Goal: Task Accomplishment & Management: Manage account settings

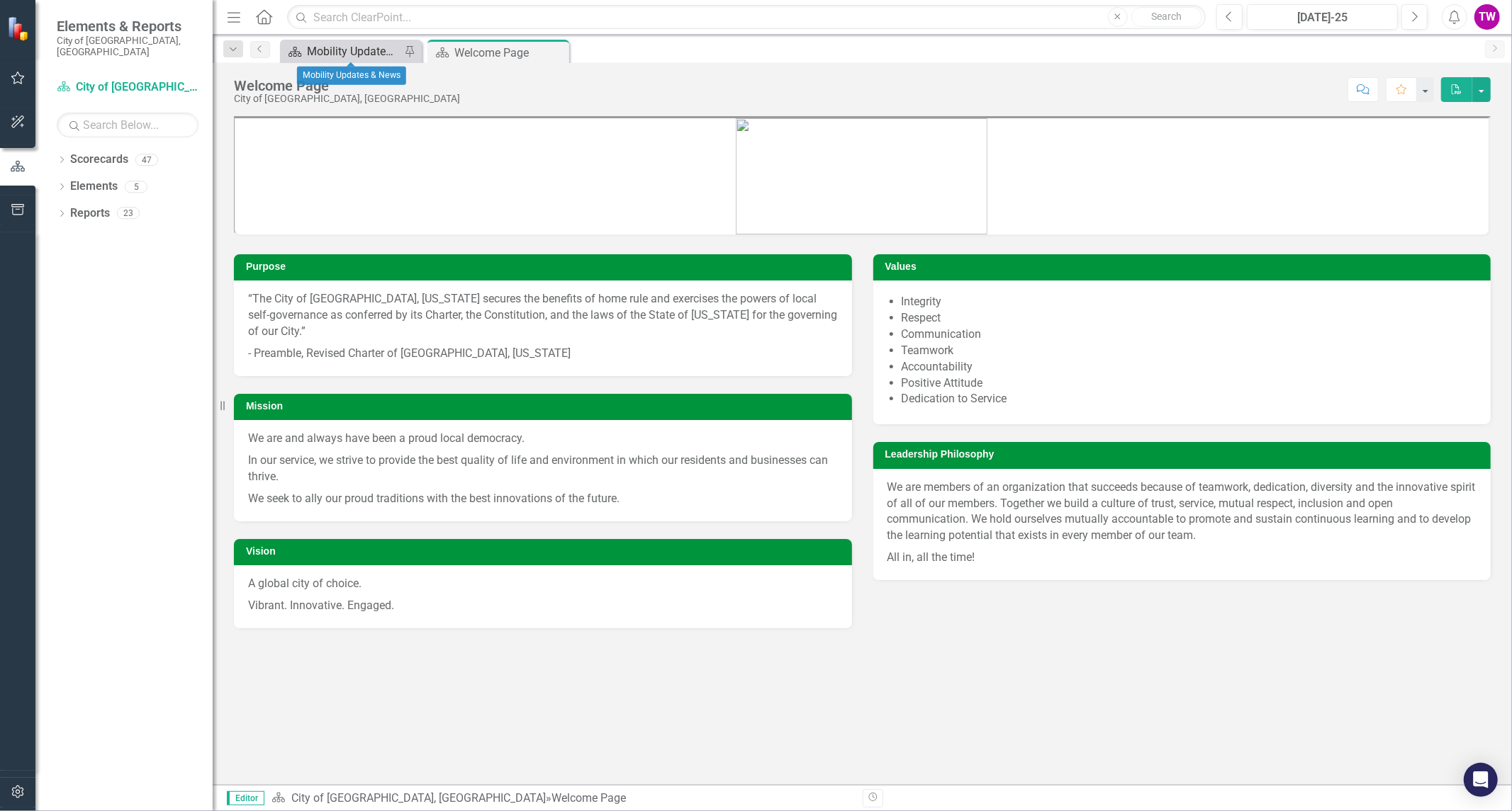
click at [347, 49] on div "Mobility Updates & News" at bounding box center [353, 51] width 93 height 18
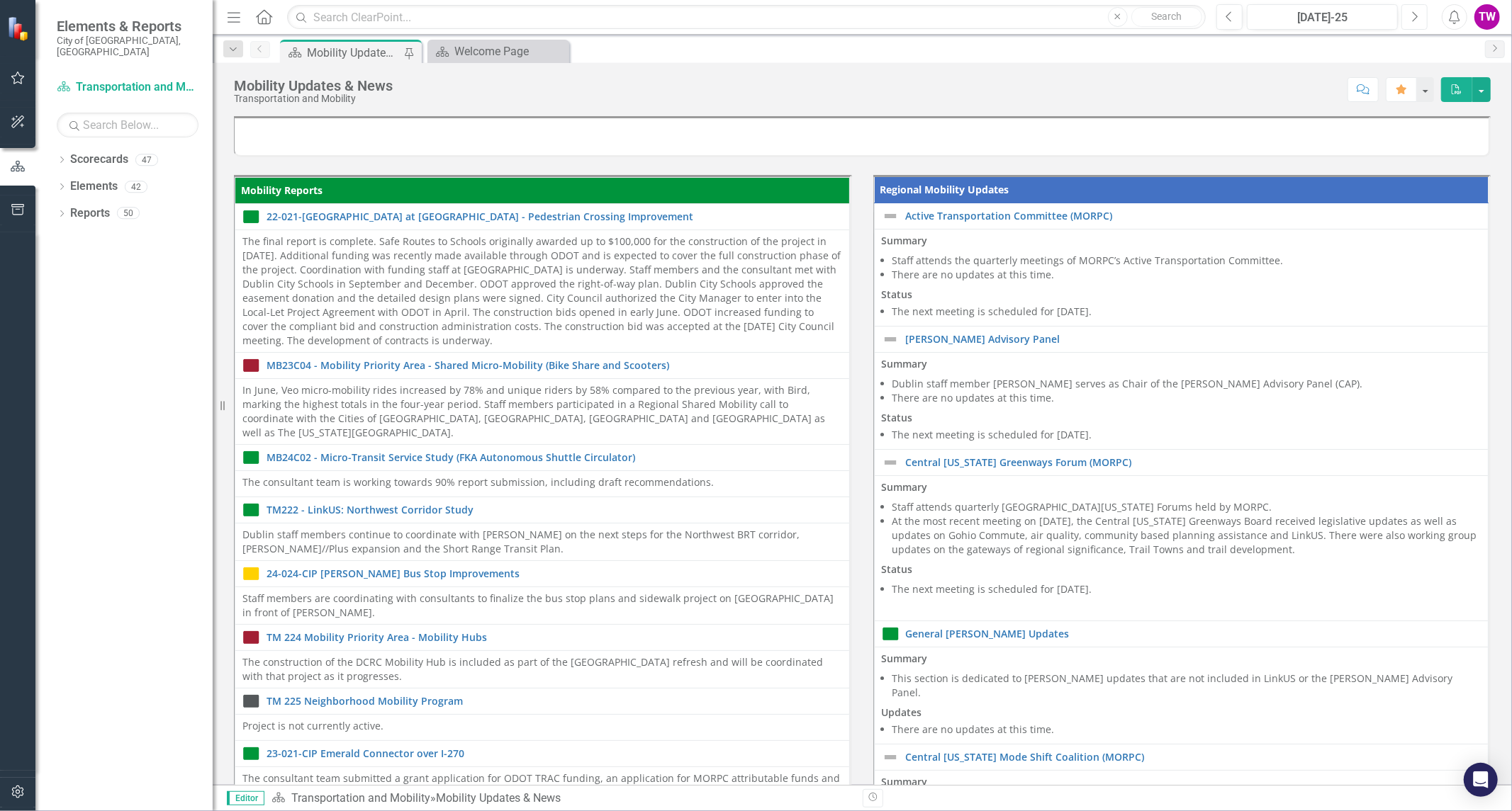
click at [1413, 8] on button "Next" at bounding box center [1414, 17] width 26 height 25
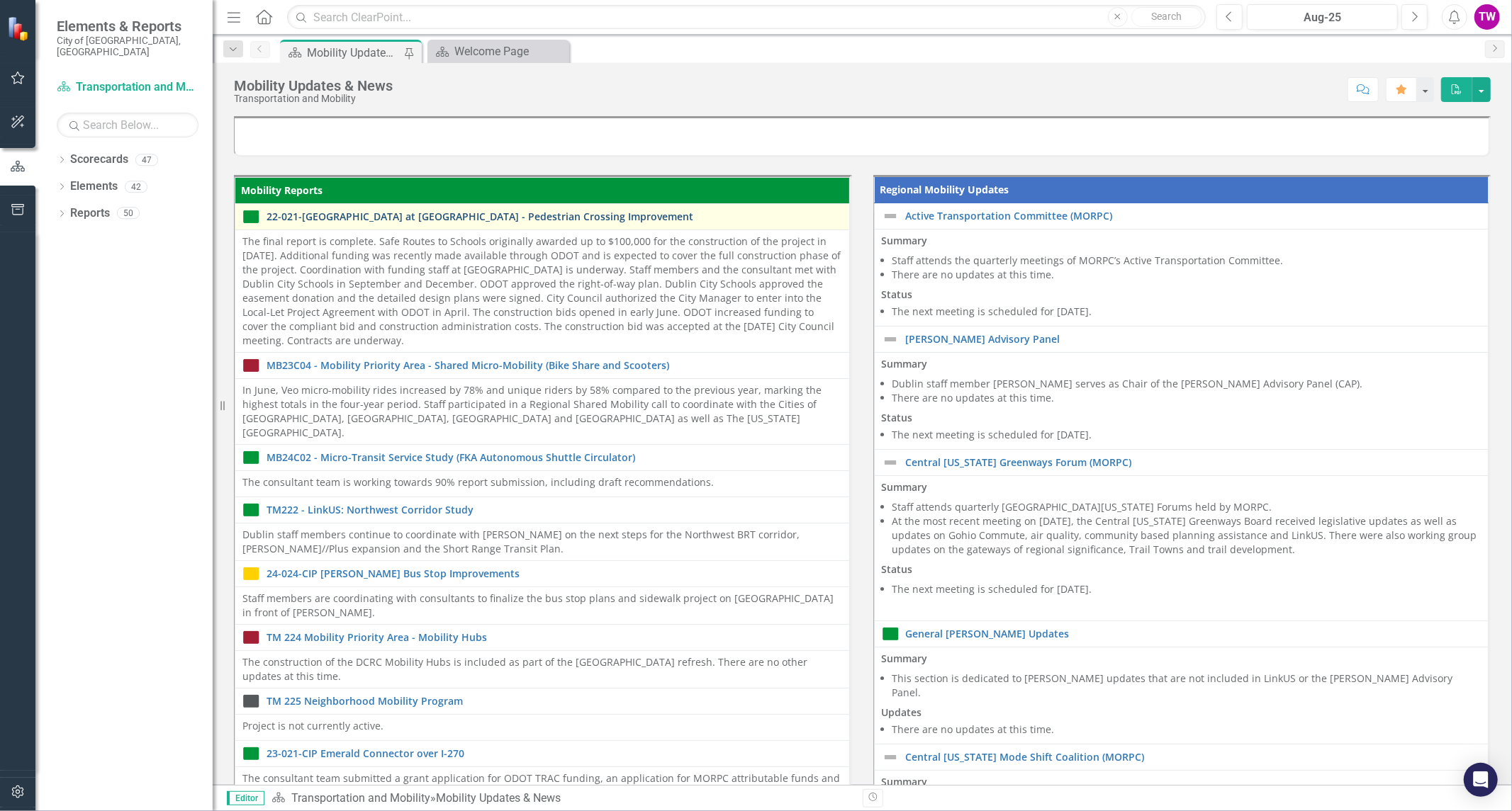
click at [596, 217] on link "22-021-[GEOGRAPHIC_DATA] at [GEOGRAPHIC_DATA] - Pedestrian Crossing Improvement" at bounding box center [554, 217] width 575 height 11
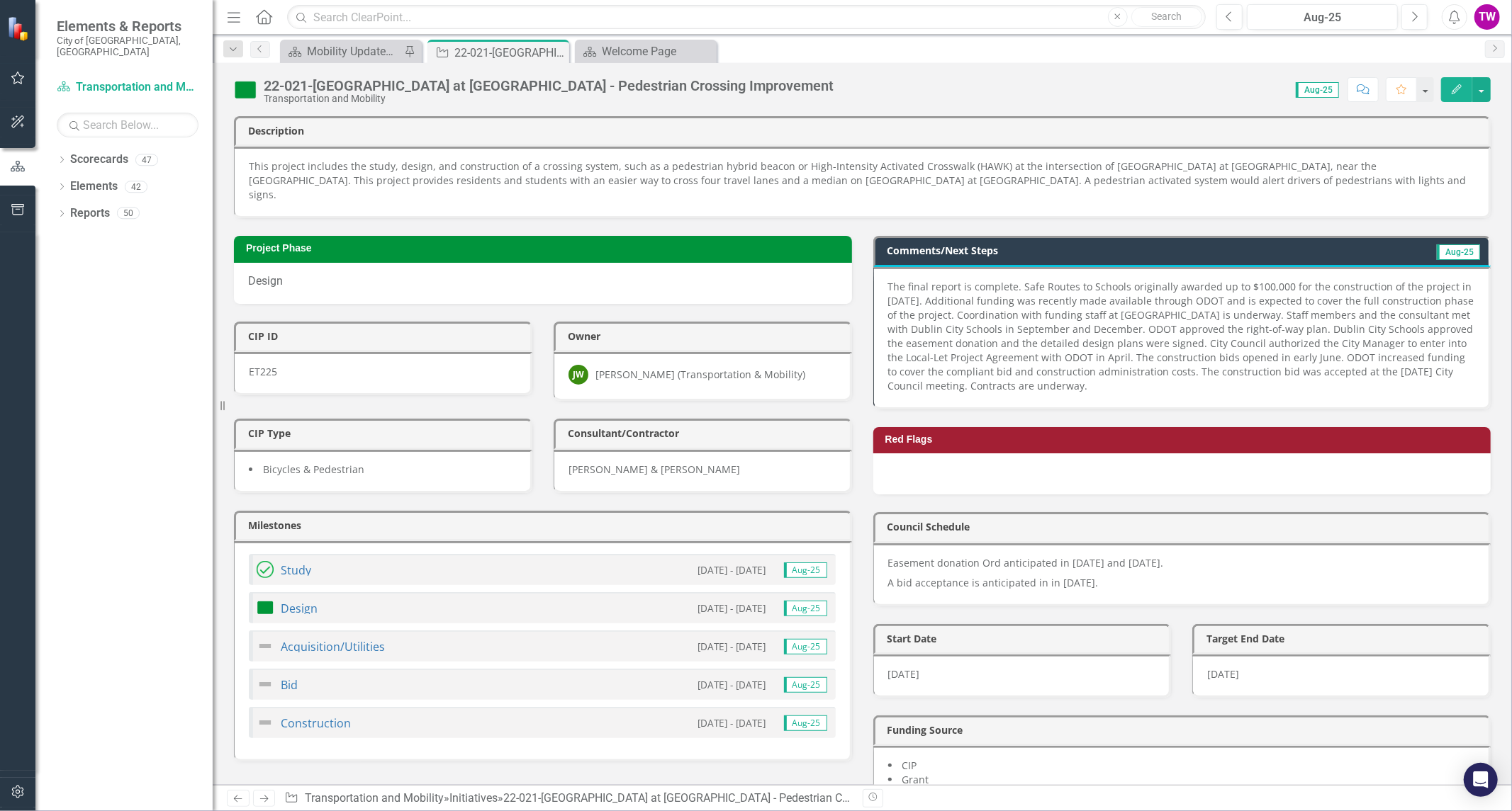
click at [890, 373] on p "The final report is complete. Safe Routes to Schools originally awarded up to $…" at bounding box center [1181, 336] width 587 height 113
click at [888, 374] on p "The final report is complete. Safe Routes to Schools originally awarded up to $…" at bounding box center [1181, 336] width 587 height 113
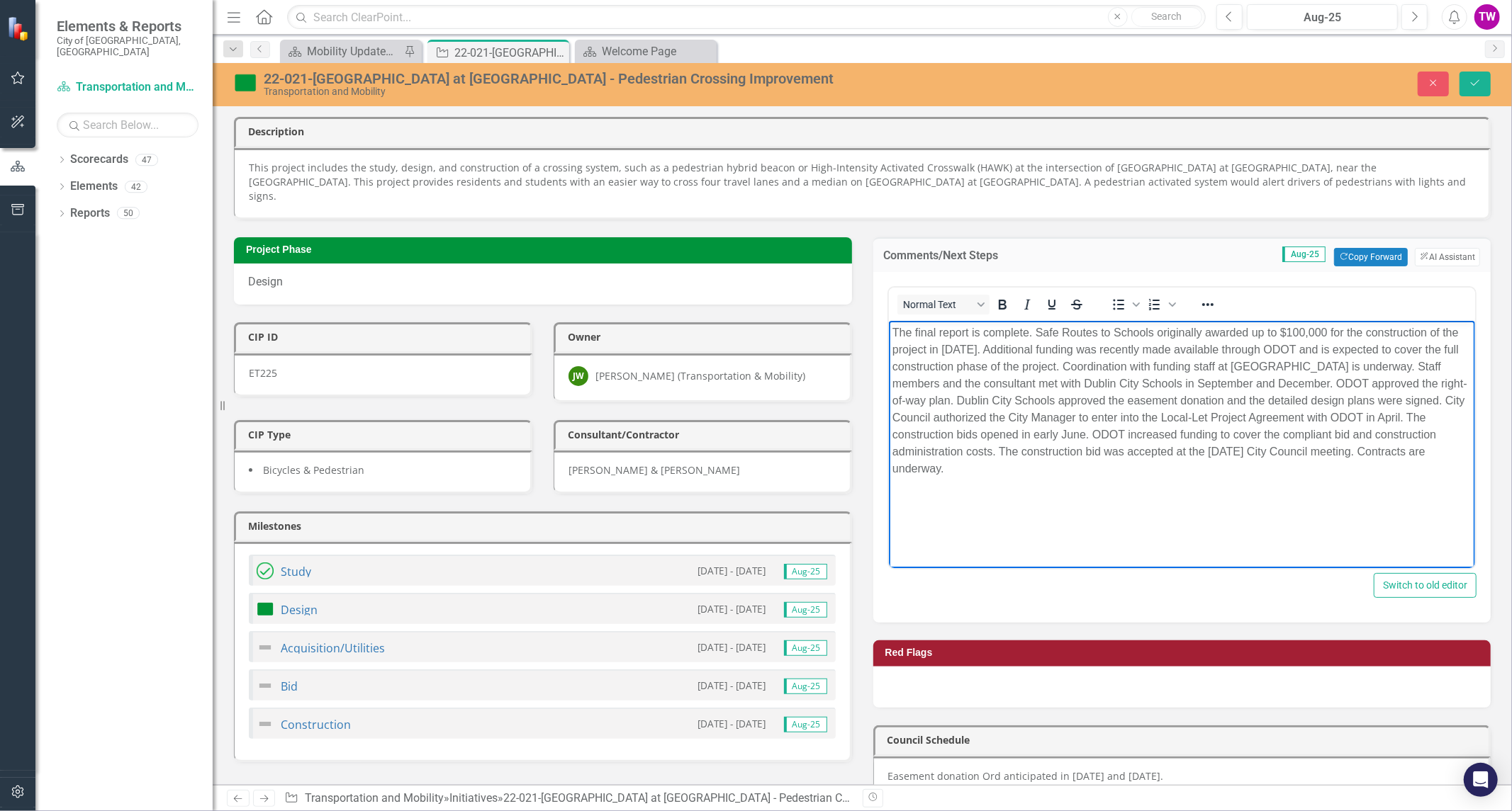
click at [1303, 450] on p "The final report is complete. Safe Routes to Schools originally awarded up to $…" at bounding box center [1181, 400] width 580 height 153
drag, startPoint x: 1352, startPoint y: 446, endPoint x: 1286, endPoint y: 451, distance: 66.2
click at [1286, 451] on p "The final report is complete. Safe Routes to Schools originally awarded up to $…" at bounding box center [1181, 400] width 580 height 153
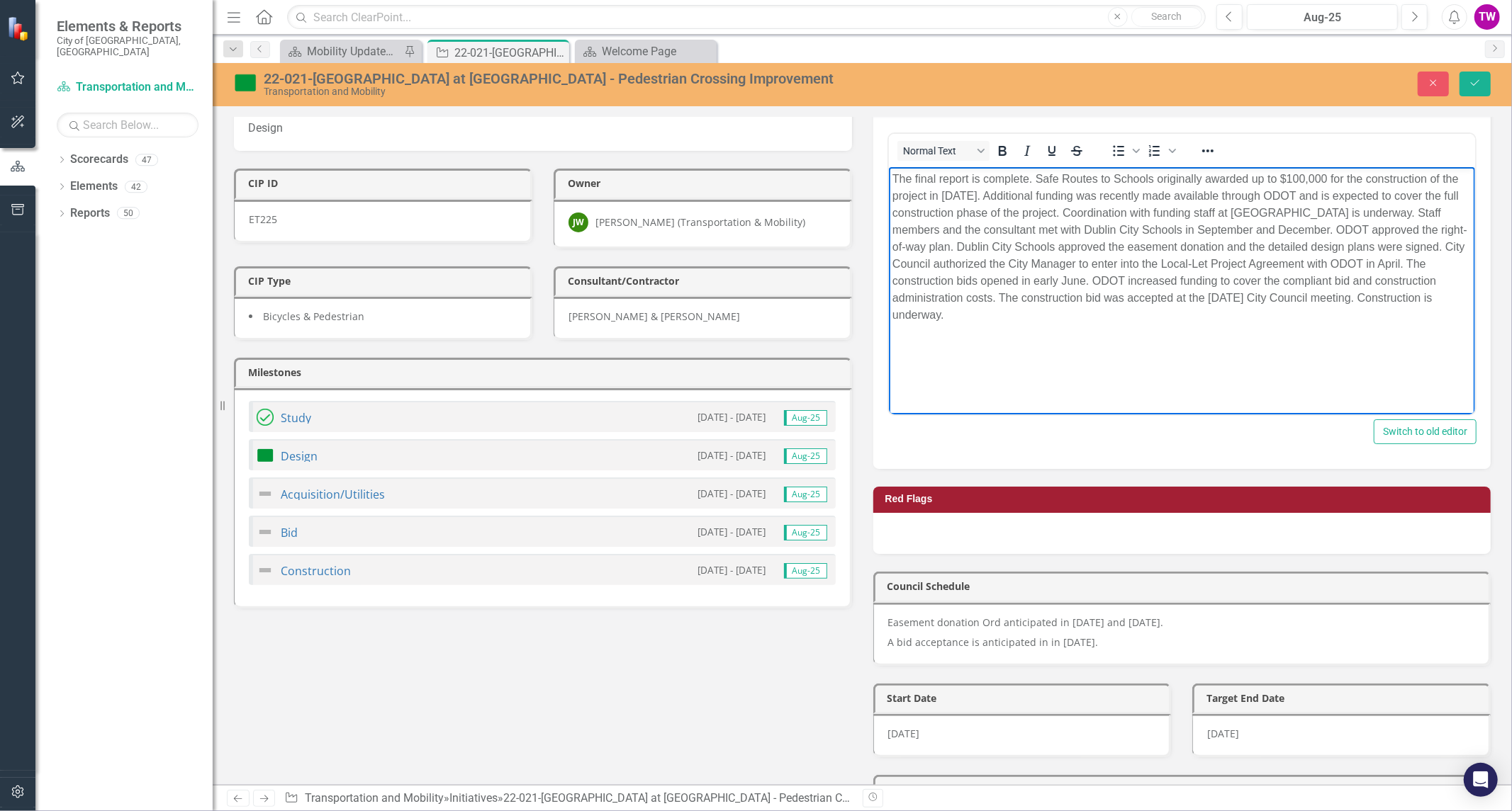
scroll to position [236, 0]
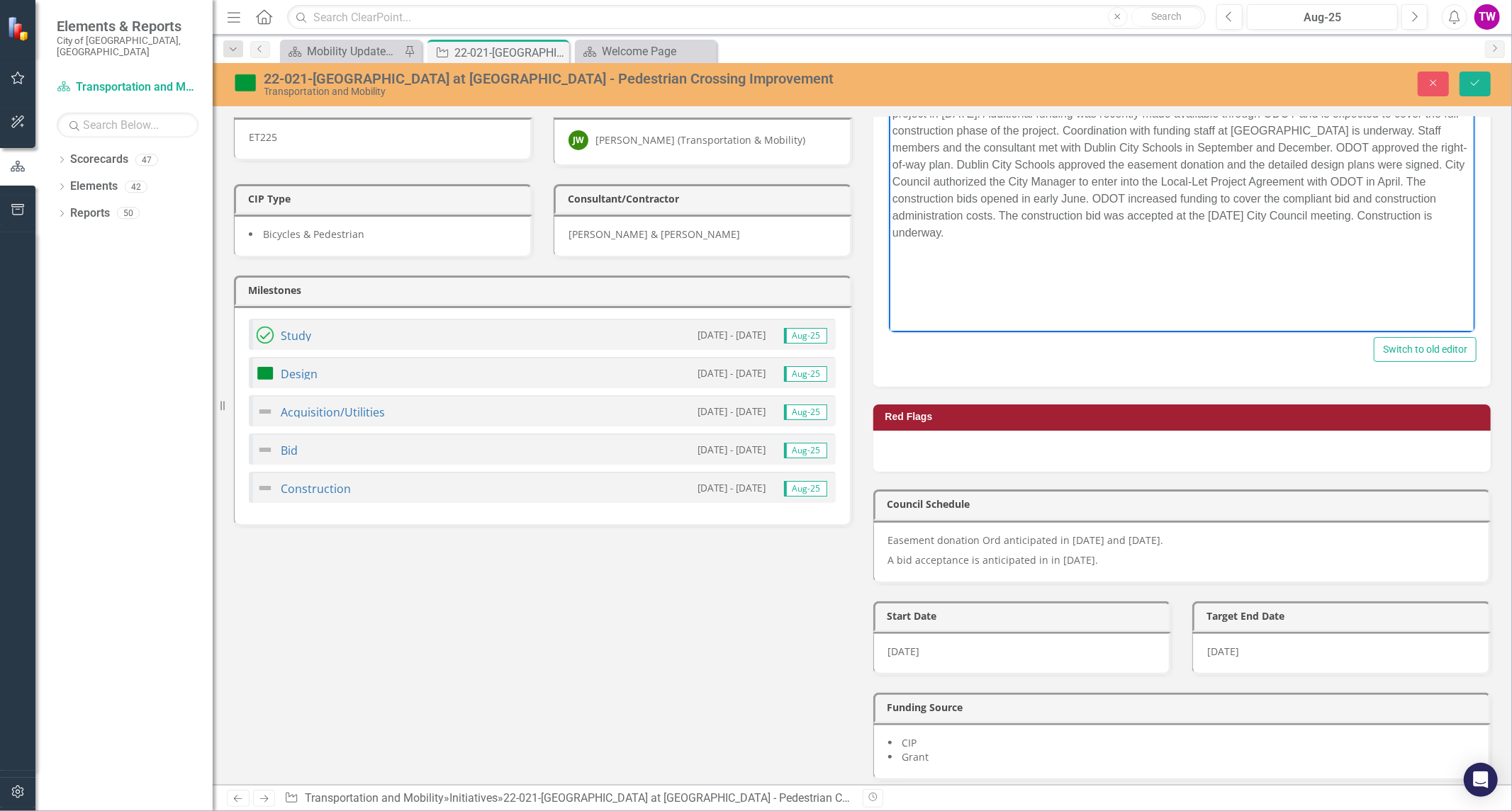
click at [811, 481] on span "Aug-25" at bounding box center [806, 489] width 43 height 15
click at [308, 481] on link "Construction" at bounding box center [315, 489] width 70 height 15
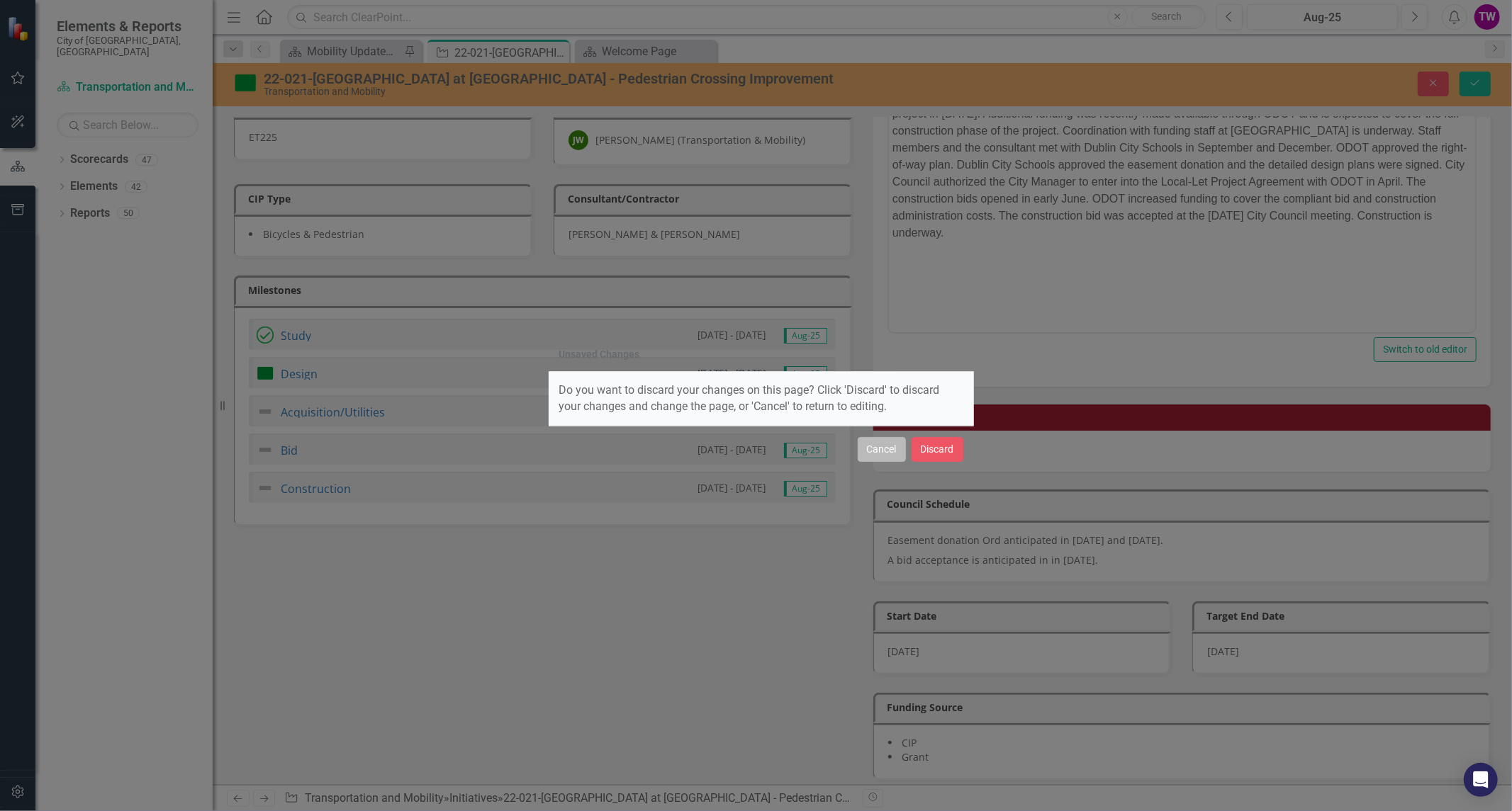
click at [882, 455] on button "Cancel" at bounding box center [881, 449] width 49 height 25
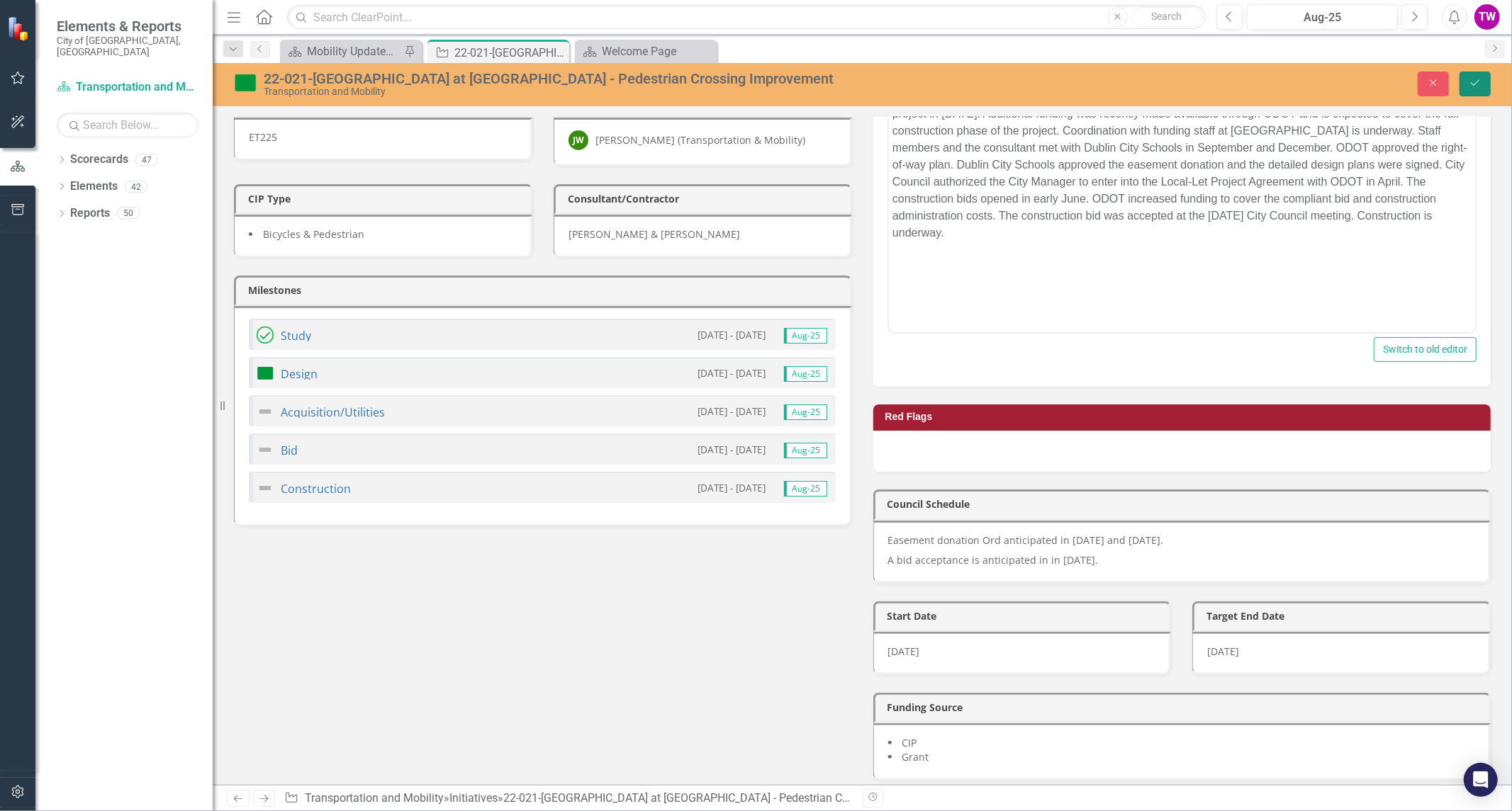
click at [1479, 87] on icon "Save" at bounding box center [1475, 82] width 13 height 10
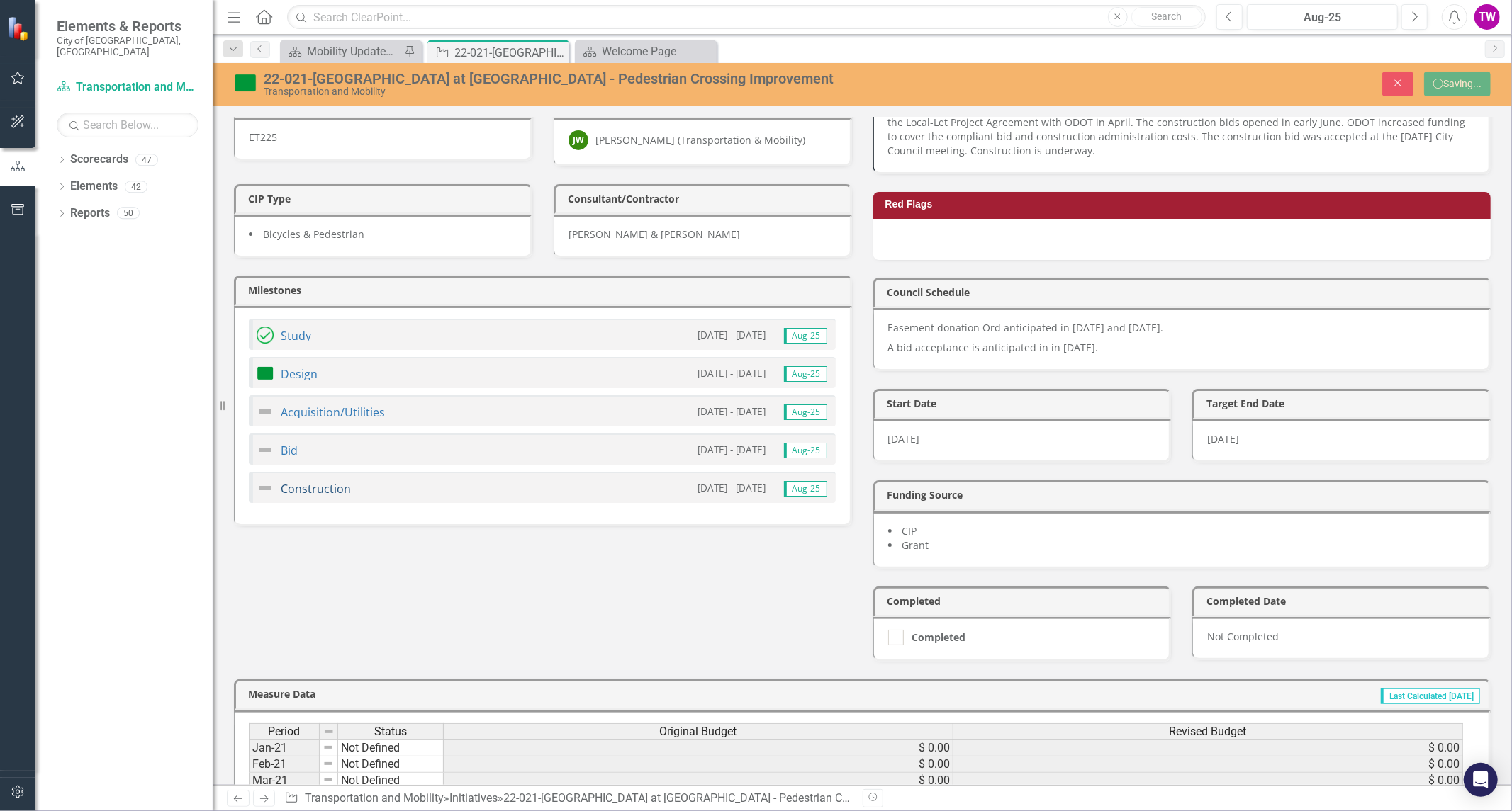
click at [312, 481] on link "Construction" at bounding box center [315, 489] width 70 height 15
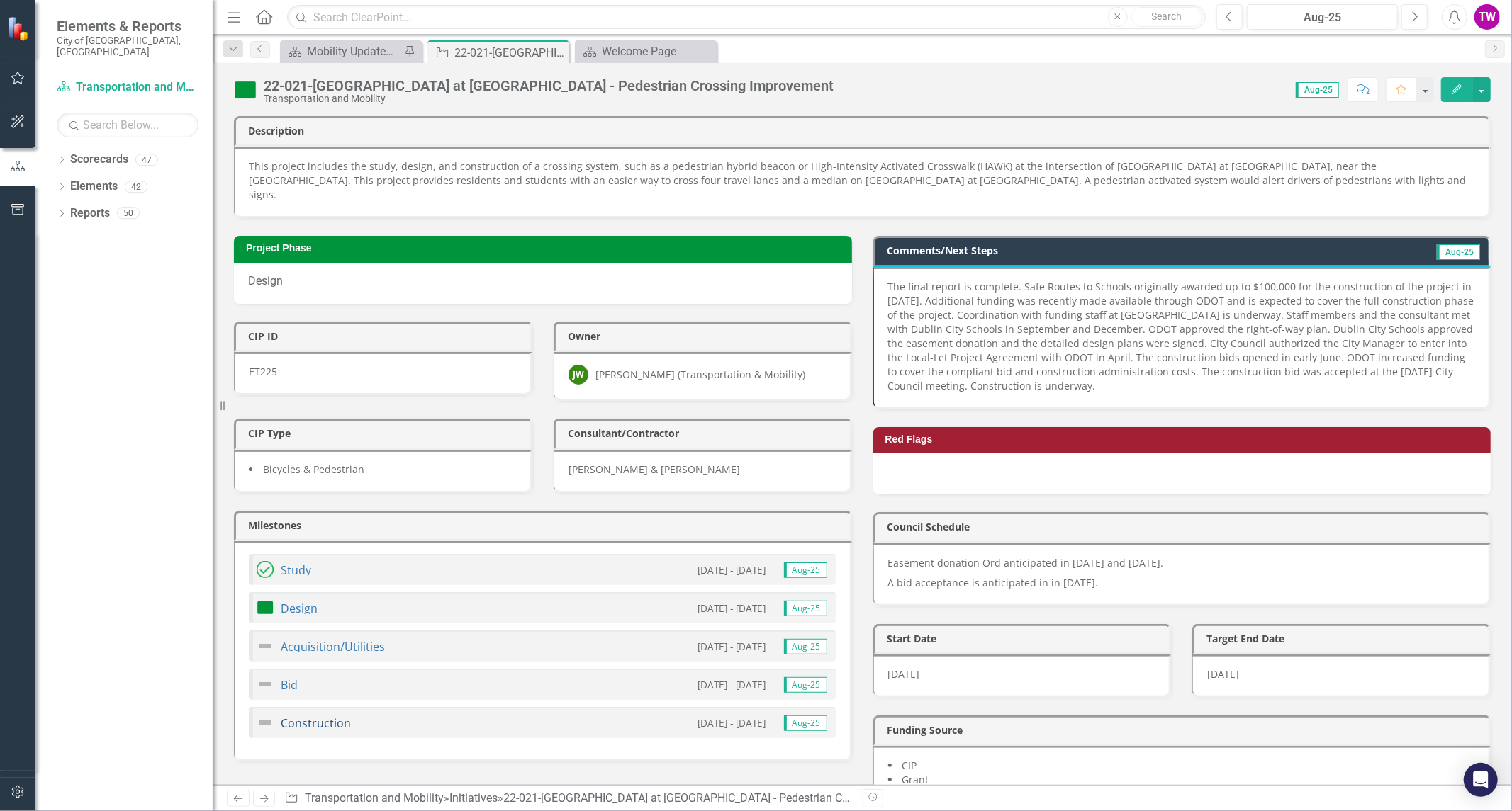
click at [321, 715] on link "Construction" at bounding box center [315, 723] width 70 height 15
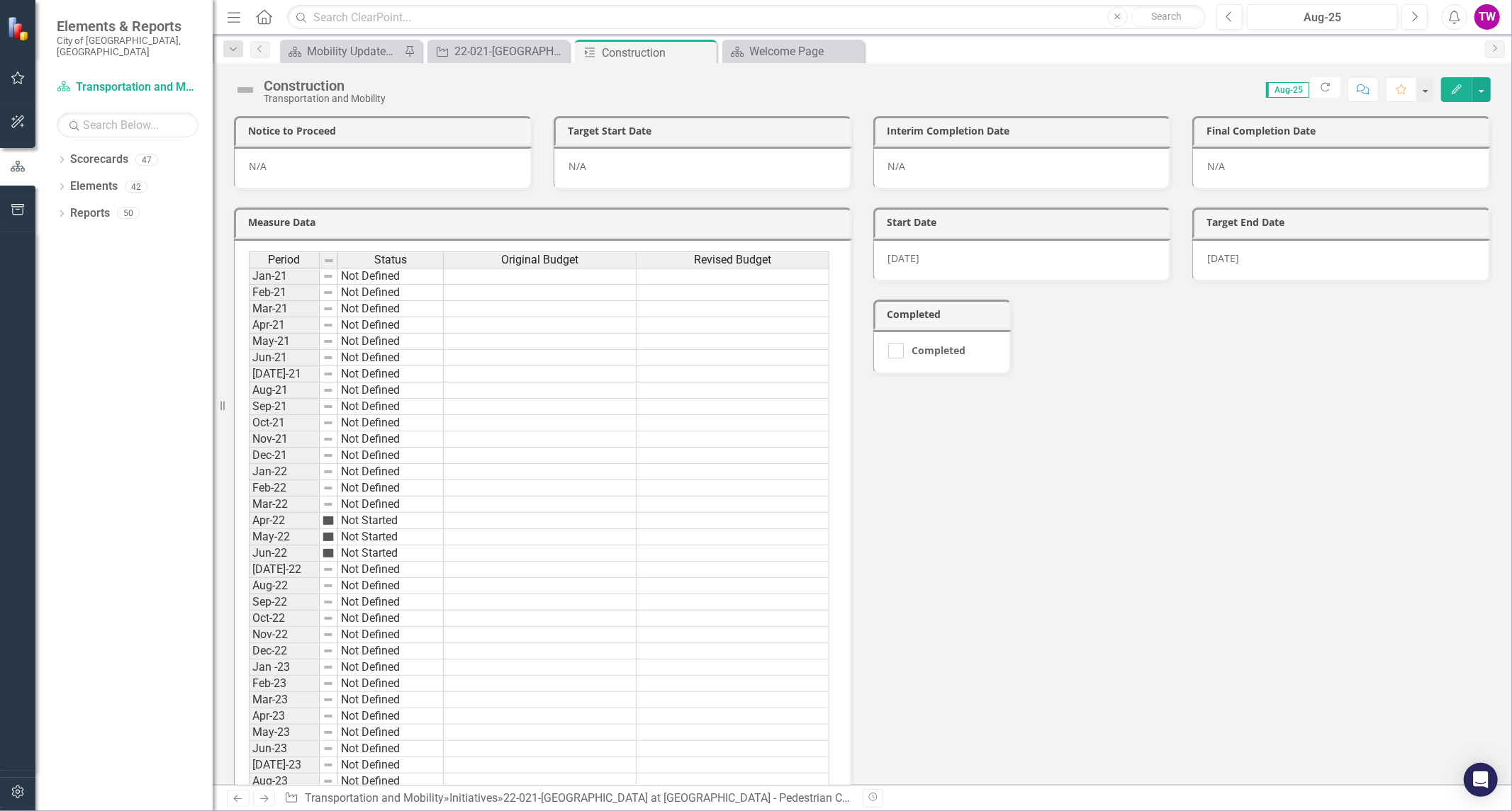
click at [1246, 263] on div "[DATE]" at bounding box center [1341, 261] width 298 height 43
click at [1215, 262] on span "[DATE]" at bounding box center [1222, 257] width 32 height 13
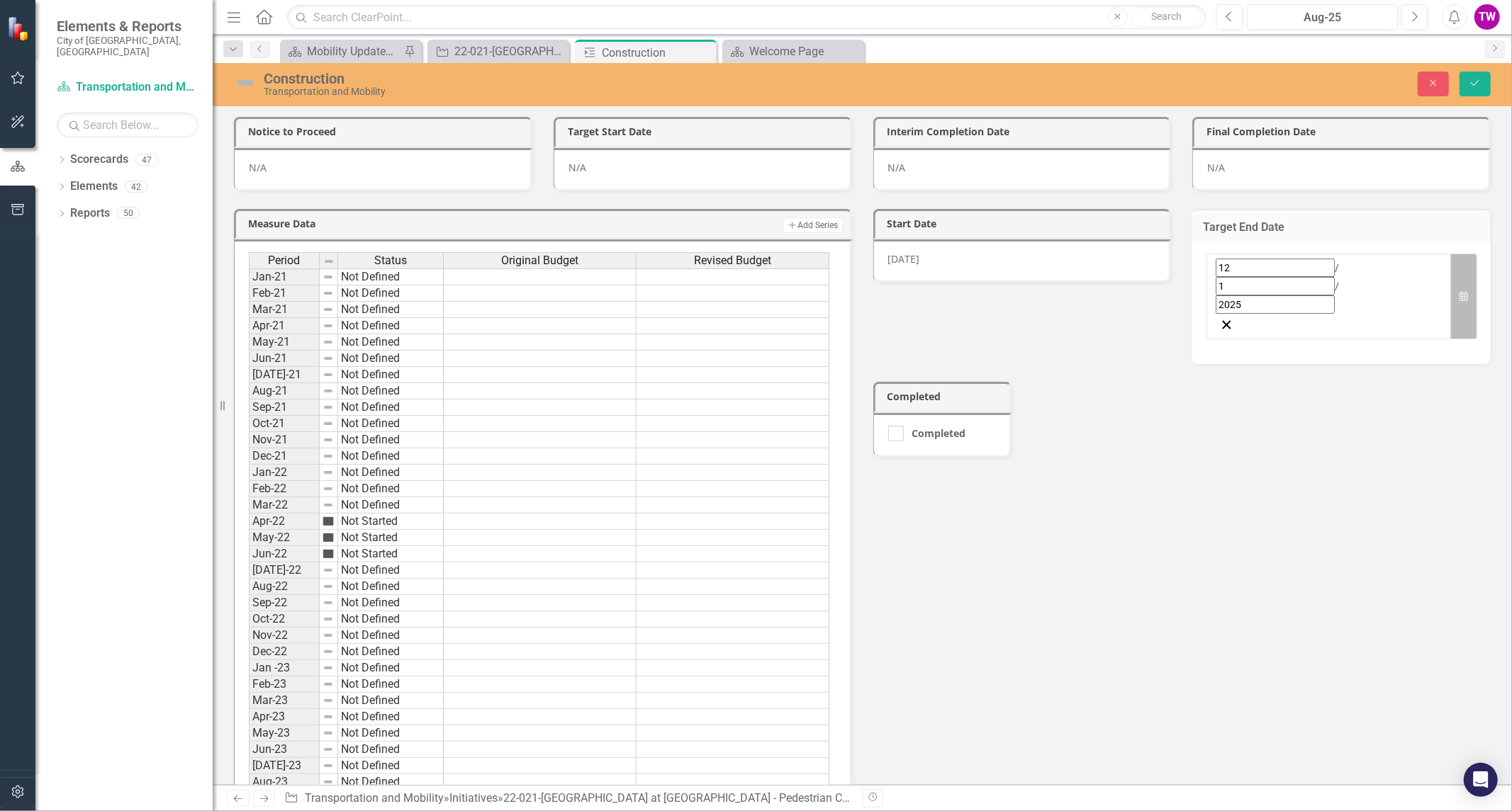
click at [1460, 292] on icon "Calendar" at bounding box center [1463, 297] width 8 height 10
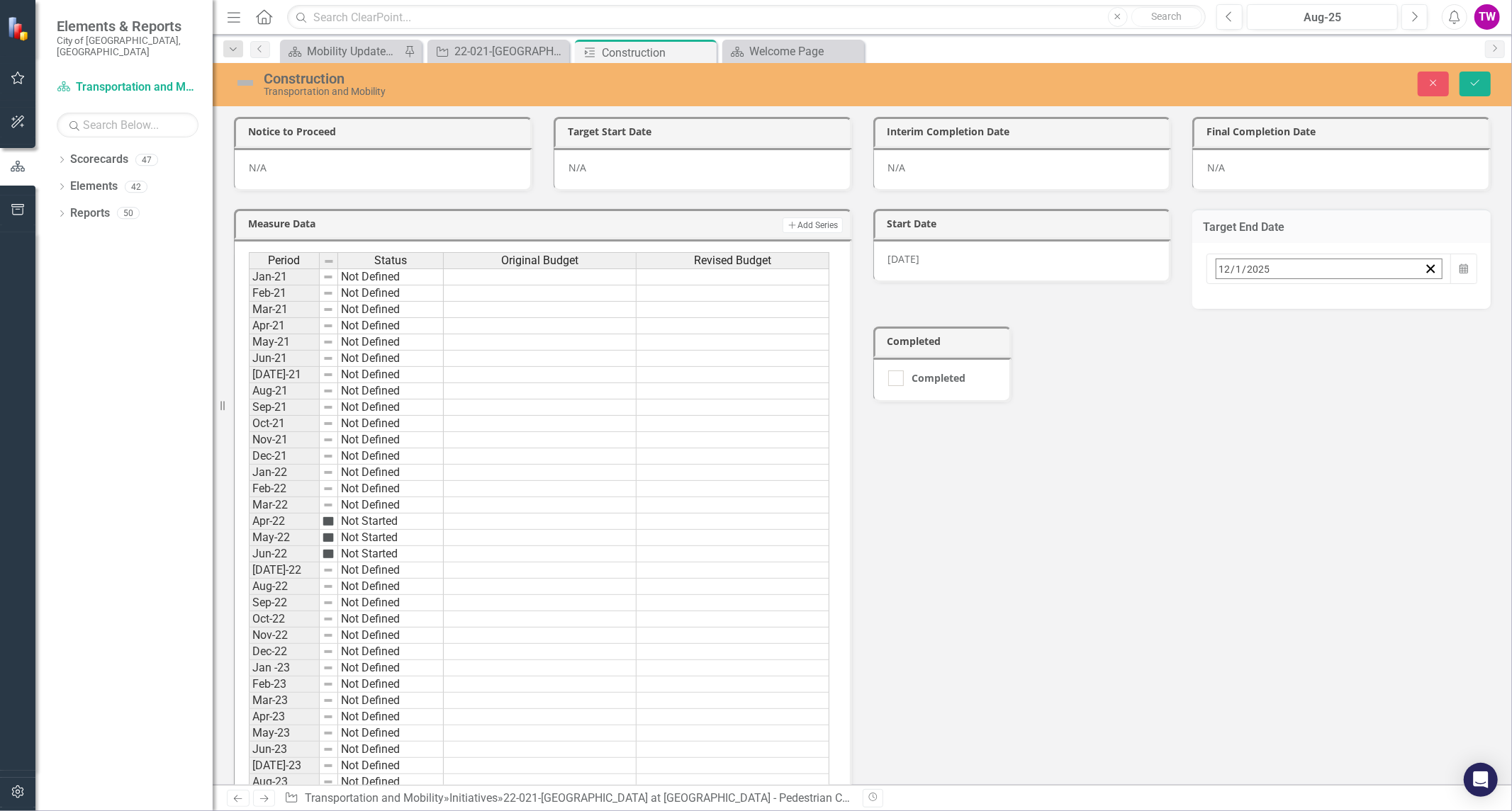
click at [1399, 308] on button "›" at bounding box center [1407, 300] width 31 height 31
click at [1245, 345] on button "2" at bounding box center [1261, 357] width 35 height 25
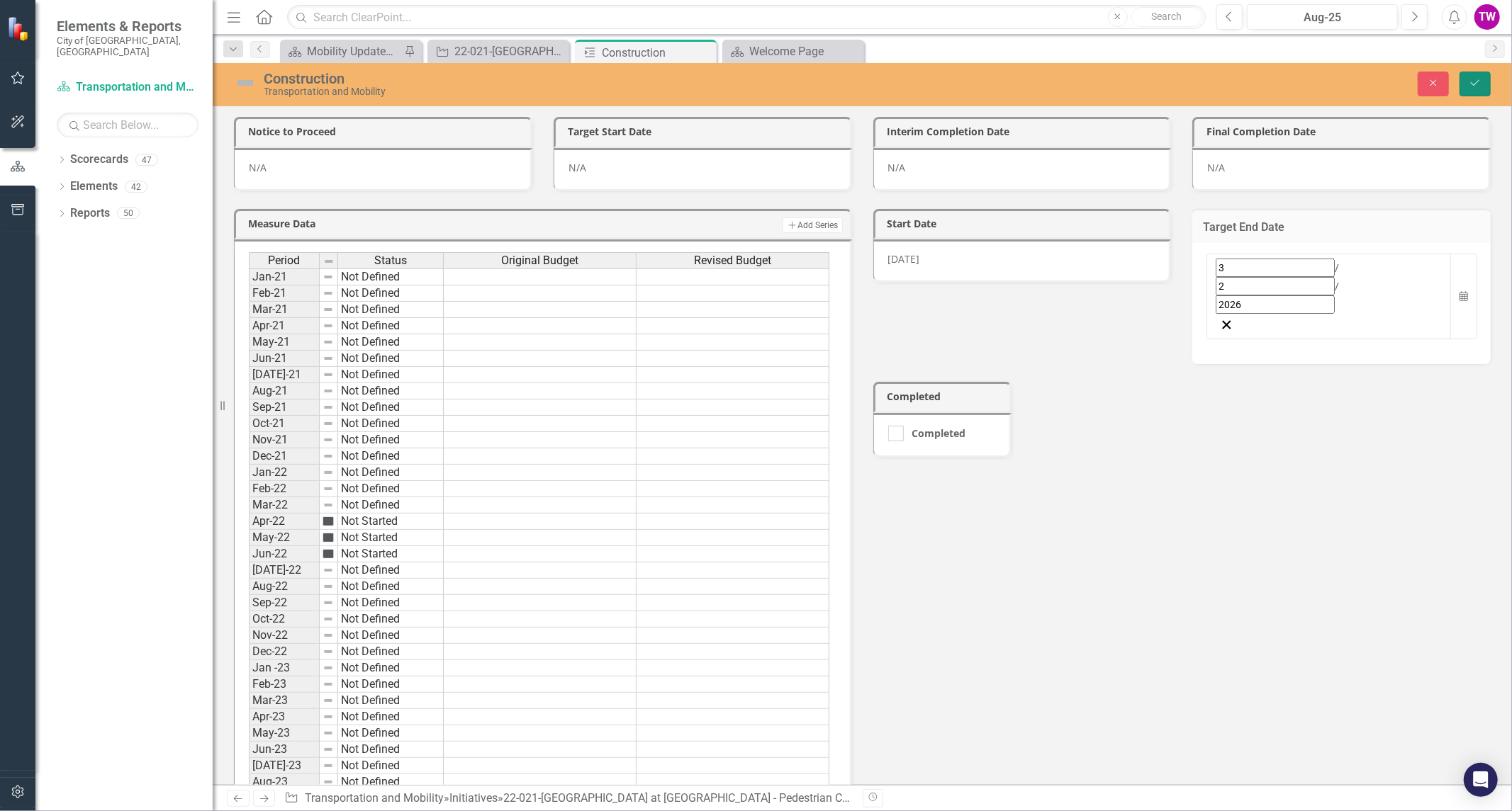
click at [1478, 83] on icon "Save" at bounding box center [1475, 82] width 13 height 10
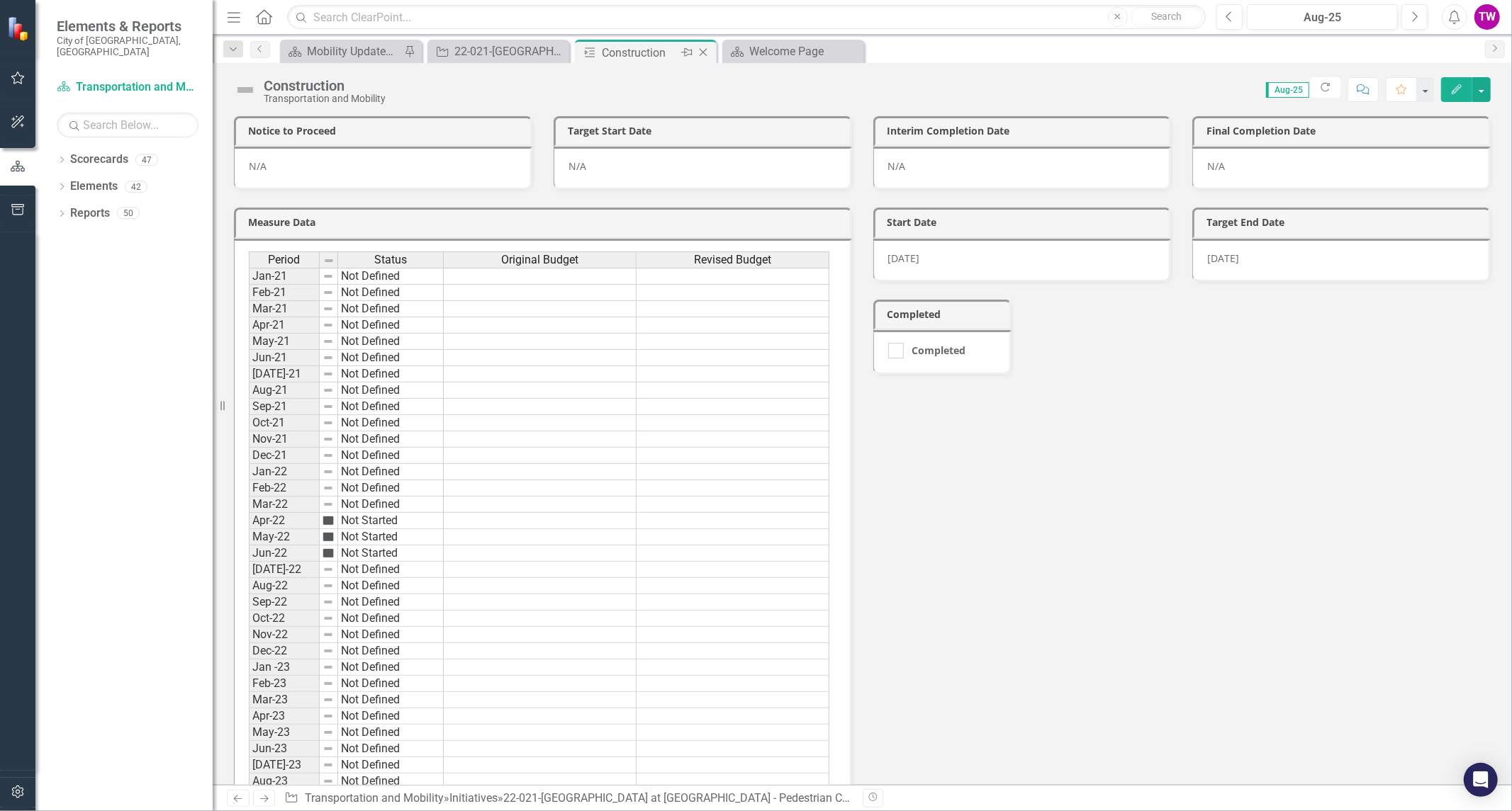
click at [702, 50] on icon at bounding box center [703, 52] width 8 height 8
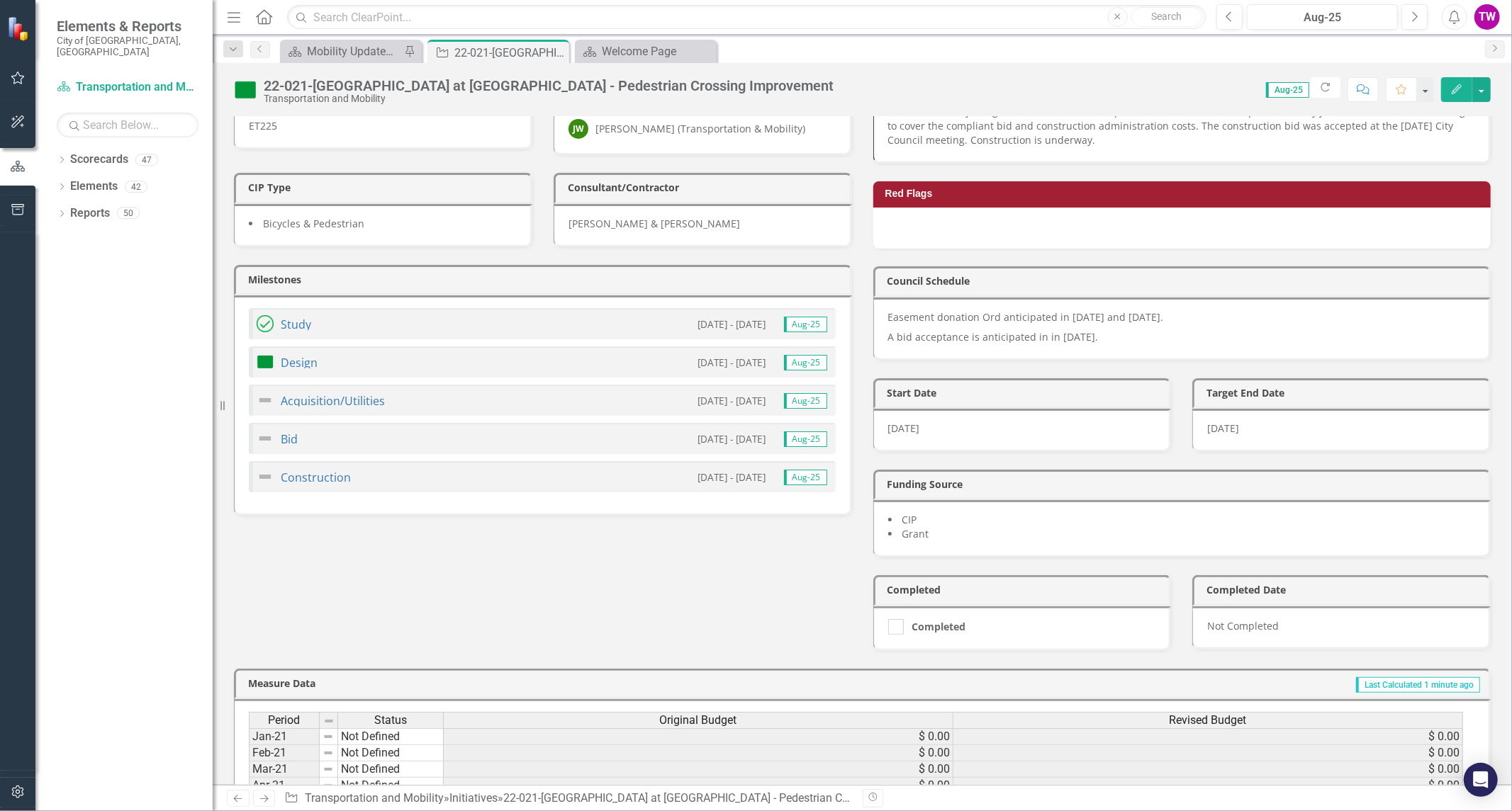
scroll to position [236, 0]
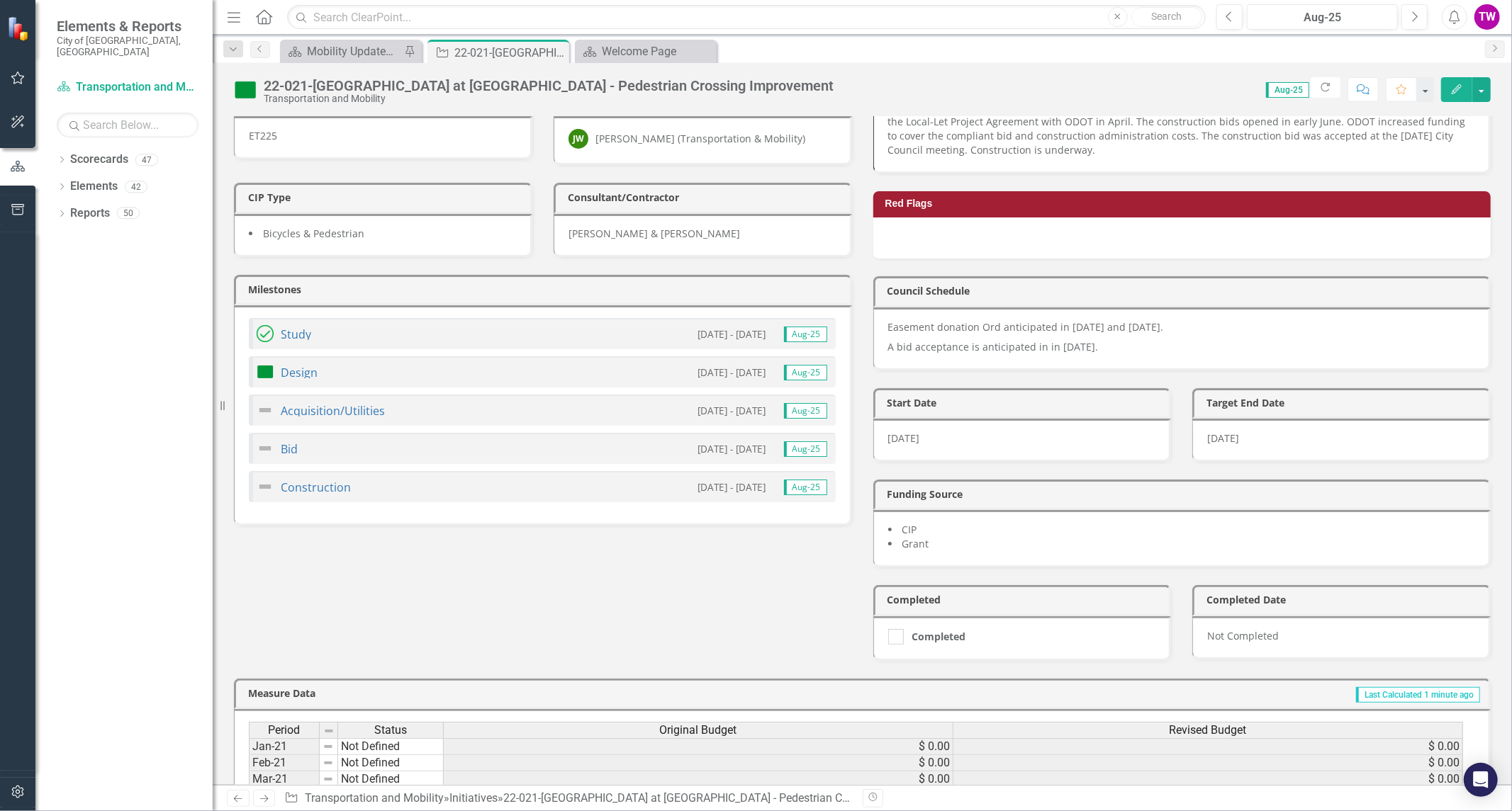
click at [264, 364] on img at bounding box center [265, 372] width 17 height 17
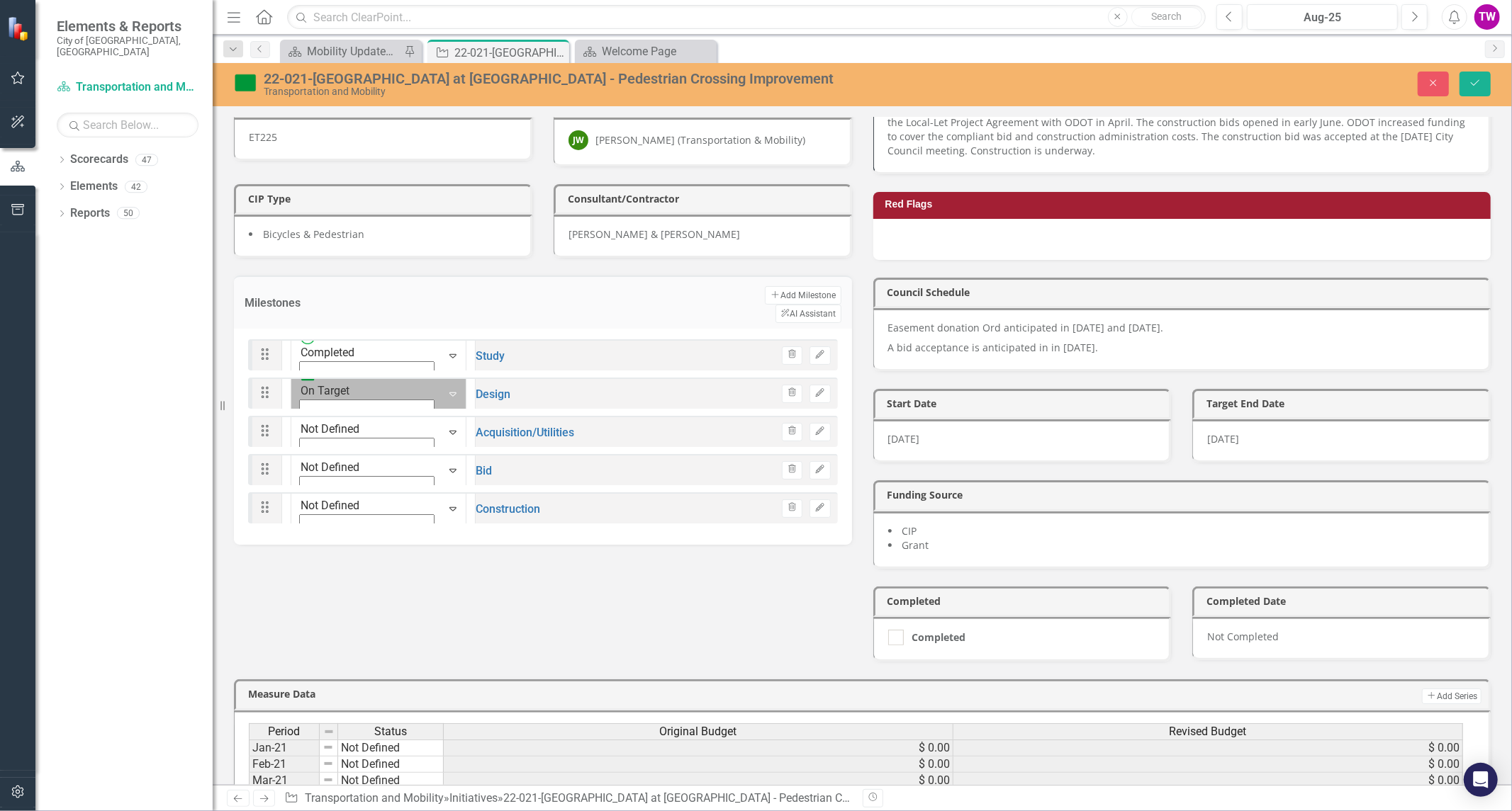
click at [446, 389] on icon "Expand" at bounding box center [453, 394] width 14 height 12
click at [446, 503] on icon "Expand" at bounding box center [453, 509] width 14 height 12
click at [450, 469] on icon at bounding box center [453, 472] width 7 height 5
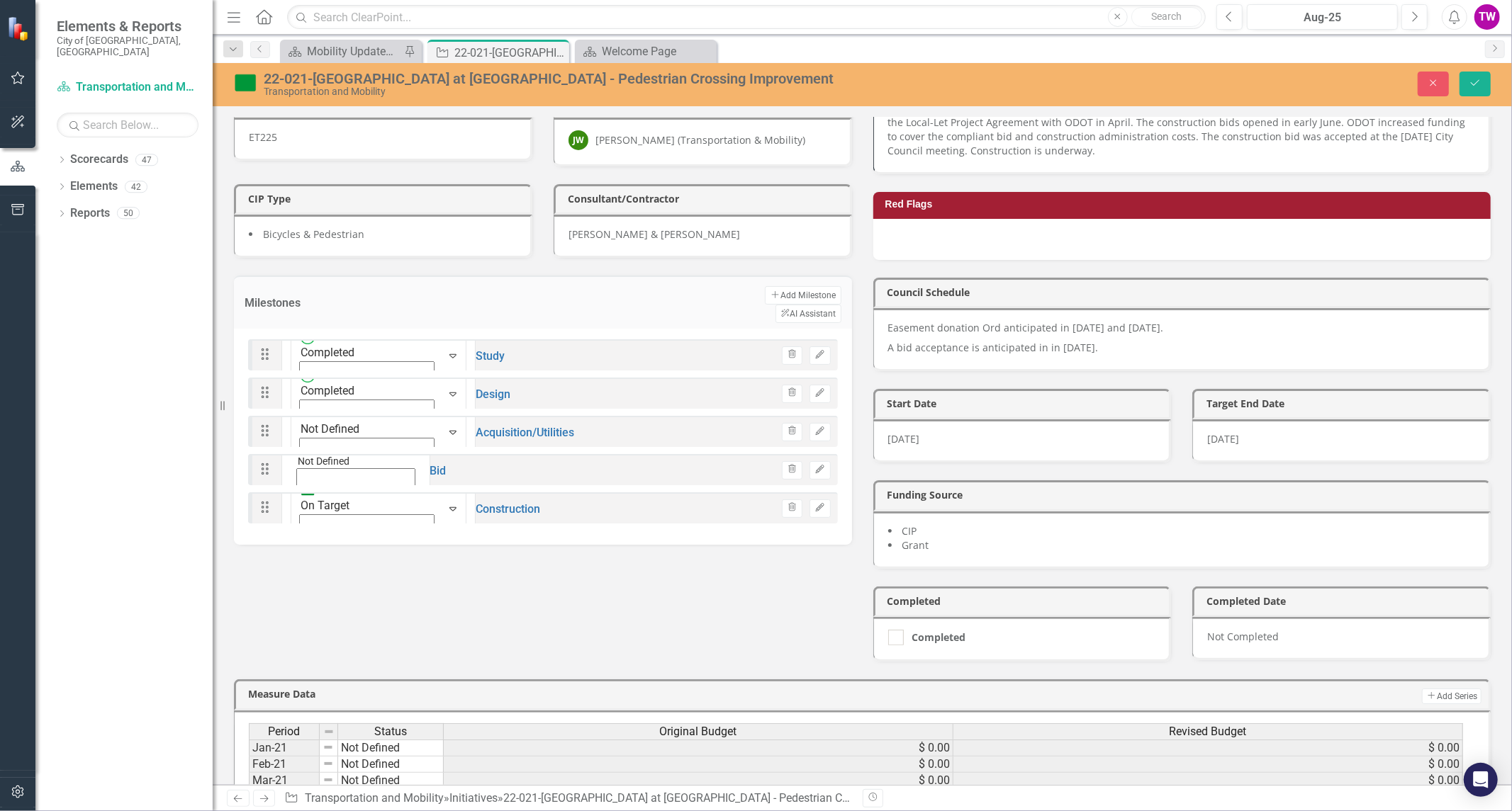
click at [450, 431] on icon at bounding box center [453, 433] width 7 height 5
click at [1477, 83] on icon "Save" at bounding box center [1475, 82] width 13 height 10
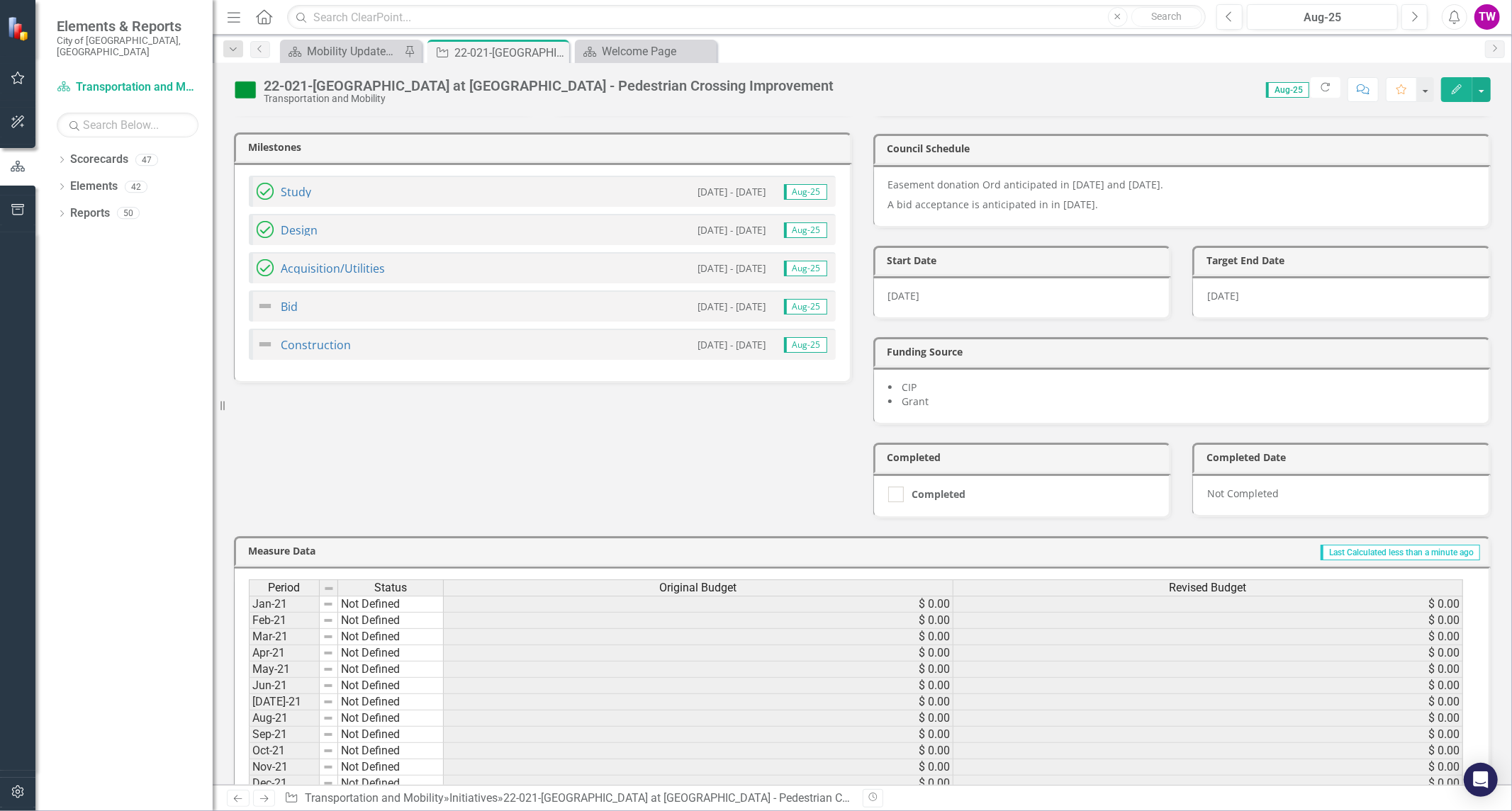
scroll to position [393, 0]
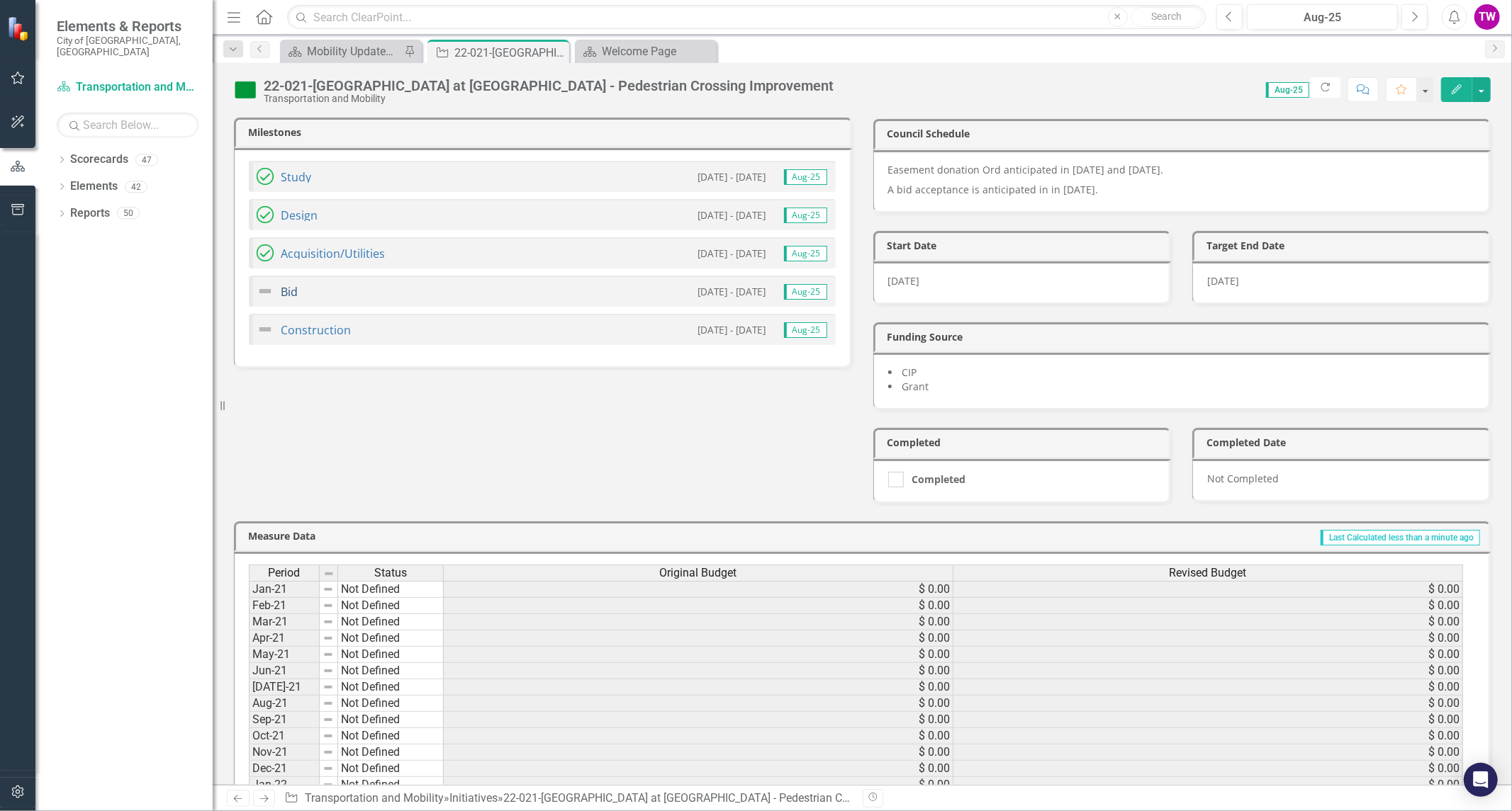
click at [288, 284] on link "Bid" at bounding box center [289, 292] width 17 height 15
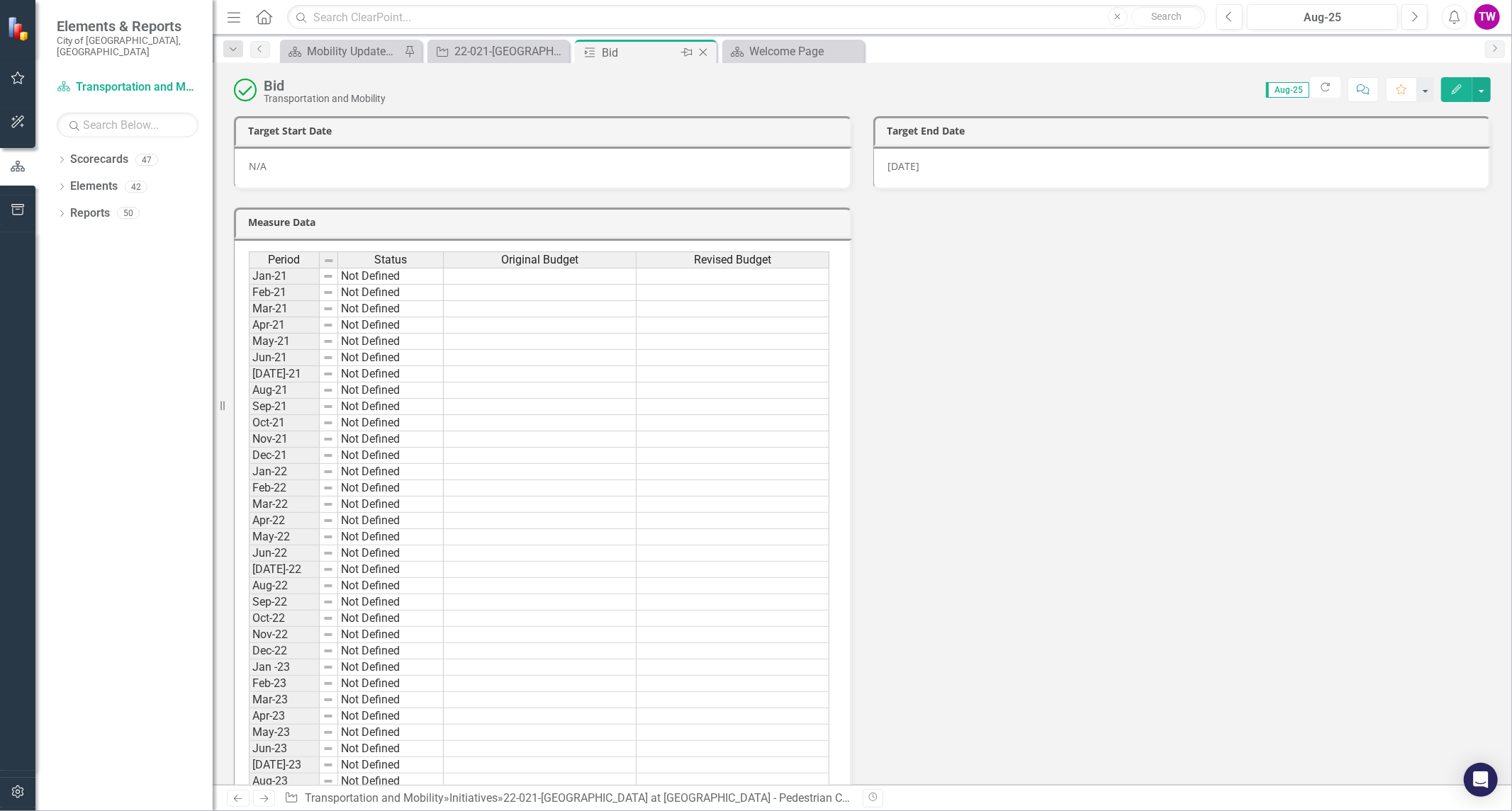
click at [709, 50] on icon "Close" at bounding box center [703, 52] width 14 height 12
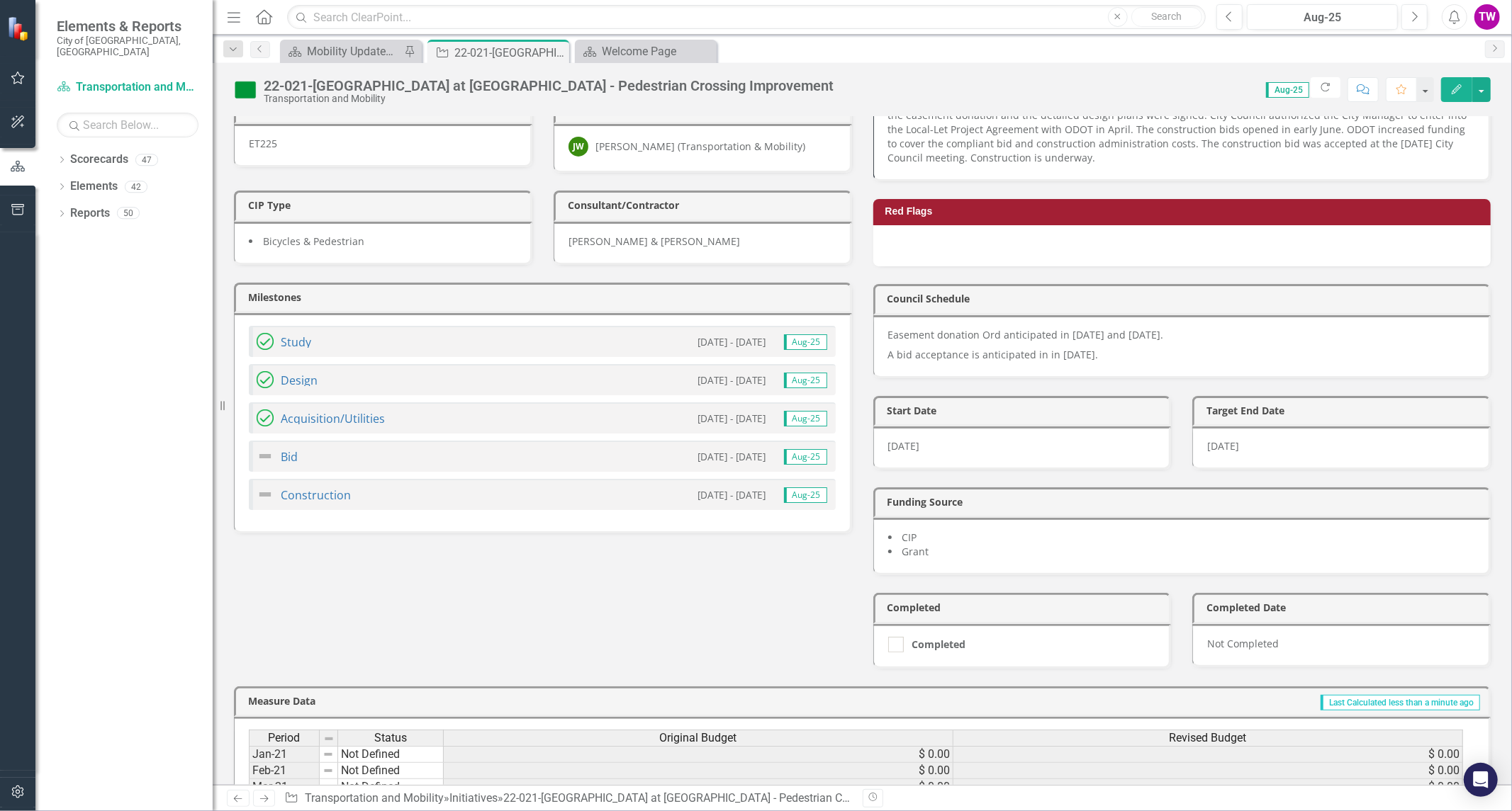
scroll to position [315, 0]
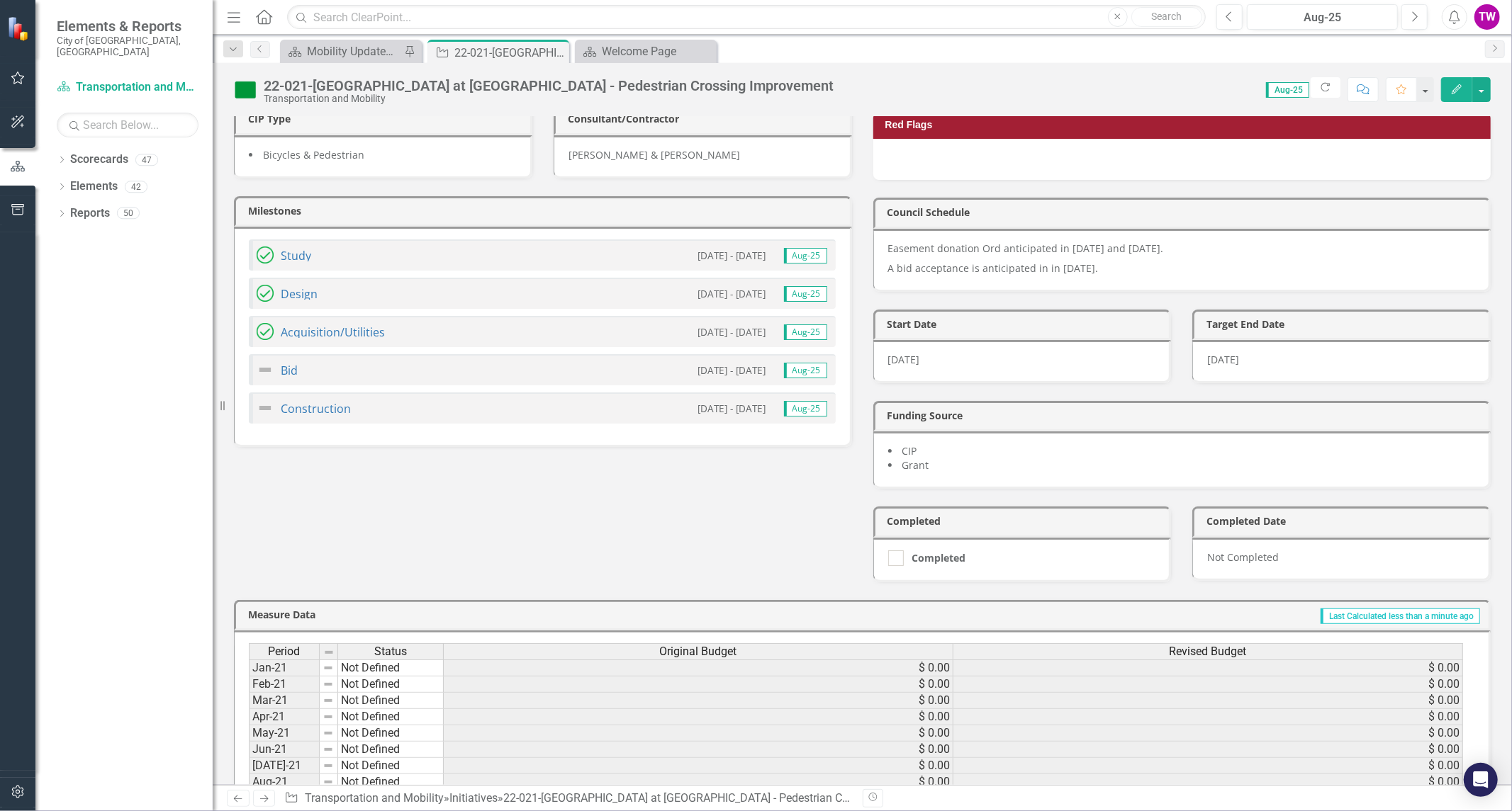
click at [291, 362] on div "Bid" at bounding box center [277, 370] width 41 height 17
click at [286, 363] on link "Bid" at bounding box center [289, 371] width 17 height 15
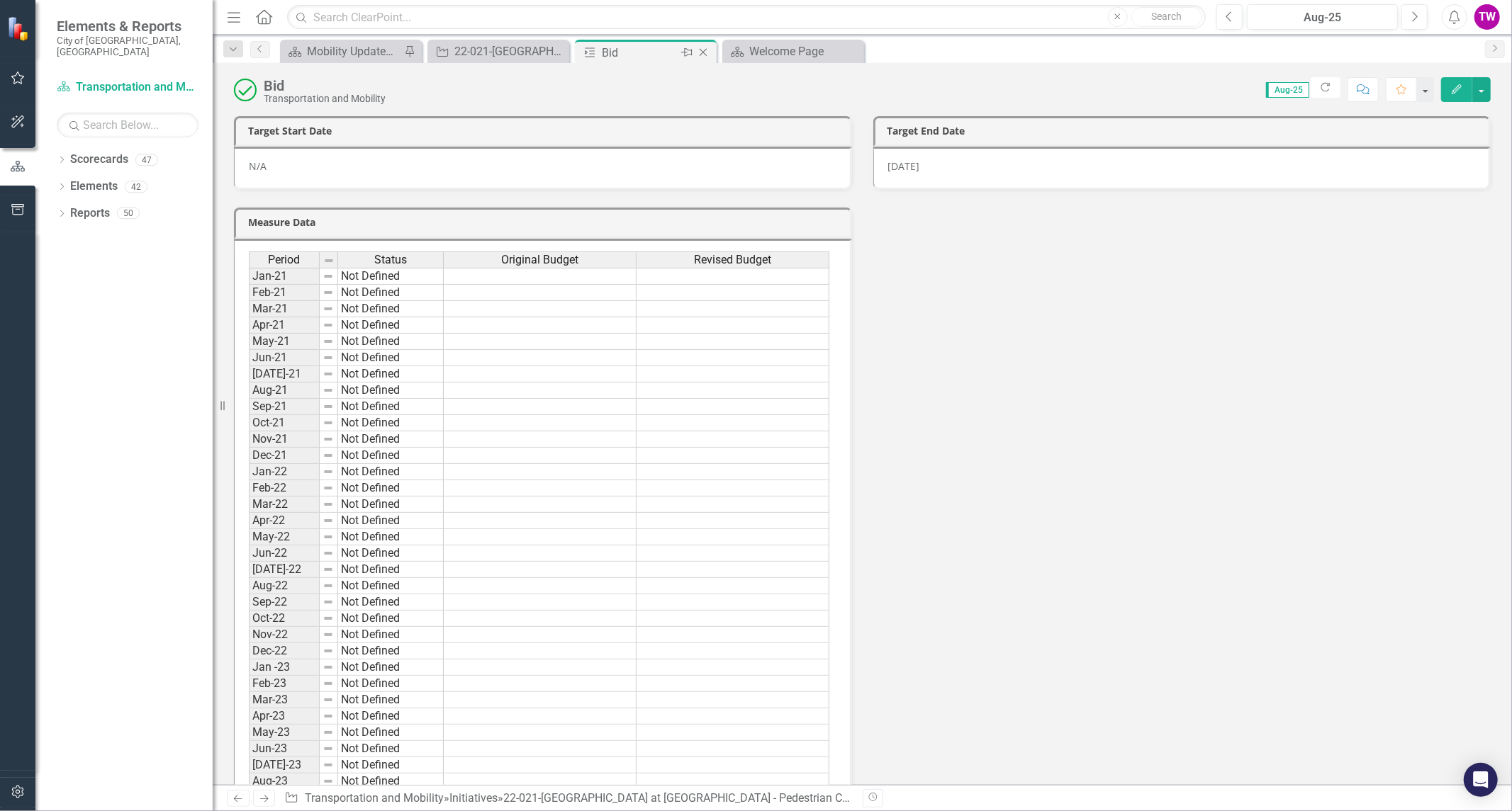
click at [706, 48] on icon "Close" at bounding box center [703, 52] width 14 height 12
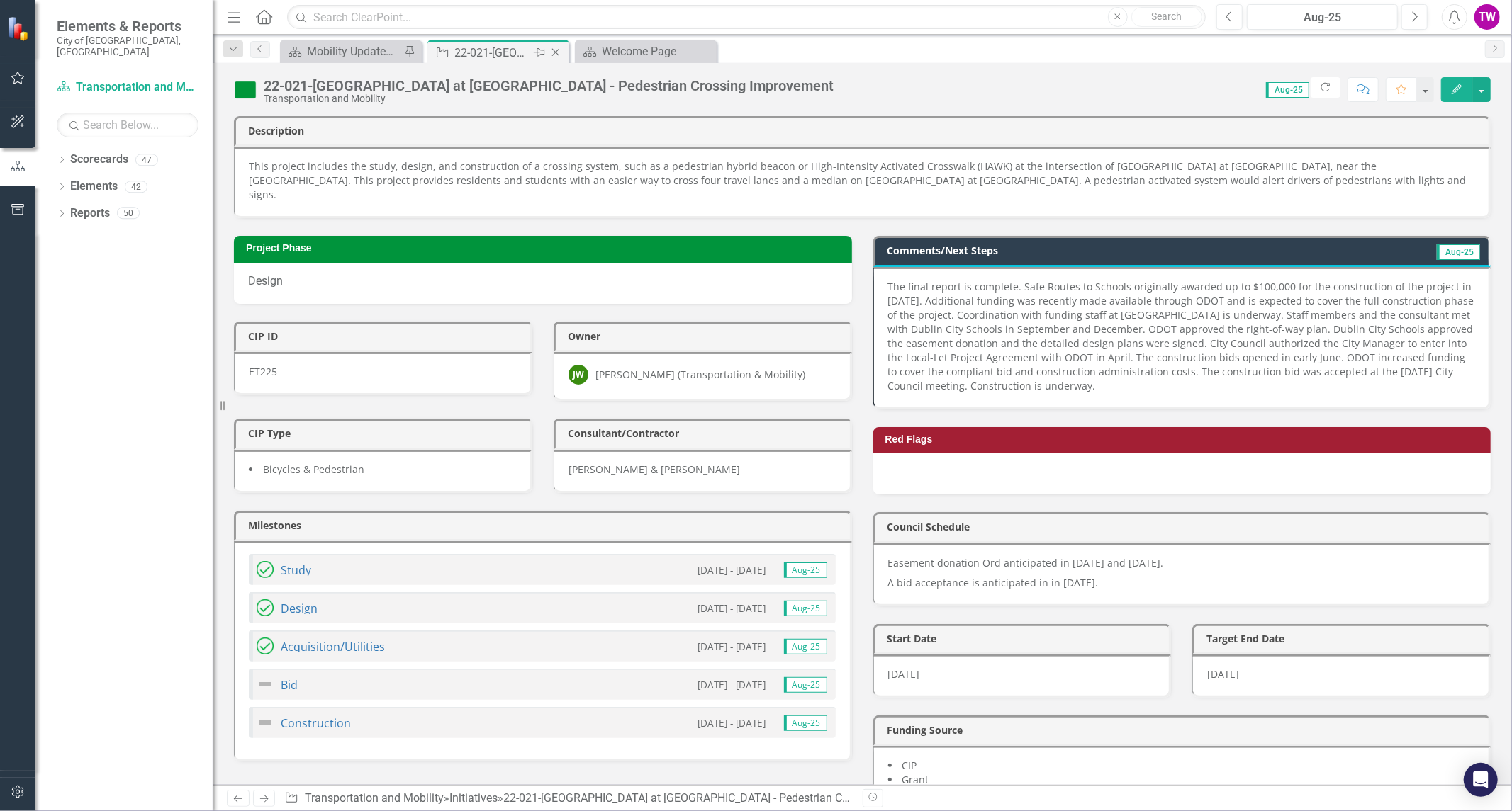
click at [558, 50] on icon "Close" at bounding box center [555, 52] width 14 height 12
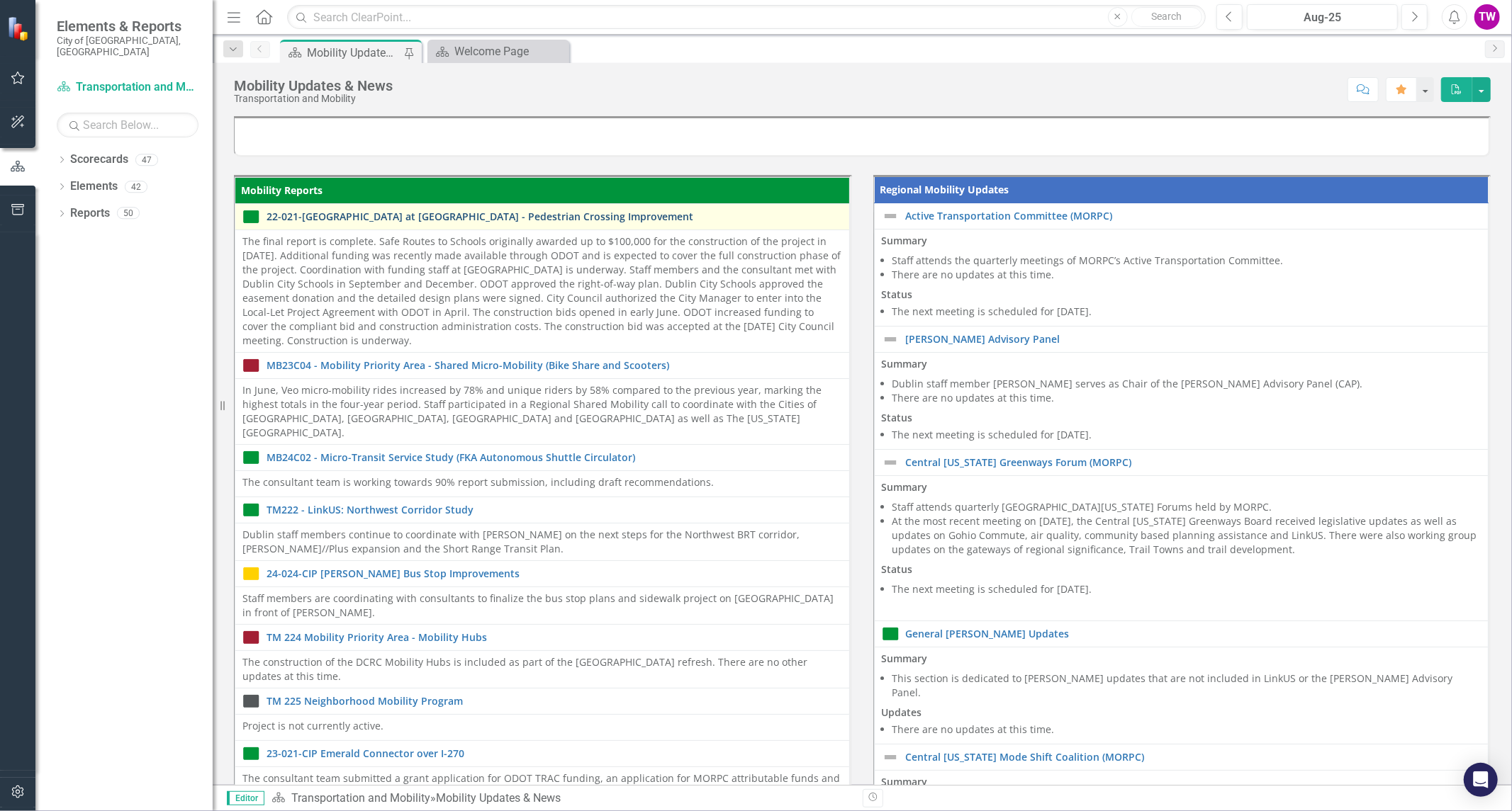
click at [323, 217] on link "22-021-[GEOGRAPHIC_DATA] at [GEOGRAPHIC_DATA] - Pedestrian Crossing Improvement" at bounding box center [554, 217] width 575 height 11
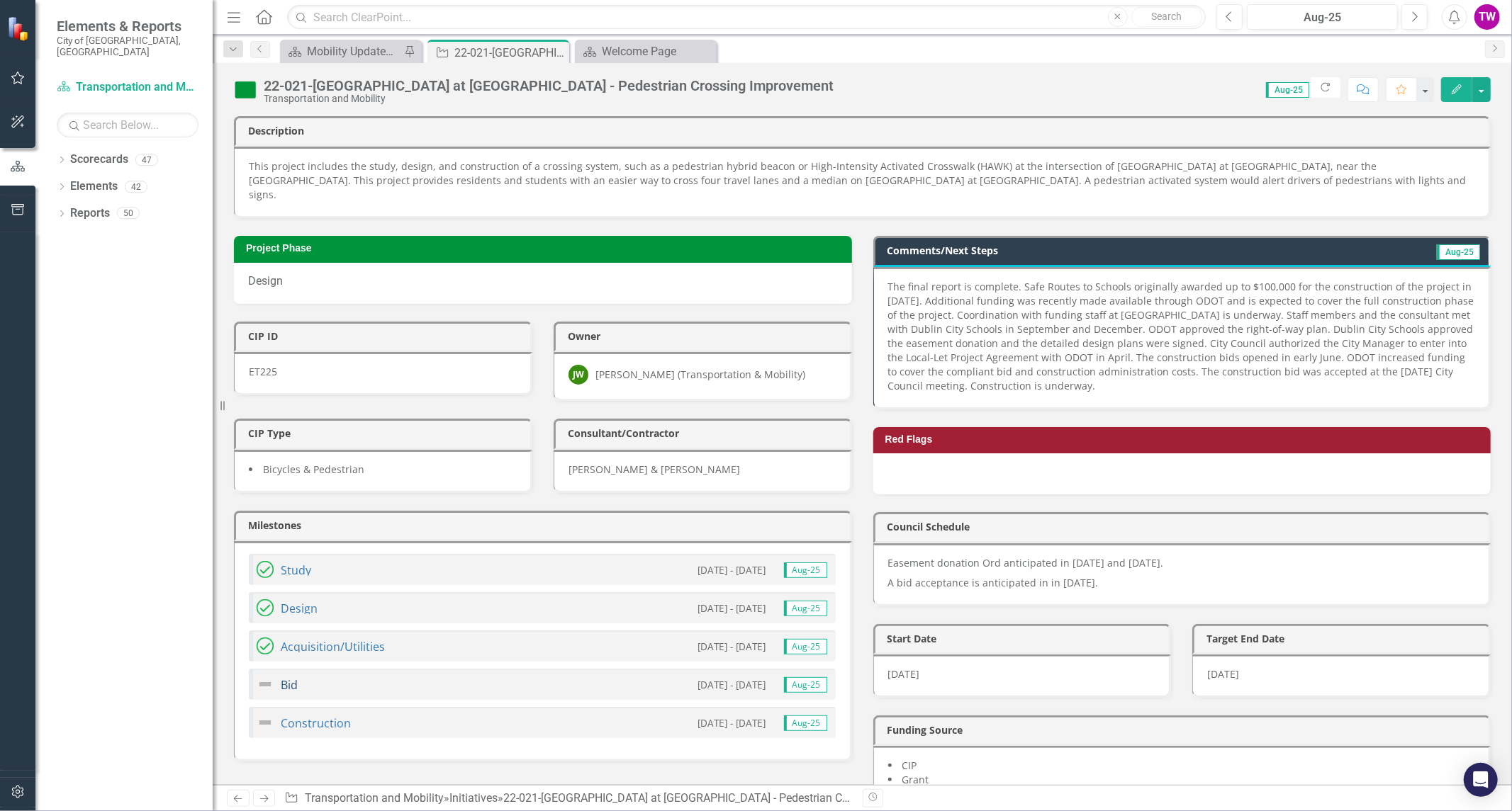
click at [289, 678] on link "Bid" at bounding box center [289, 685] width 17 height 15
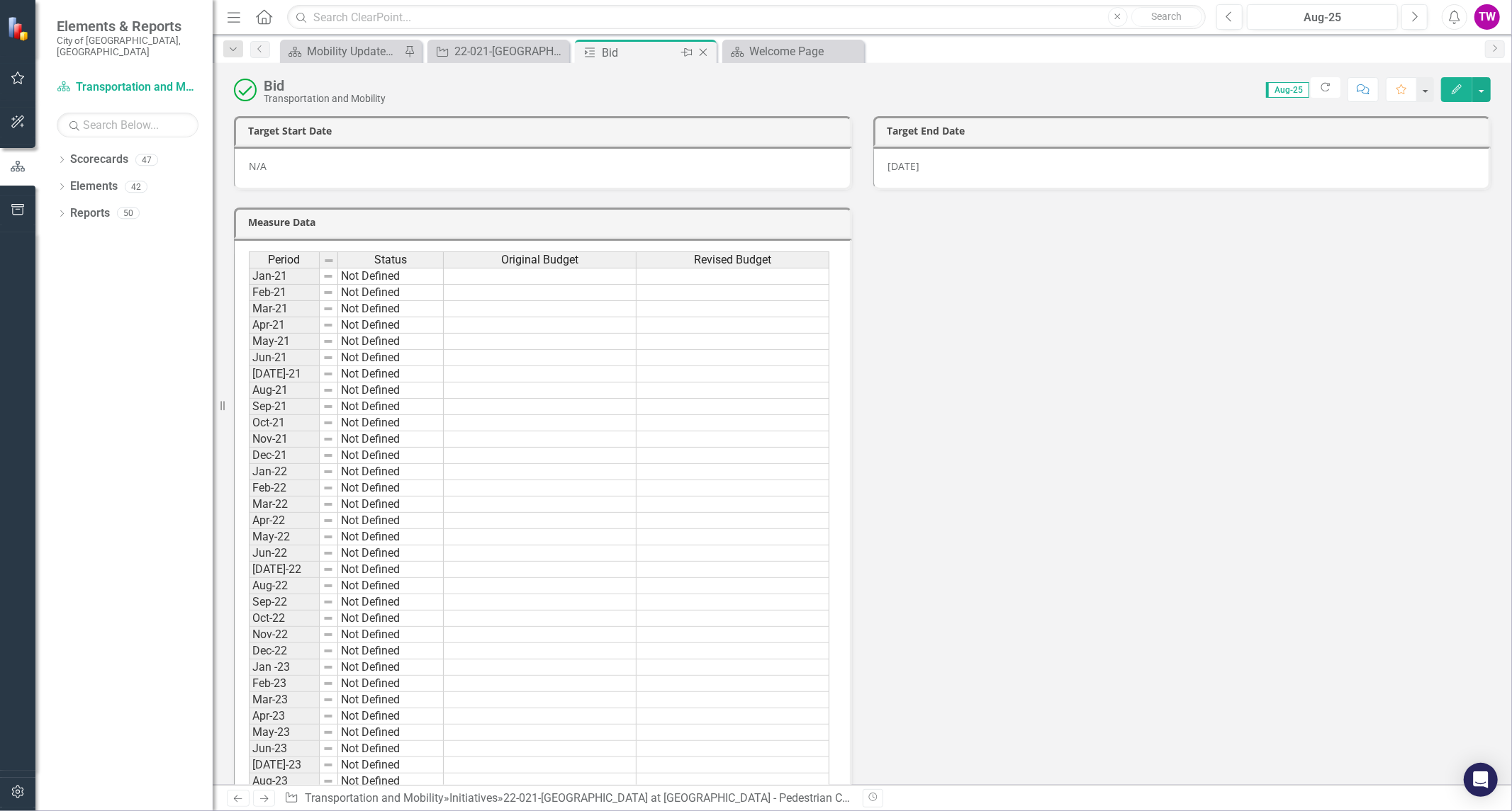
click at [709, 53] on icon "Close" at bounding box center [703, 52] width 14 height 12
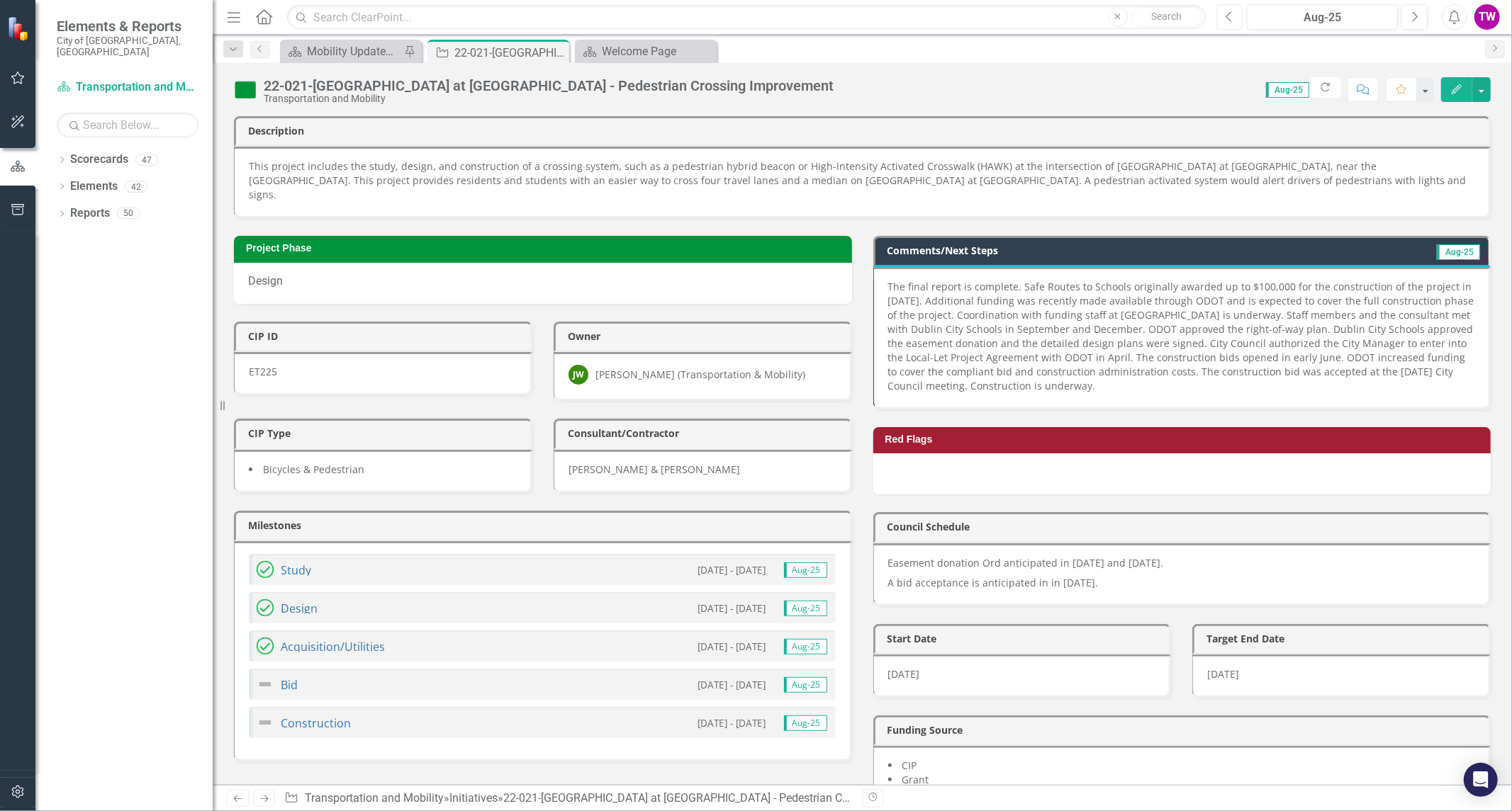
drag, startPoint x: 1226, startPoint y: 15, endPoint x: 1233, endPoint y: 15, distance: 7.0
click at [1226, 15] on icon "Previous" at bounding box center [1229, 17] width 8 height 13
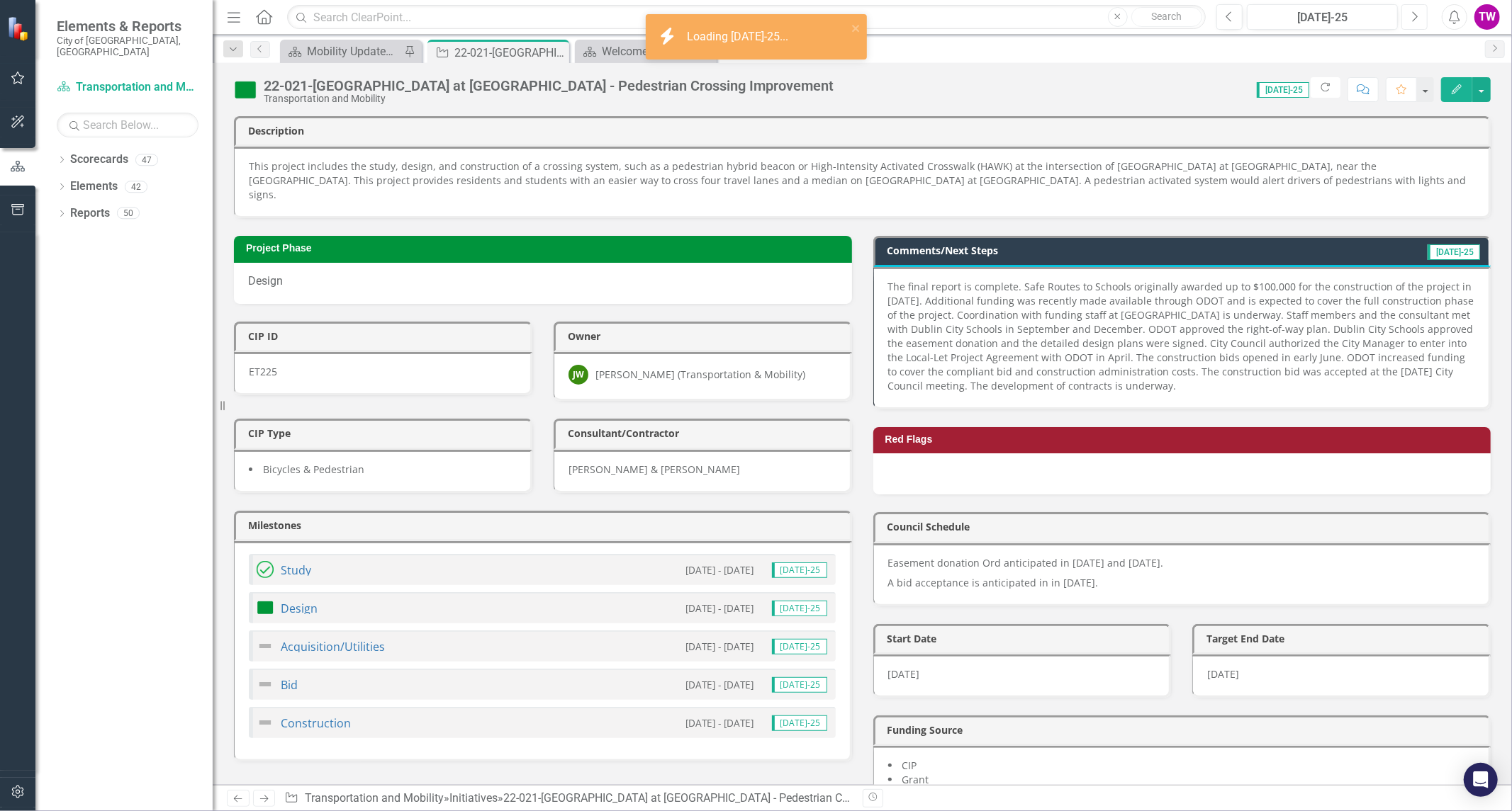
click at [1410, 14] on icon "Next" at bounding box center [1414, 17] width 8 height 13
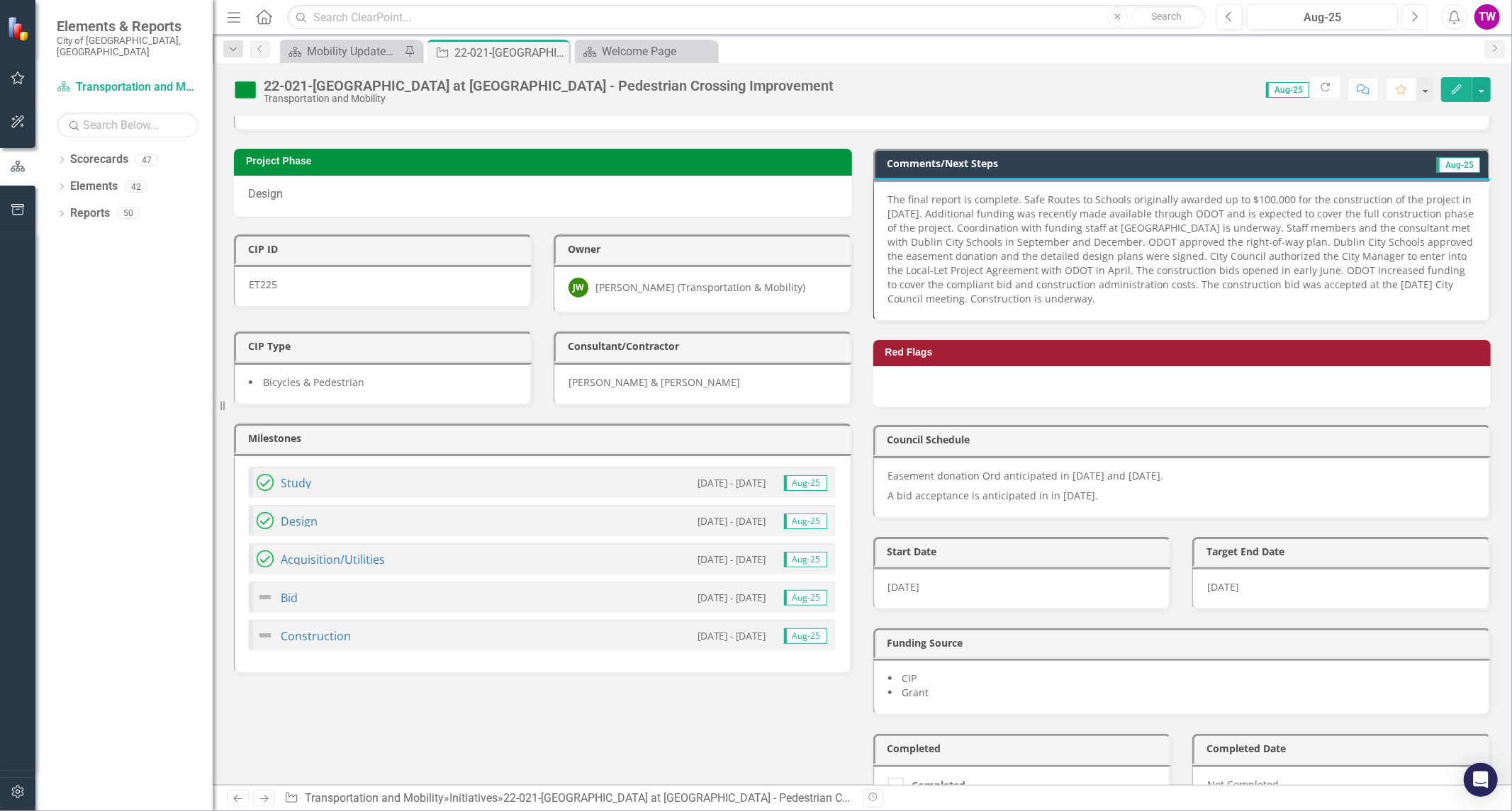
scroll to position [79, 0]
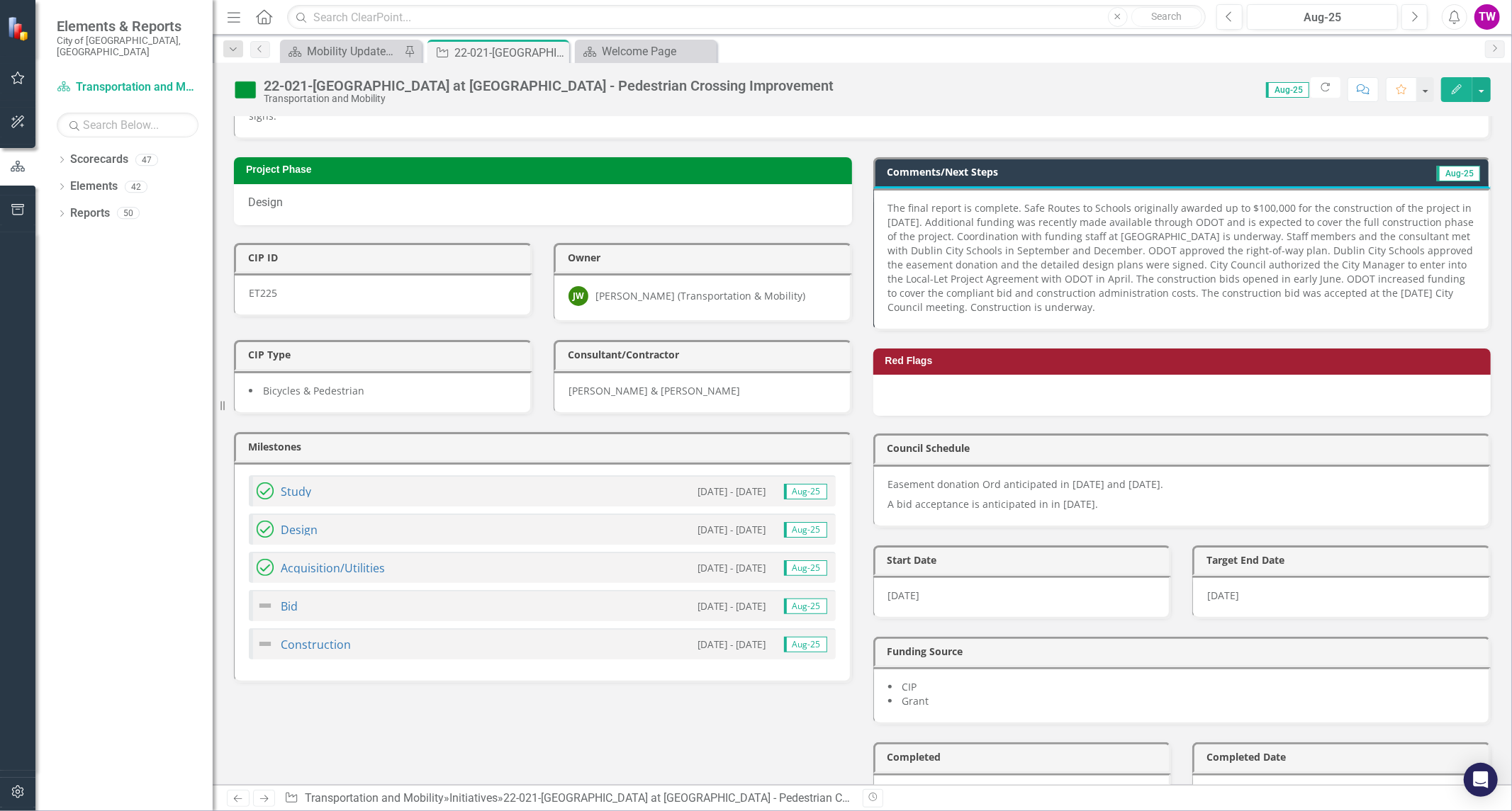
click at [268, 636] on img at bounding box center [265, 644] width 17 height 17
click at [317, 637] on link "Construction" at bounding box center [315, 644] width 70 height 15
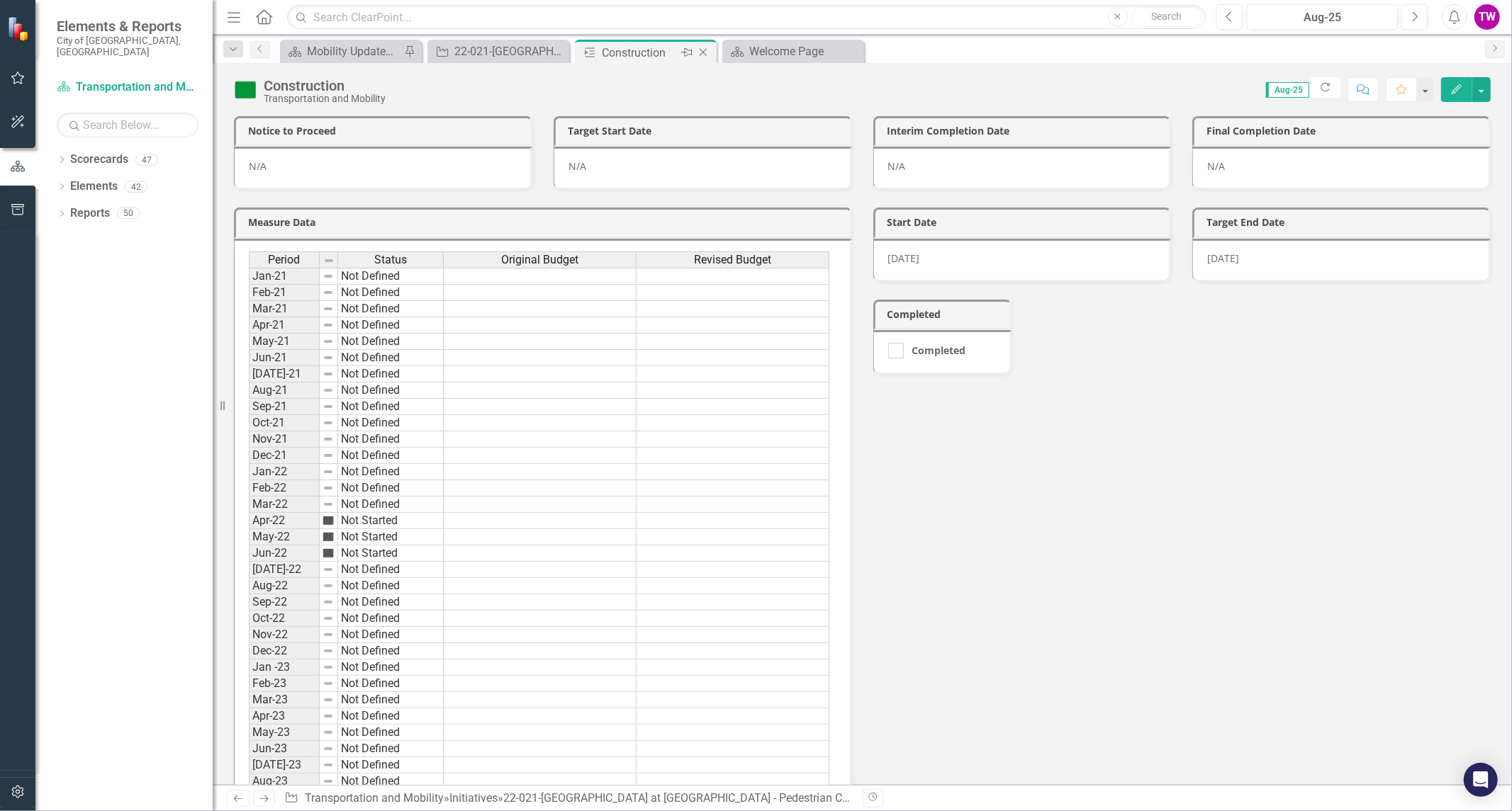
click at [706, 49] on icon "Close" at bounding box center [703, 52] width 14 height 12
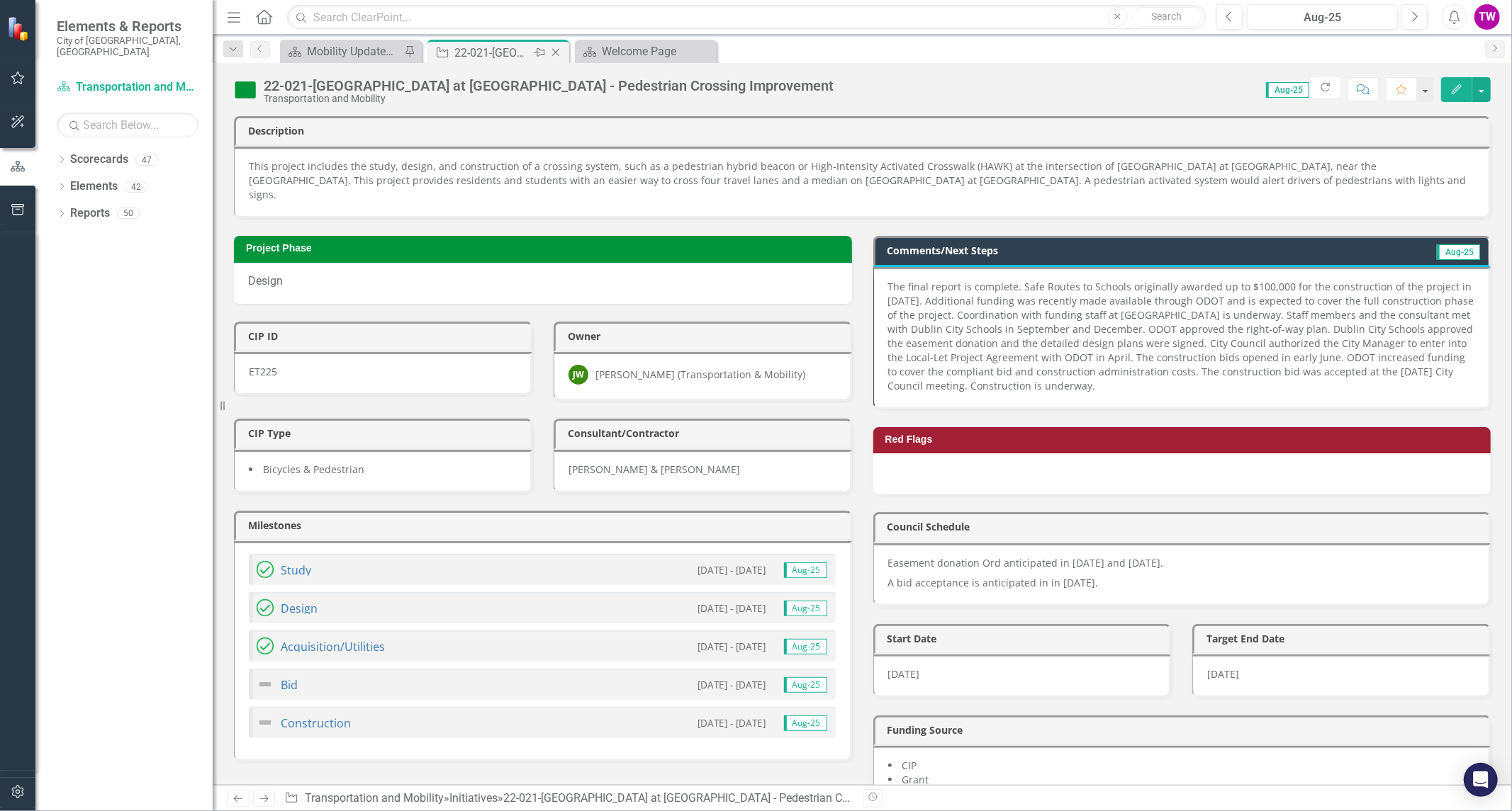
click at [553, 49] on icon at bounding box center [556, 52] width 8 height 8
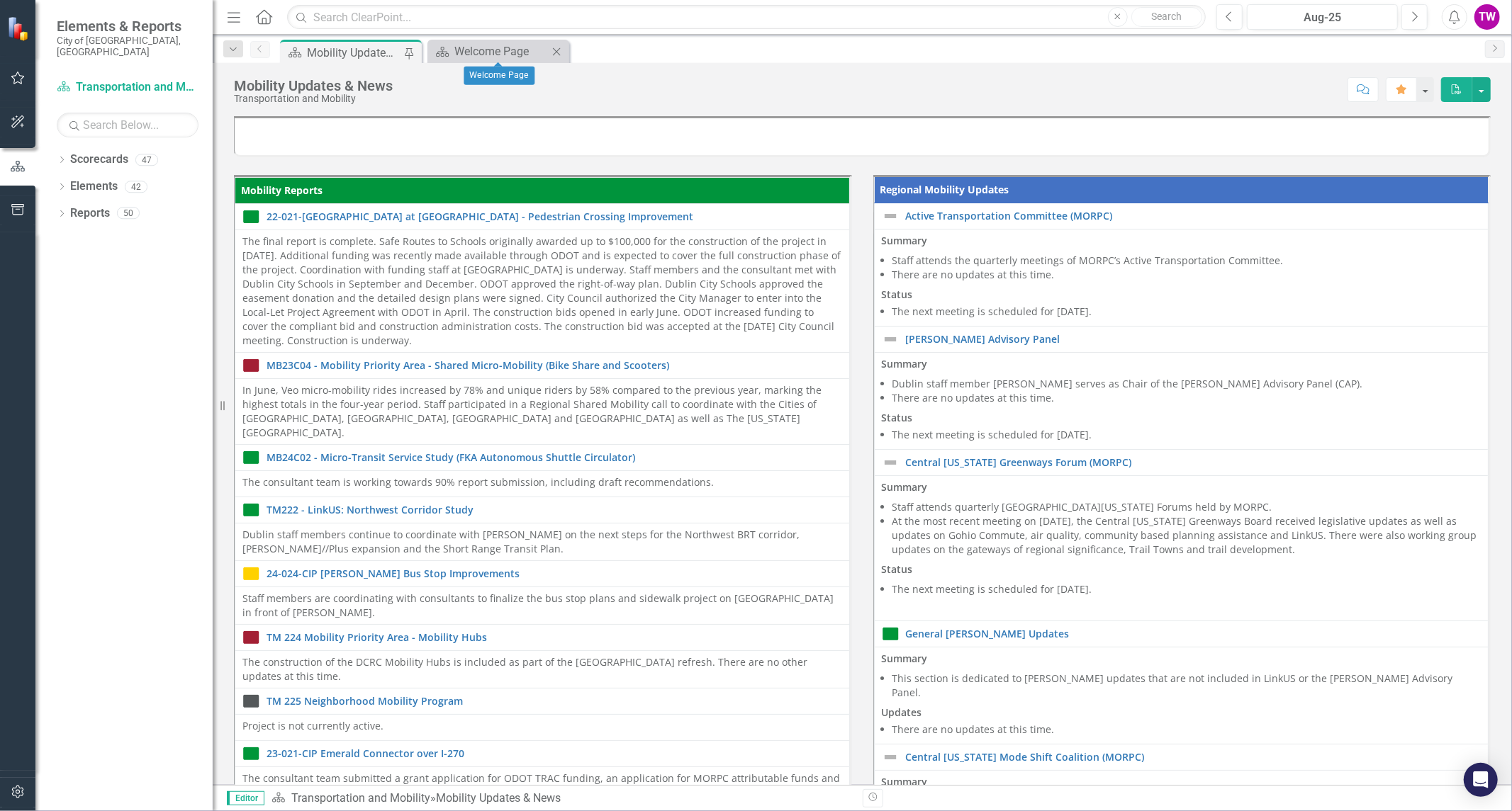
click at [553, 49] on icon "Close" at bounding box center [556, 52] width 14 height 12
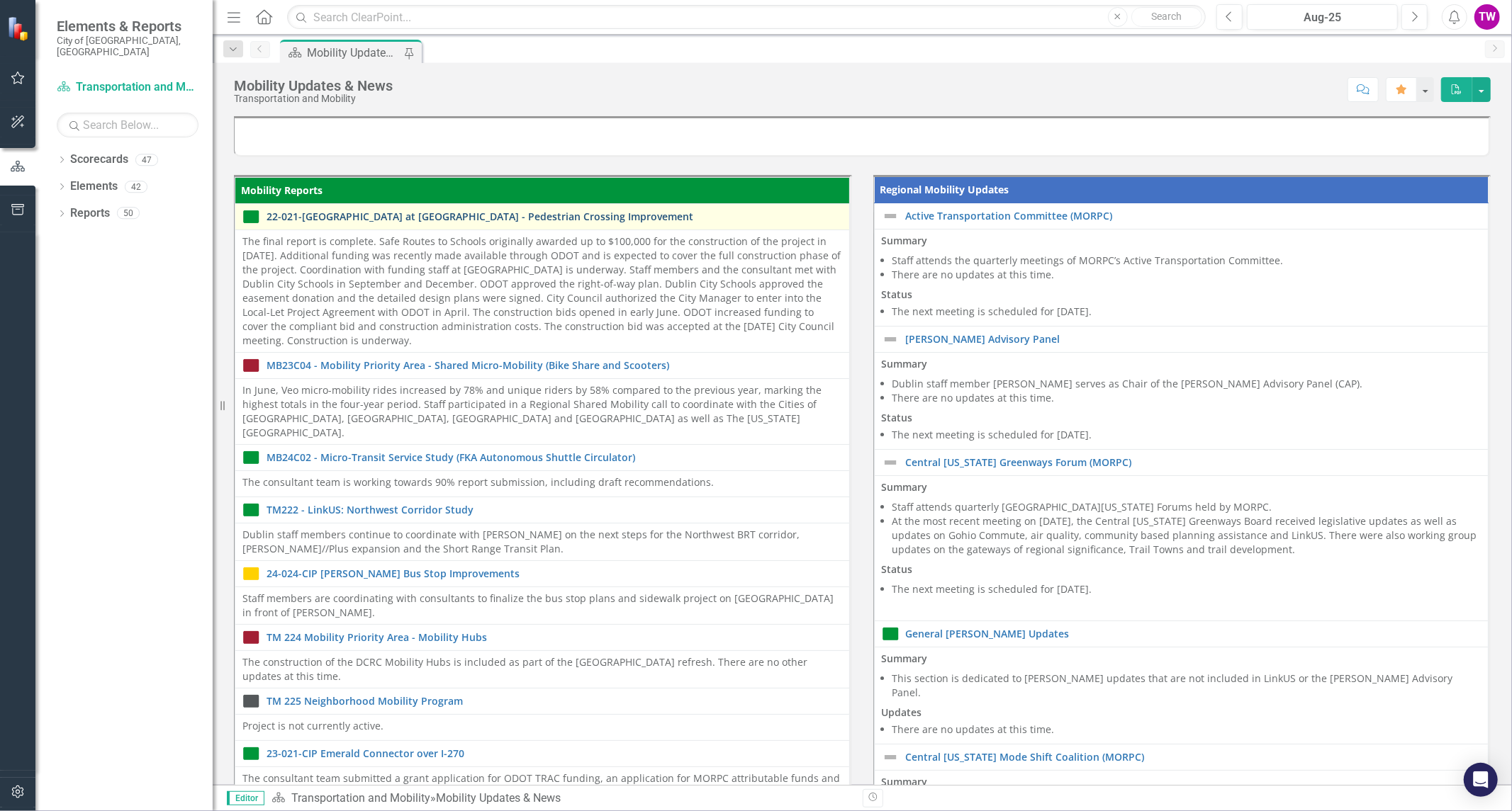
scroll to position [39, 0]
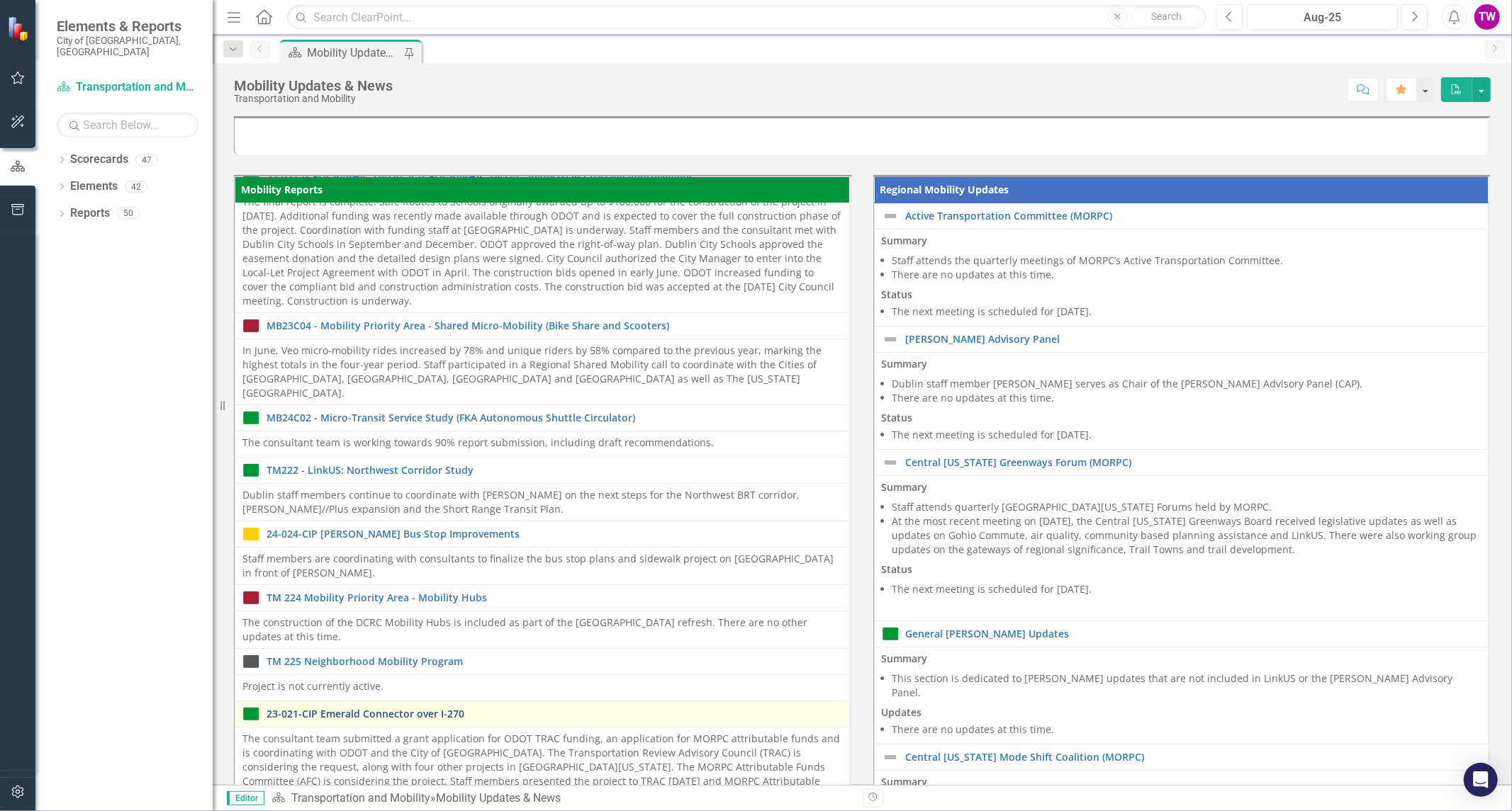
click at [413, 708] on link "23-021-CIP Emerald Connector over I-270" at bounding box center [554, 714] width 575 height 11
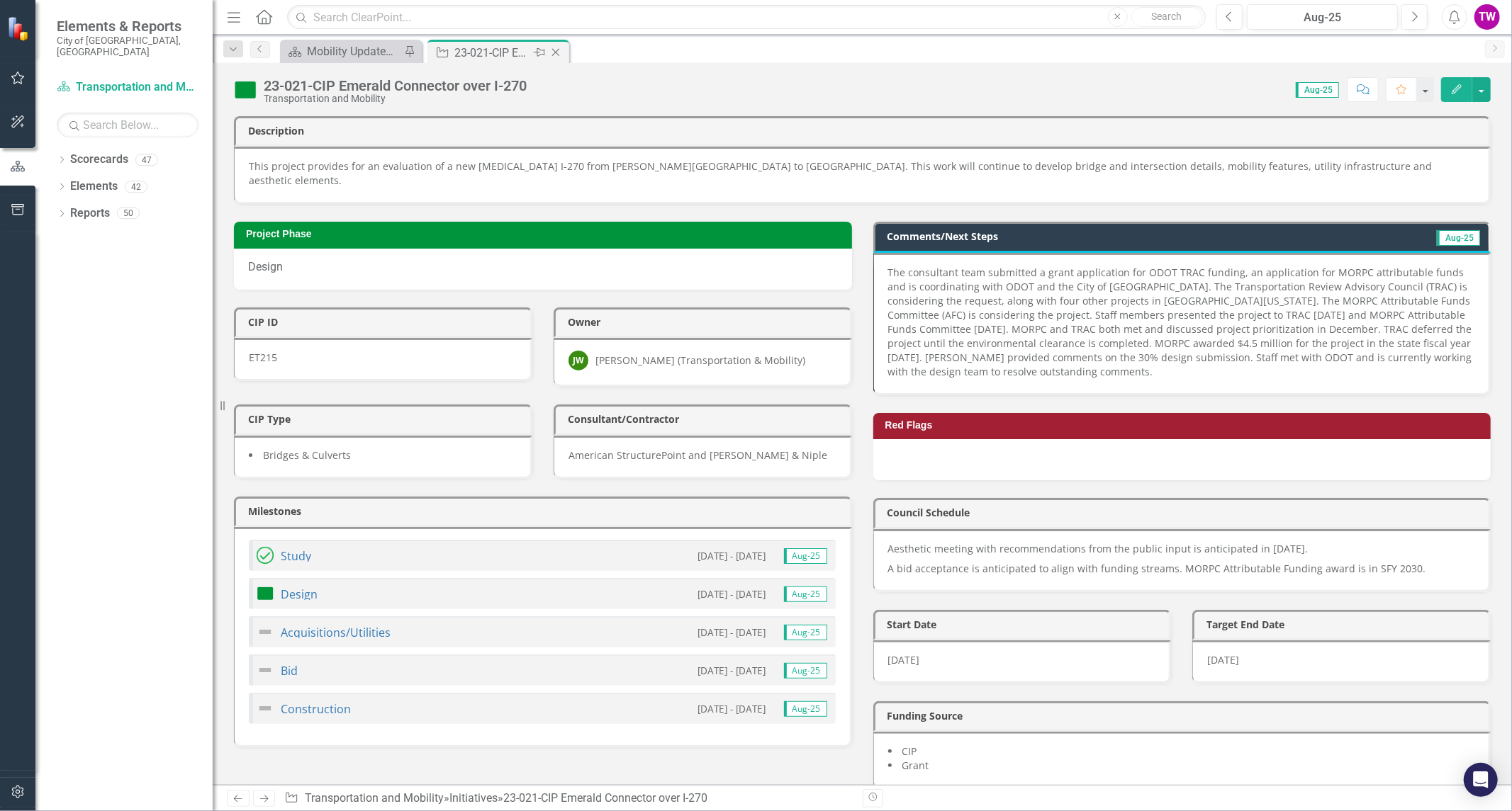
click at [557, 47] on icon "Close" at bounding box center [555, 52] width 14 height 12
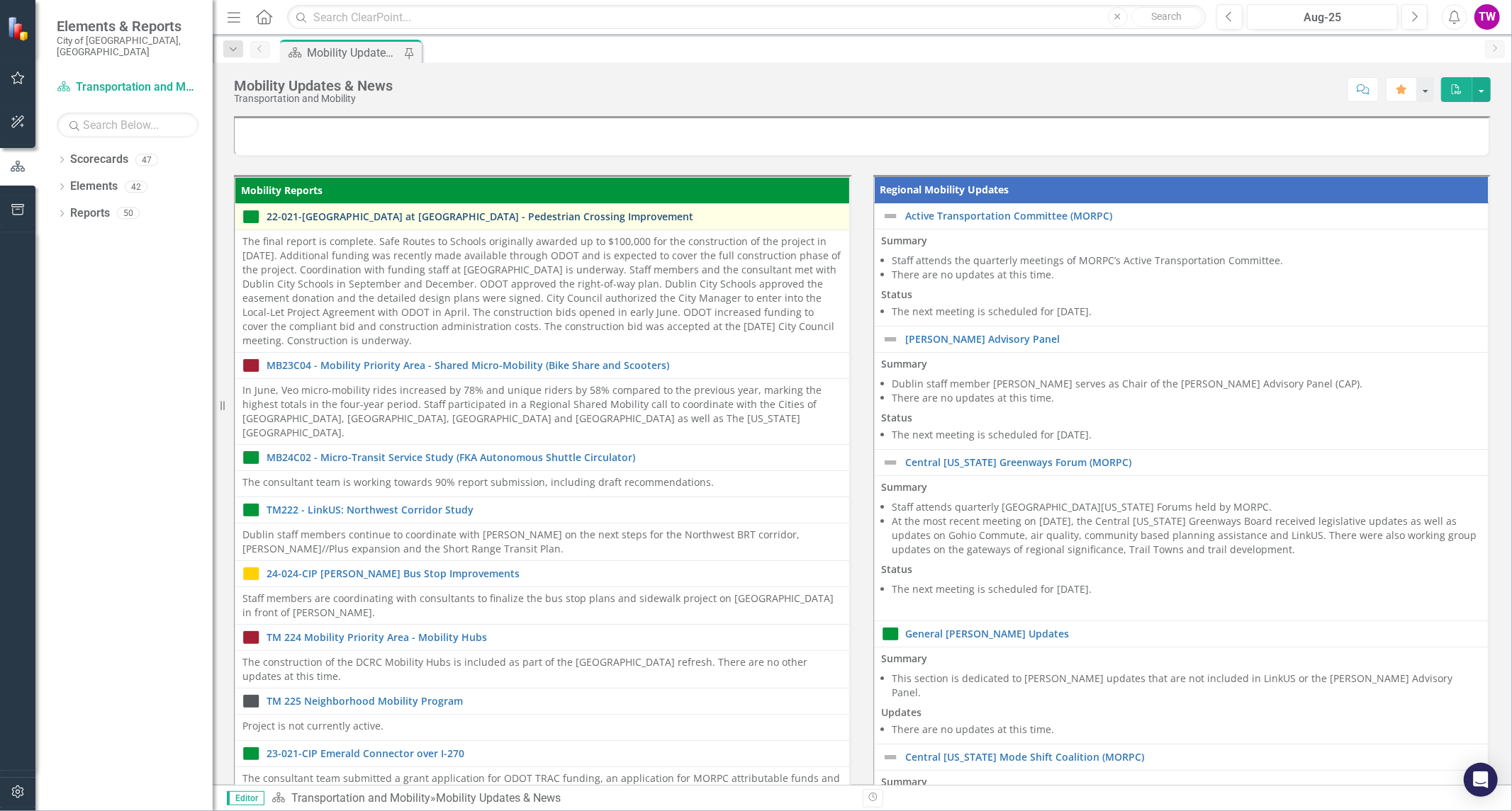
click at [388, 217] on link "22-021-[GEOGRAPHIC_DATA] at [GEOGRAPHIC_DATA] - Pedestrian Crossing Improvement" at bounding box center [554, 217] width 575 height 11
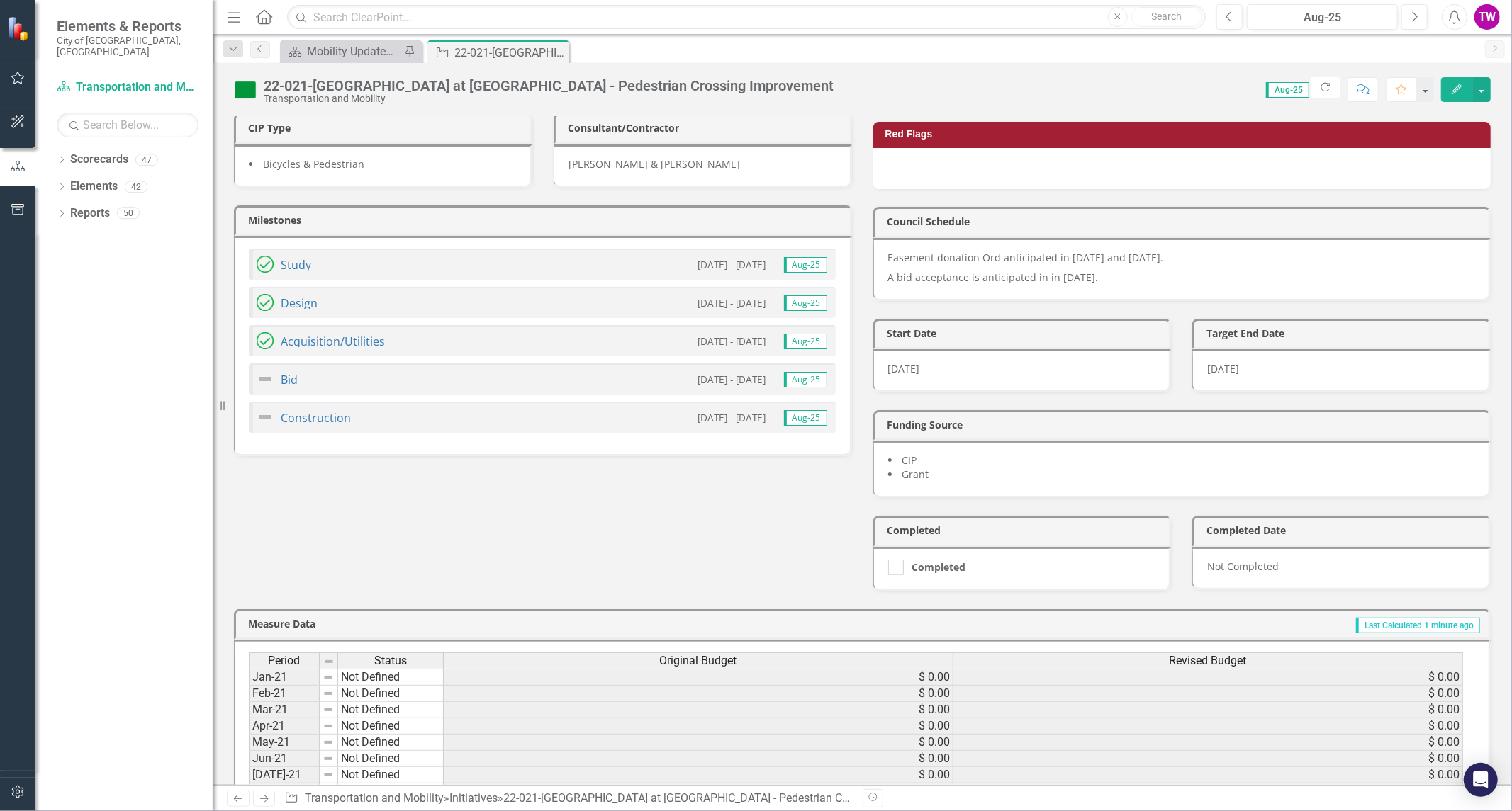
scroll to position [315, 0]
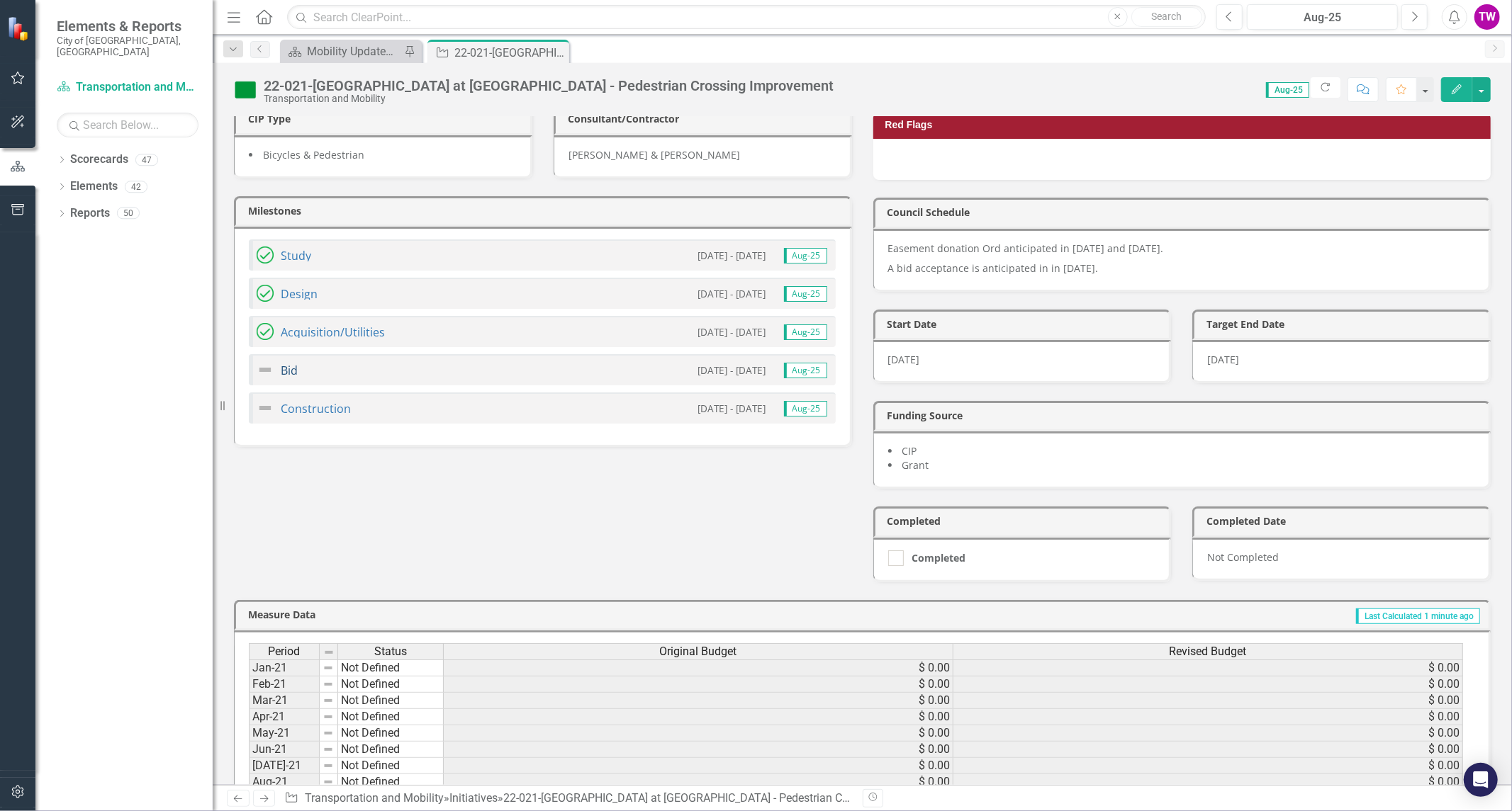
click at [285, 363] on link "Bid" at bounding box center [289, 371] width 17 height 15
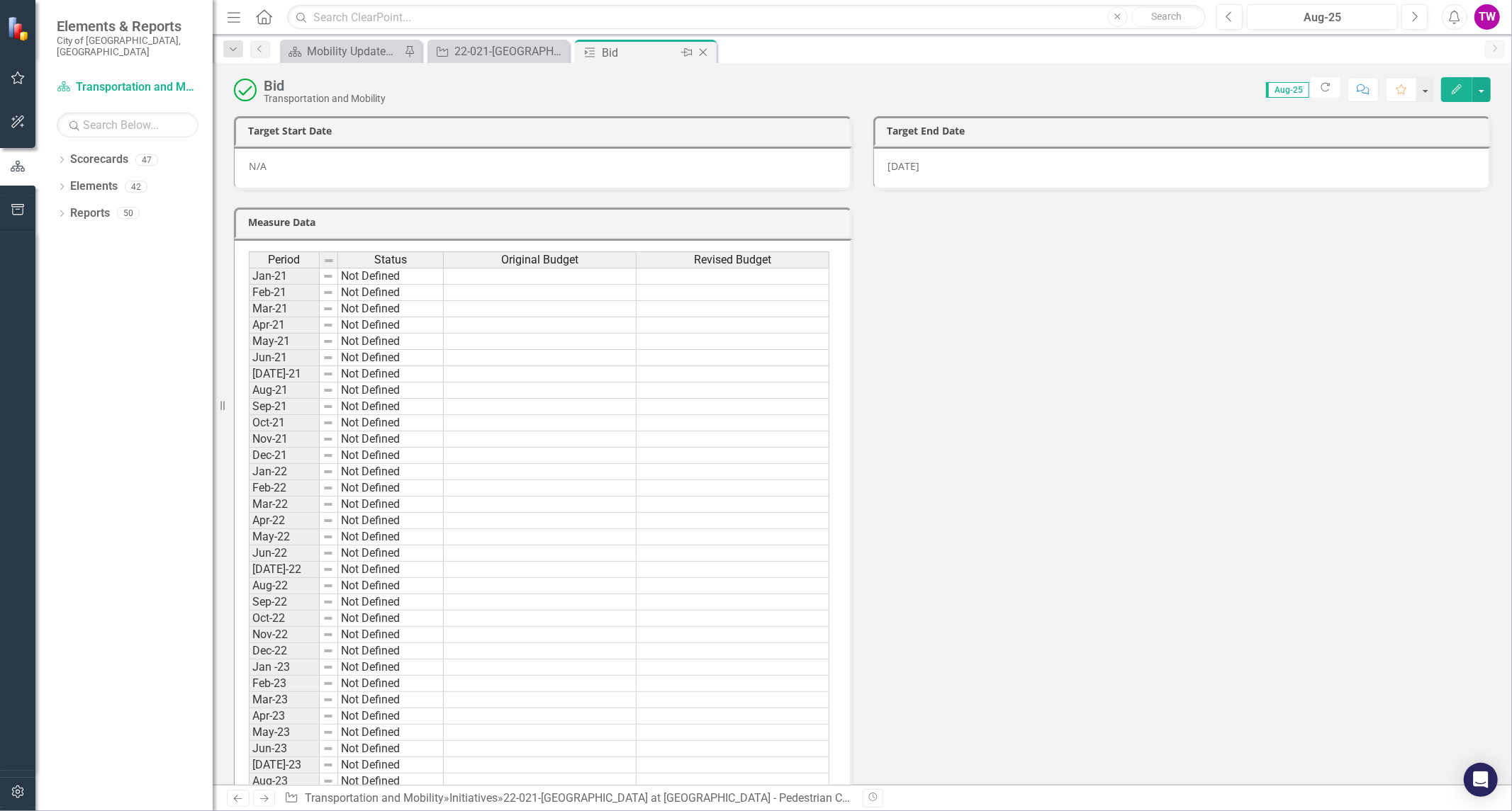
click at [706, 51] on icon "Close" at bounding box center [703, 52] width 14 height 12
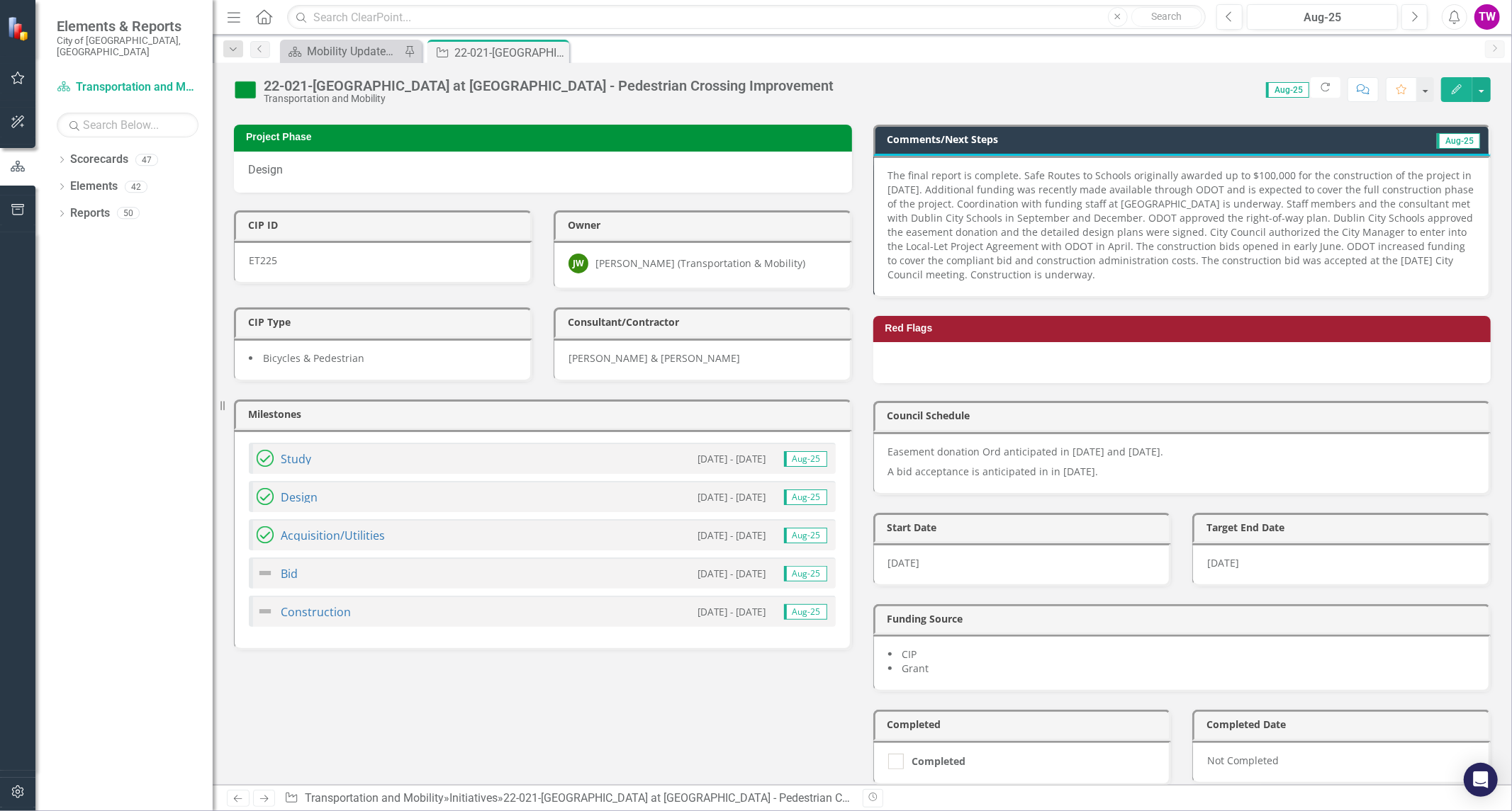
scroll to position [79, 0]
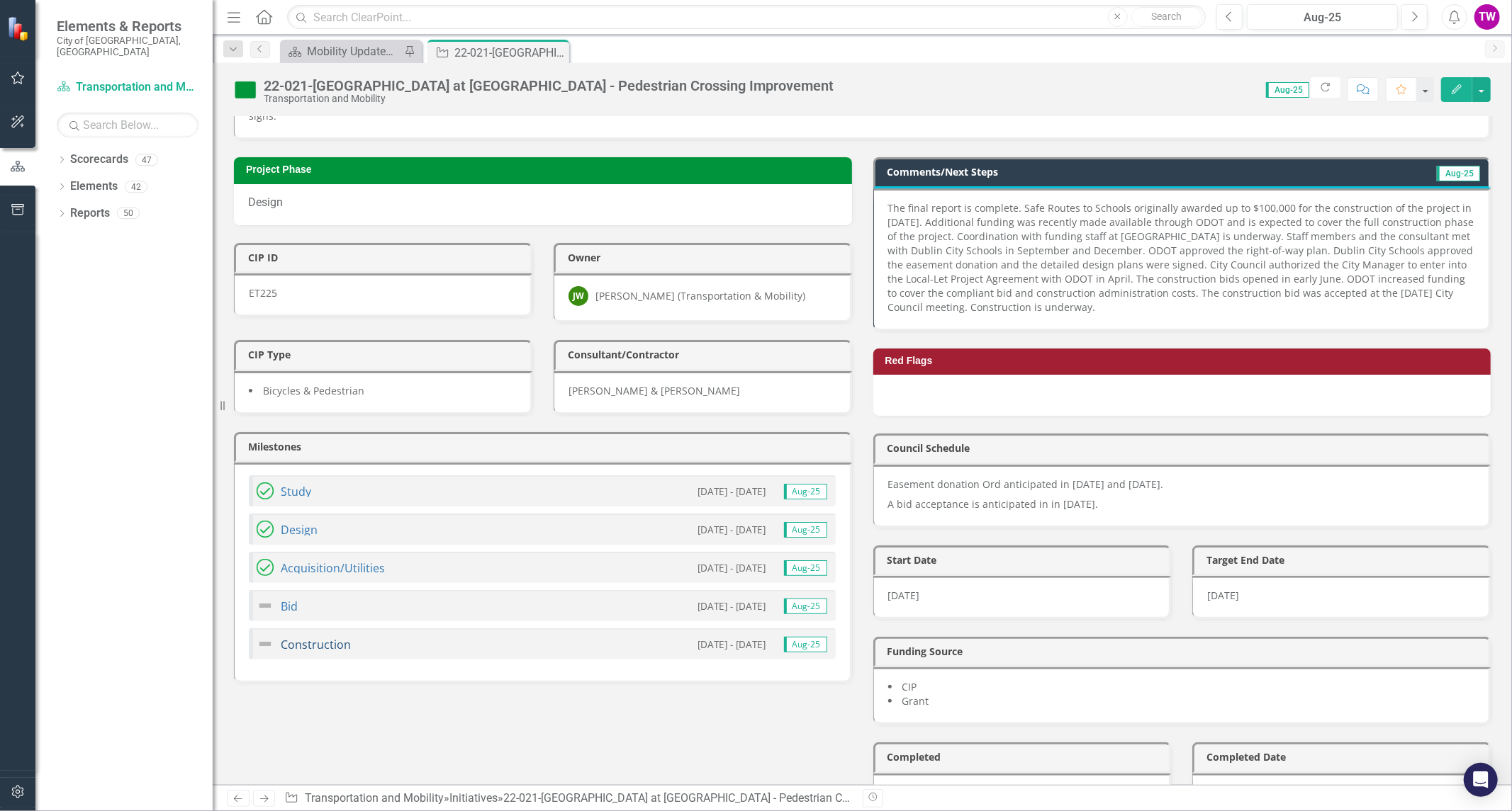
click at [341, 637] on link "Construction" at bounding box center [315, 644] width 70 height 15
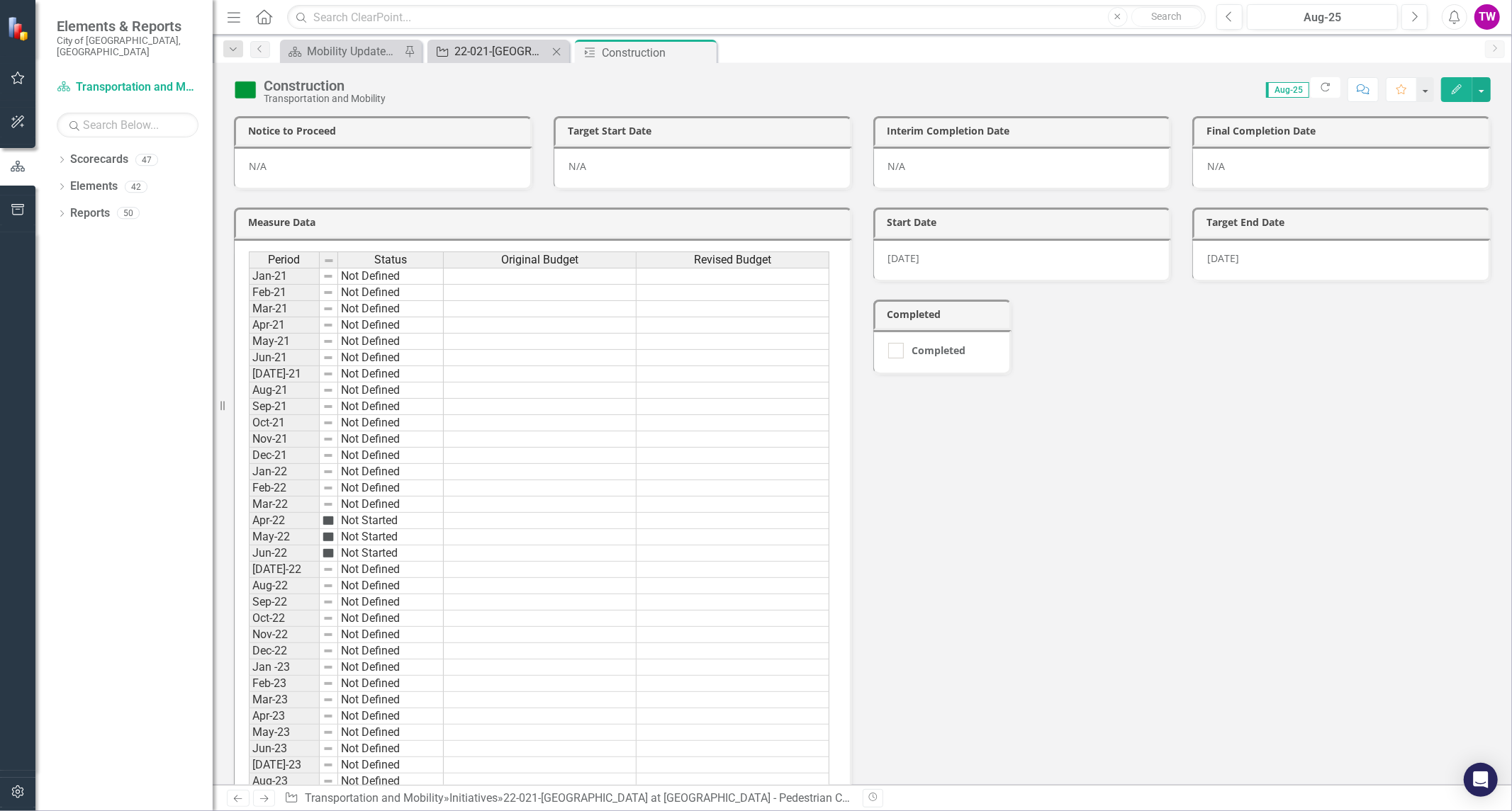
click at [487, 45] on div "22-021-[GEOGRAPHIC_DATA] at [GEOGRAPHIC_DATA] - Pedestrian Crossing Improvement" at bounding box center [500, 51] width 93 height 18
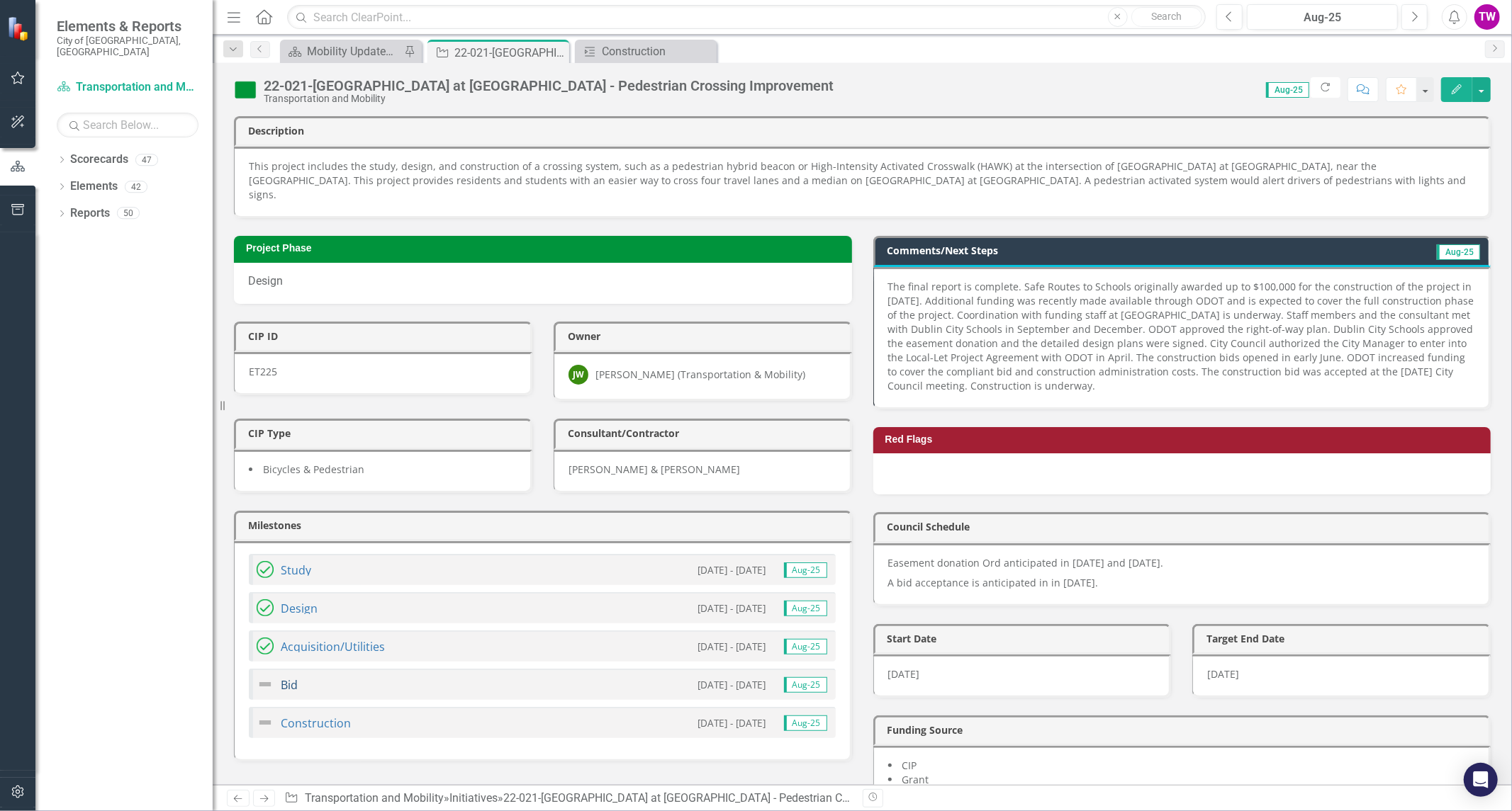
click at [282, 678] on link "Bid" at bounding box center [289, 685] width 17 height 15
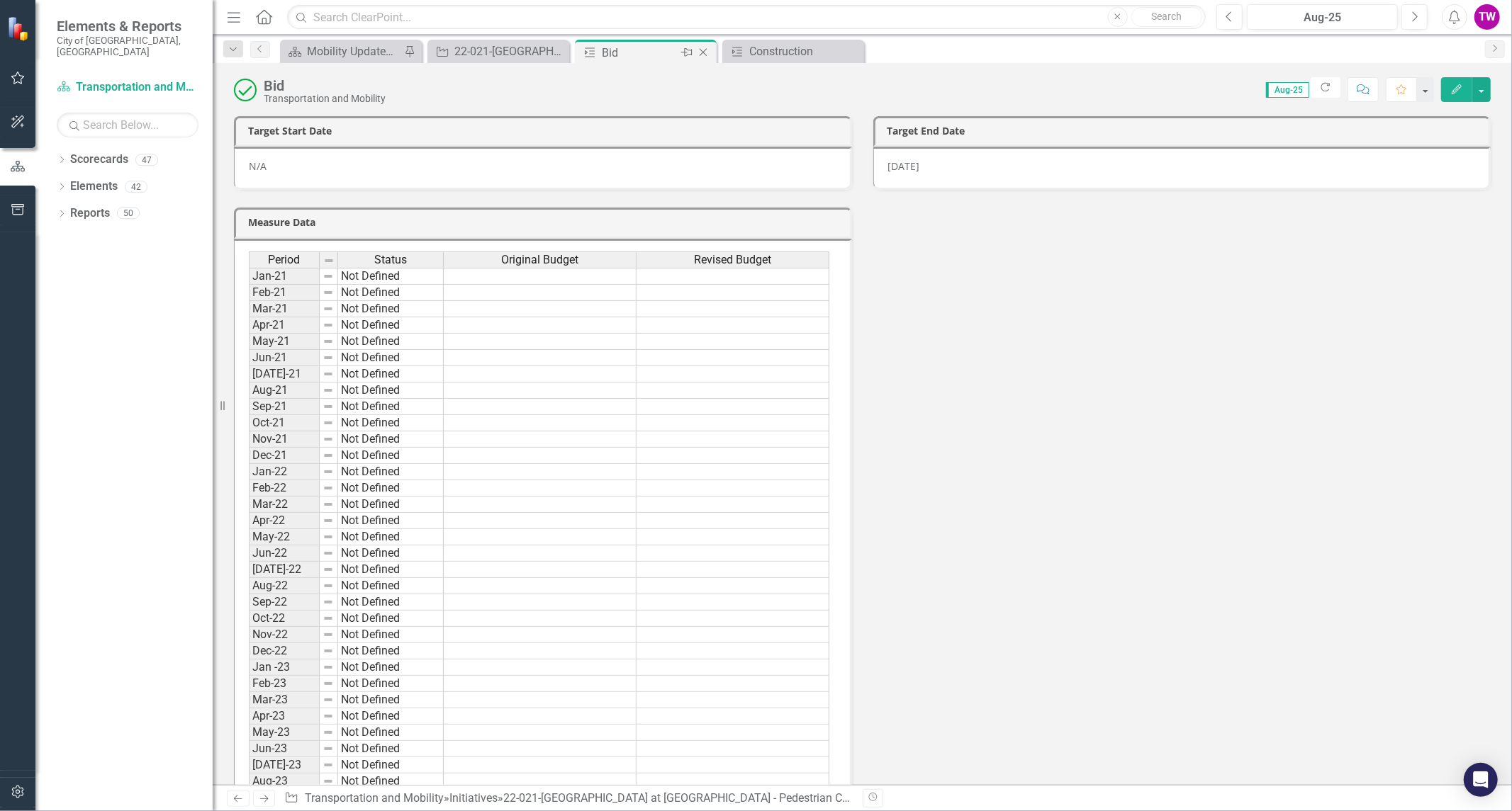
click at [706, 52] on icon "Close" at bounding box center [703, 52] width 14 height 12
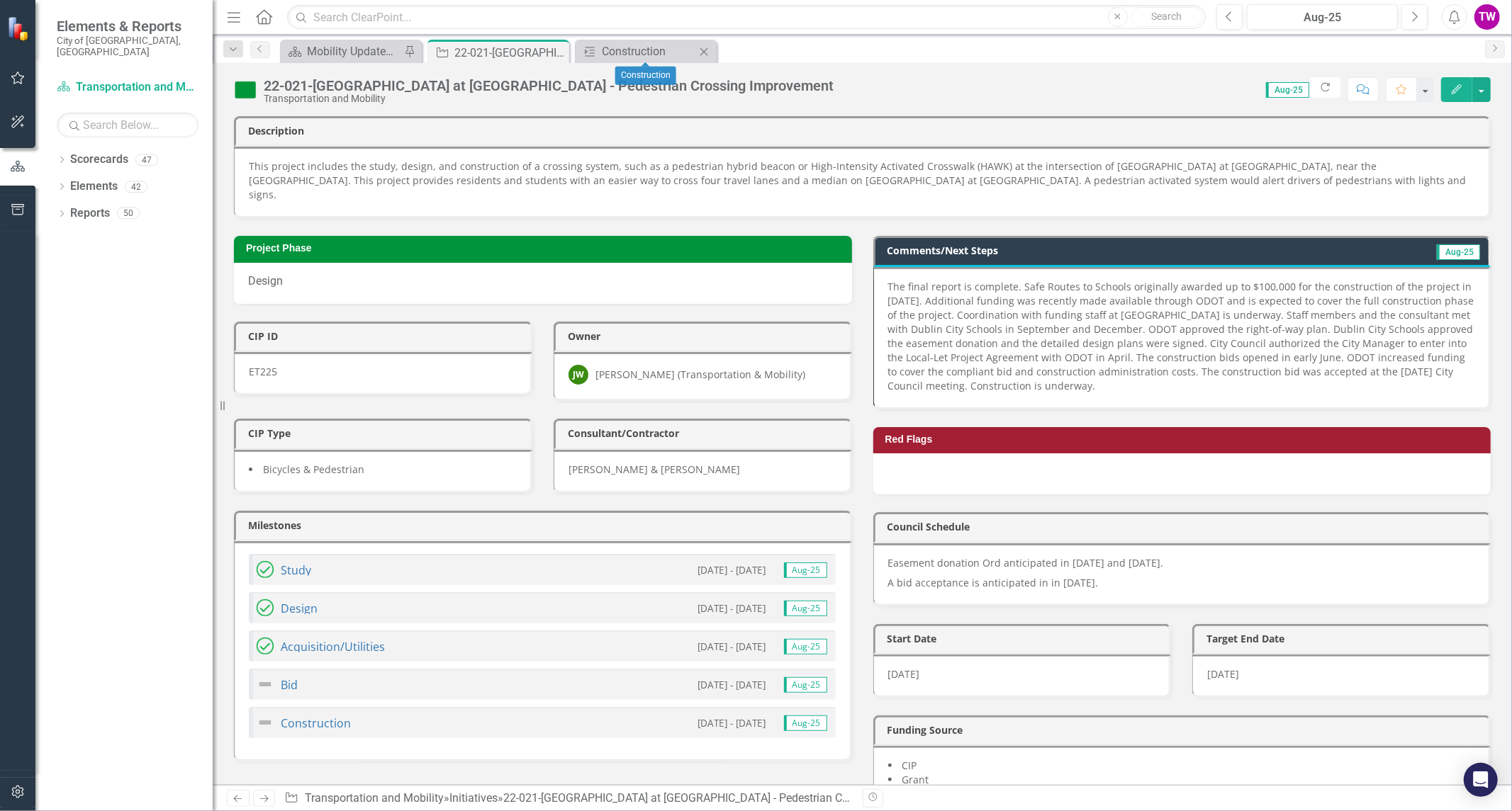
click at [706, 52] on icon "Close" at bounding box center [704, 52] width 14 height 12
click at [554, 54] on icon "Close" at bounding box center [555, 52] width 14 height 12
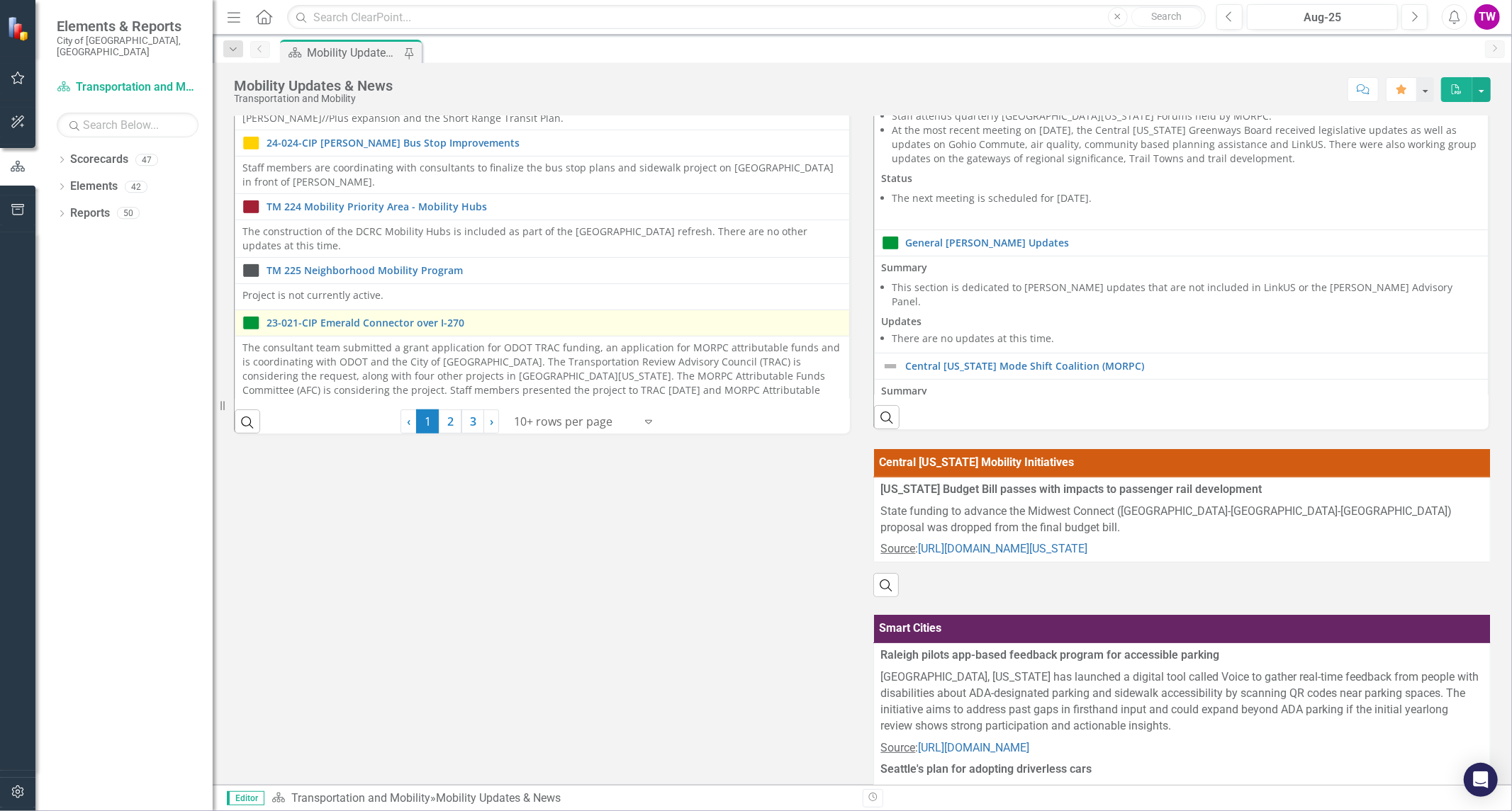
scroll to position [393, 0]
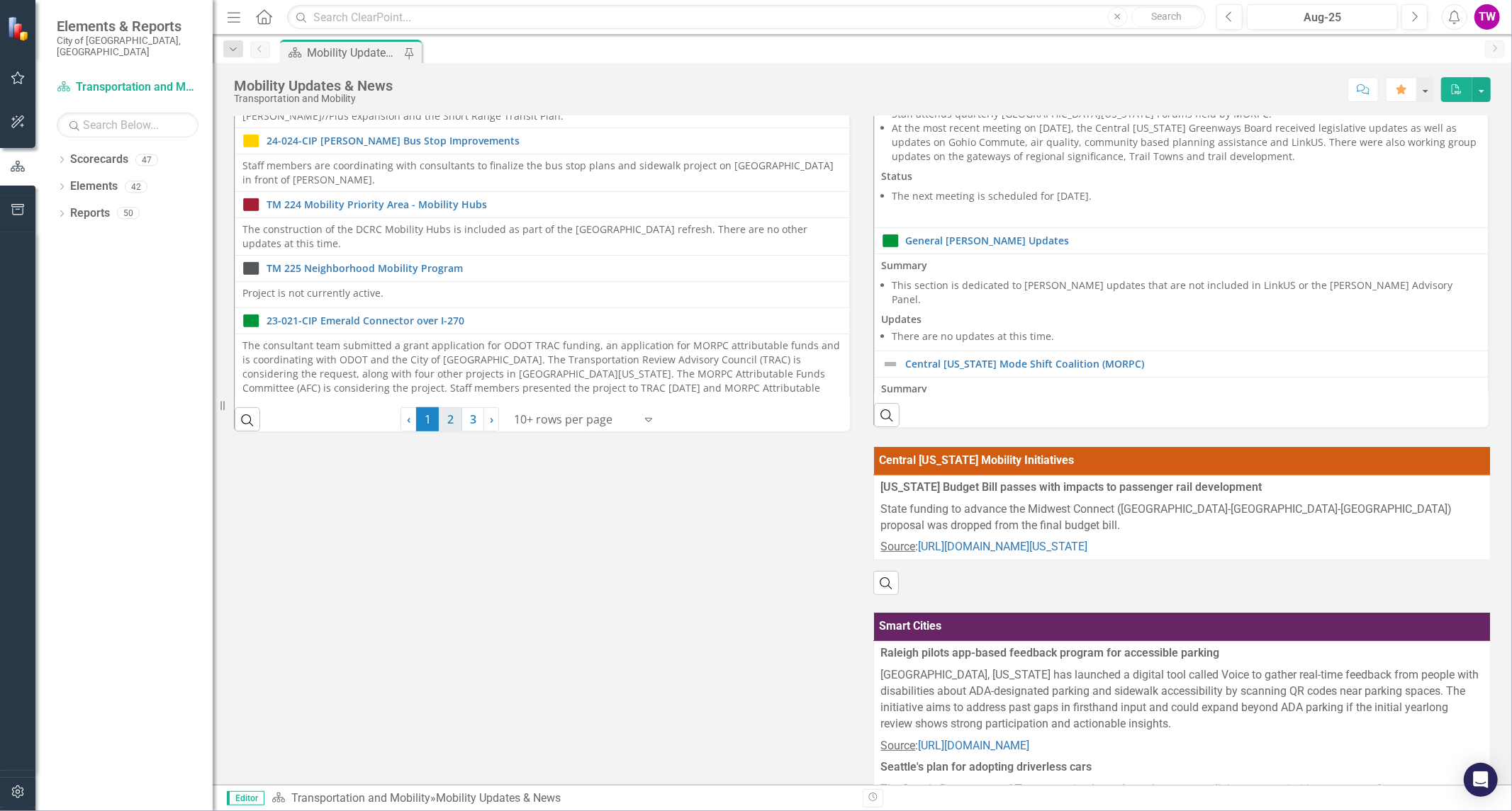
click at [444, 419] on link "2" at bounding box center [450, 419] width 22 height 24
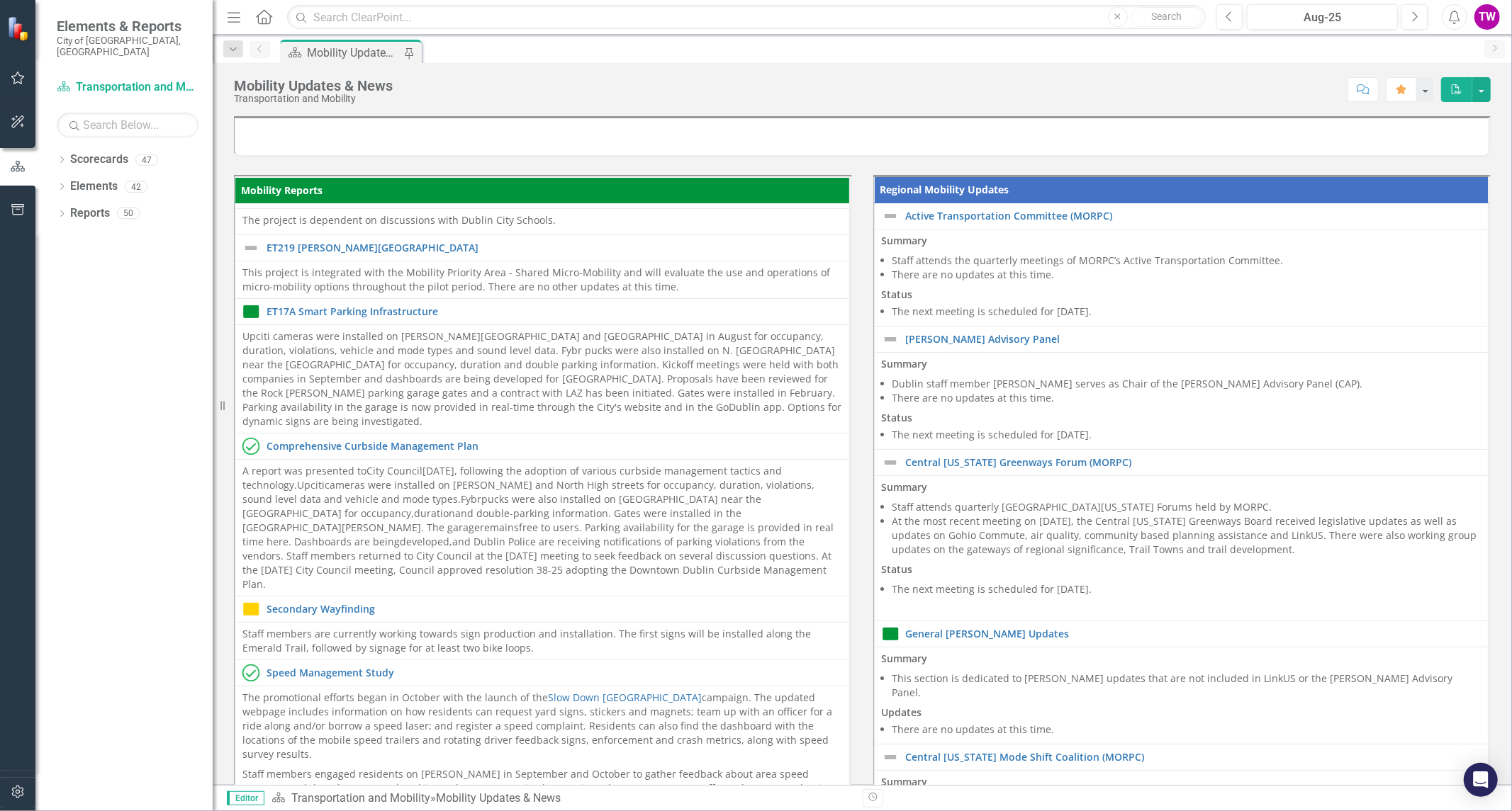
scroll to position [160, 0]
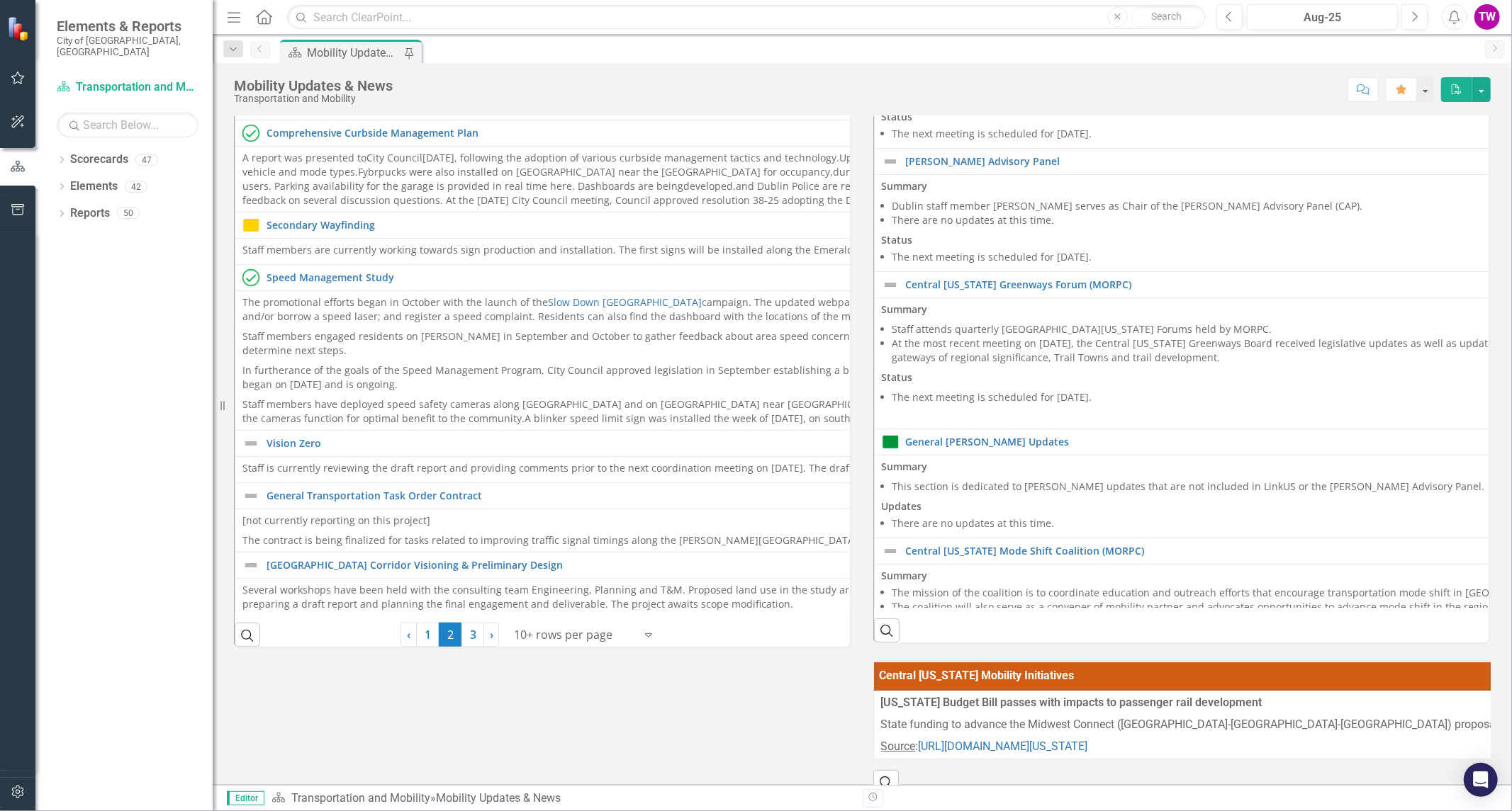
scroll to position [393, 0]
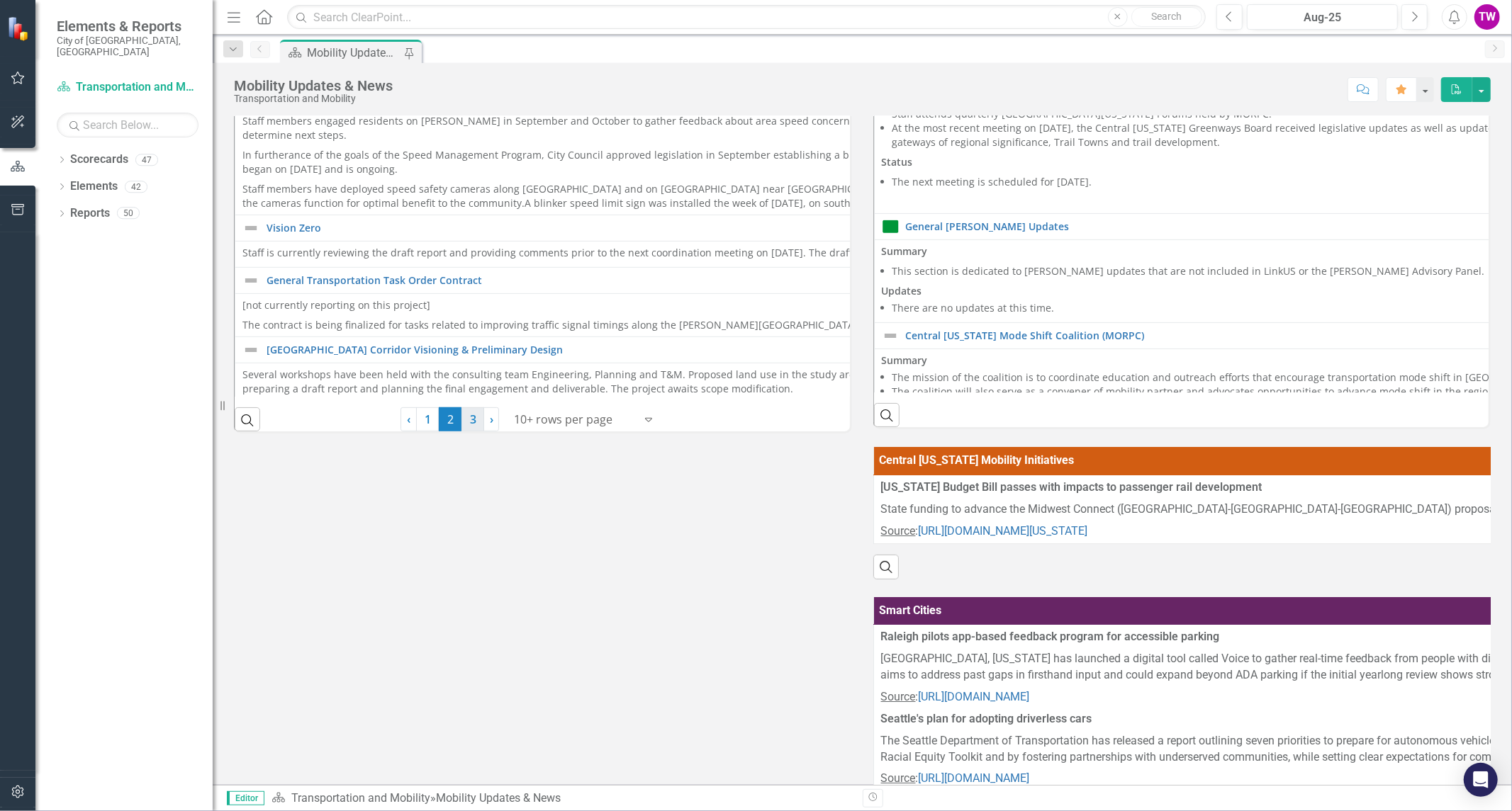
click at [476, 422] on link "3" at bounding box center [472, 419] width 22 height 24
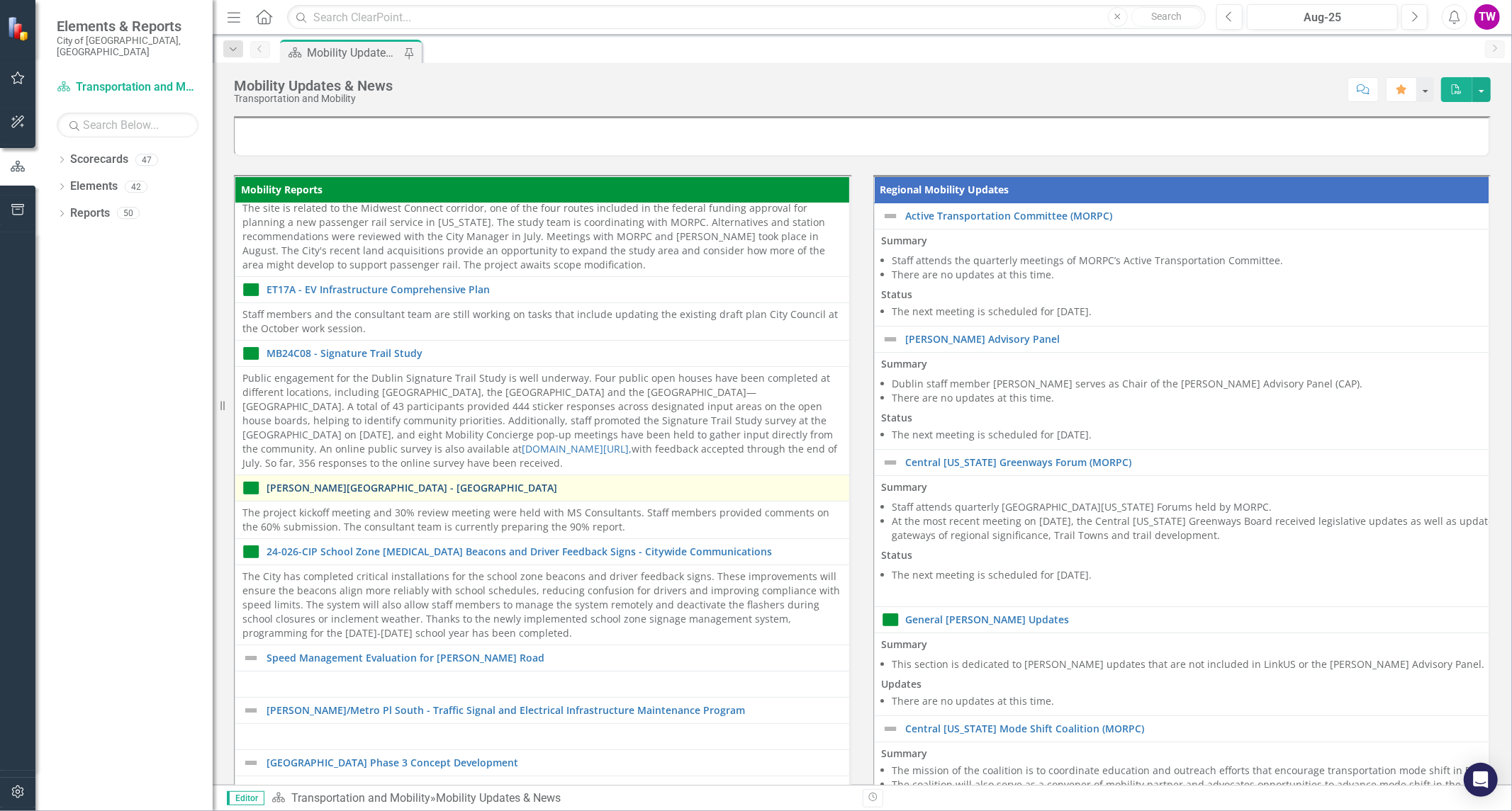
scroll to position [51, 0]
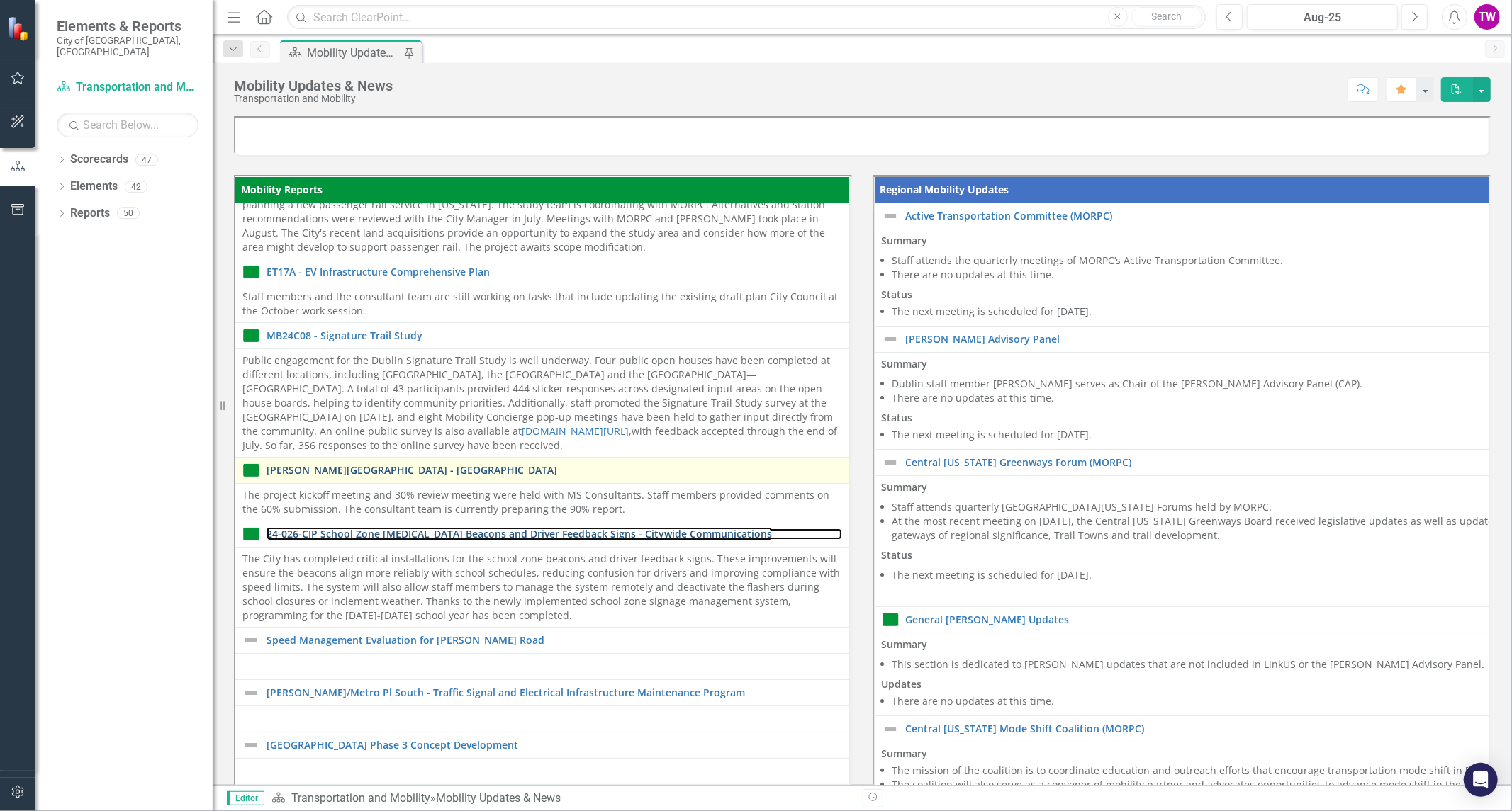
click at [513, 529] on link "24-026-CIP School Zone [MEDICAL_DATA] Beacons and Driver Feedback Signs - Cityw…" at bounding box center [554, 534] width 575 height 11
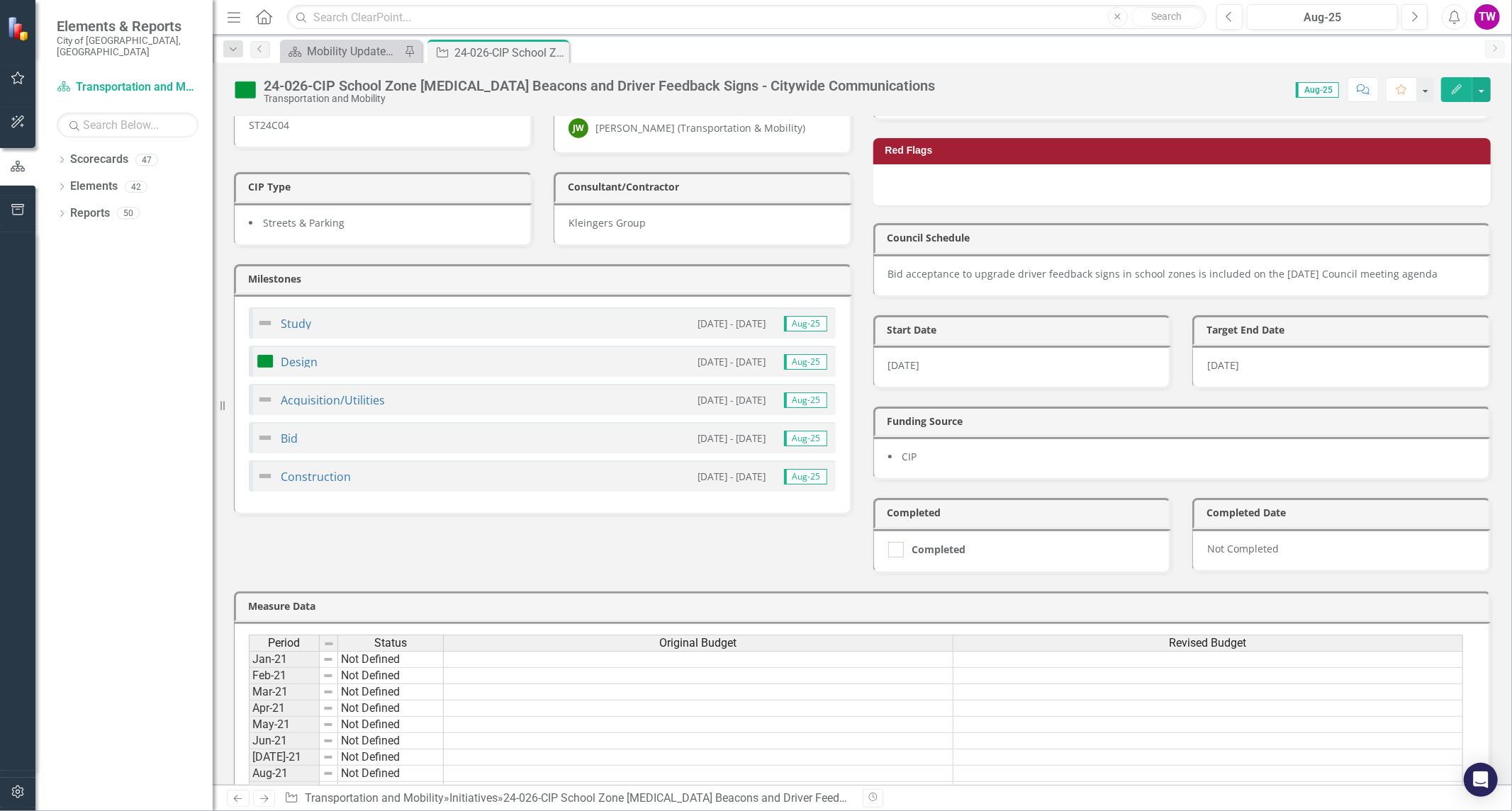
scroll to position [315, 0]
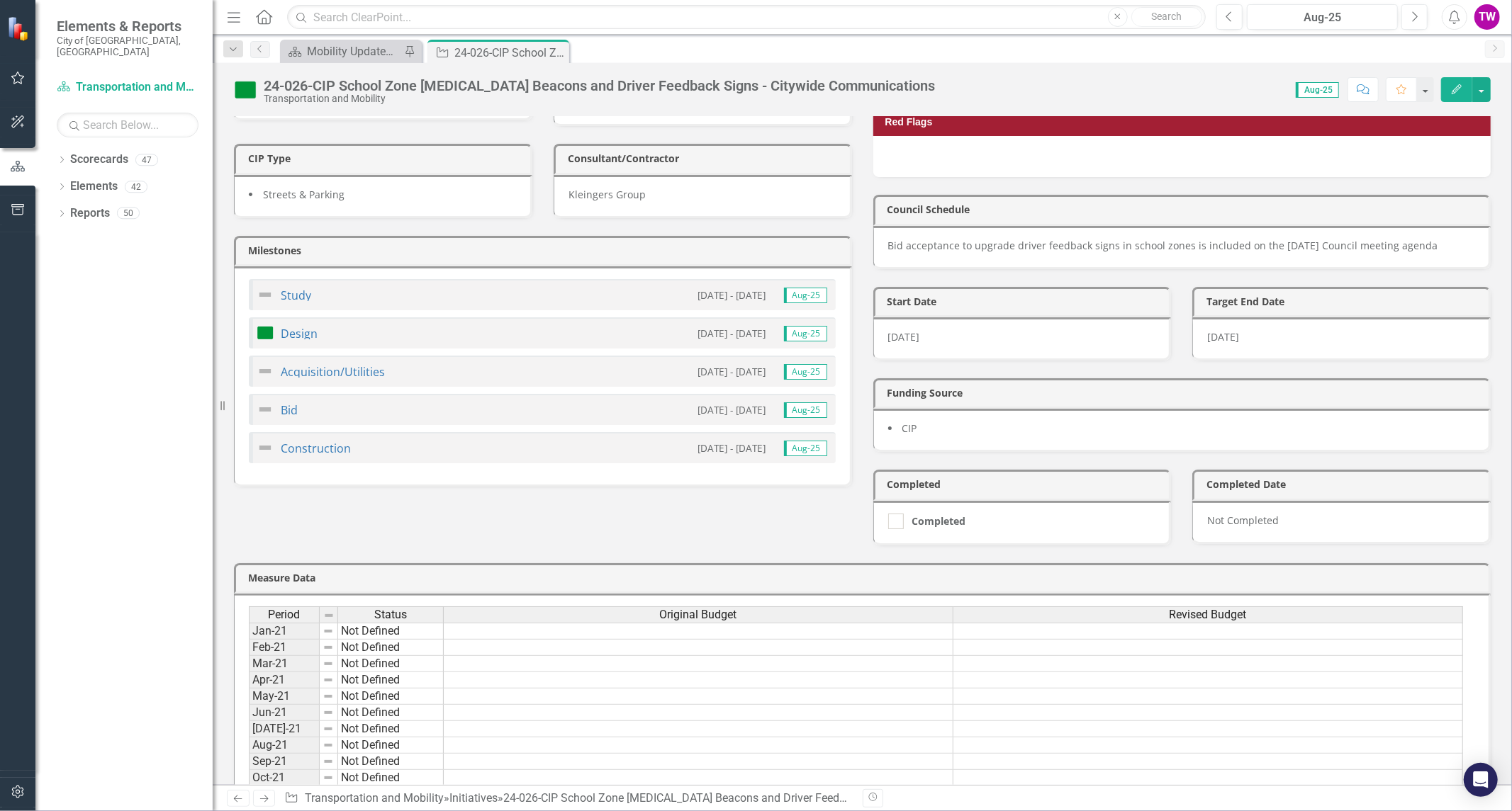
click at [263, 338] on img at bounding box center [265, 333] width 17 height 17
click at [295, 333] on link "Design" at bounding box center [299, 334] width 37 height 15
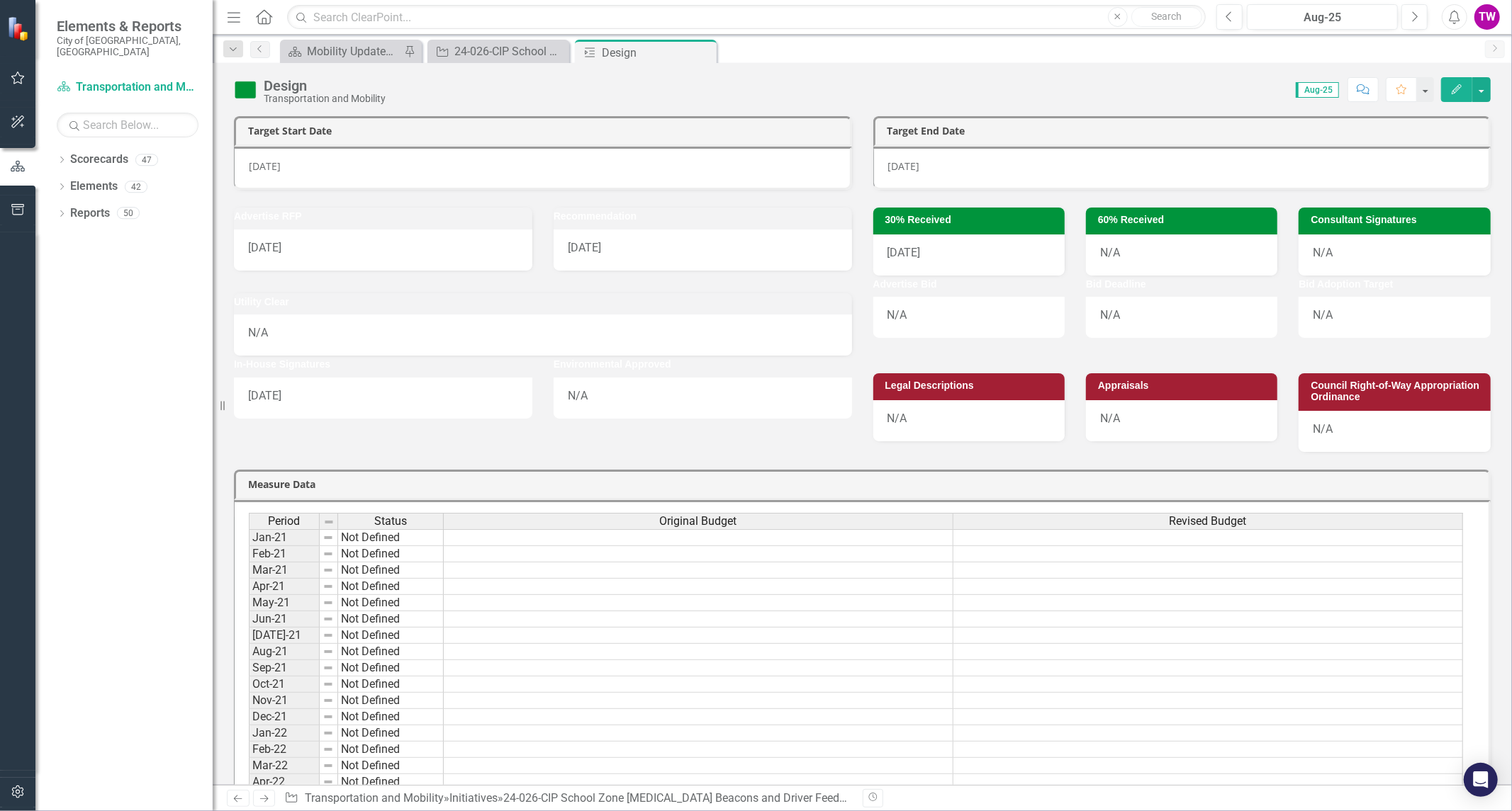
click at [272, 93] on div "Transportation and Mobility" at bounding box center [325, 99] width 122 height 11
click at [246, 94] on img at bounding box center [244, 89] width 22 height 22
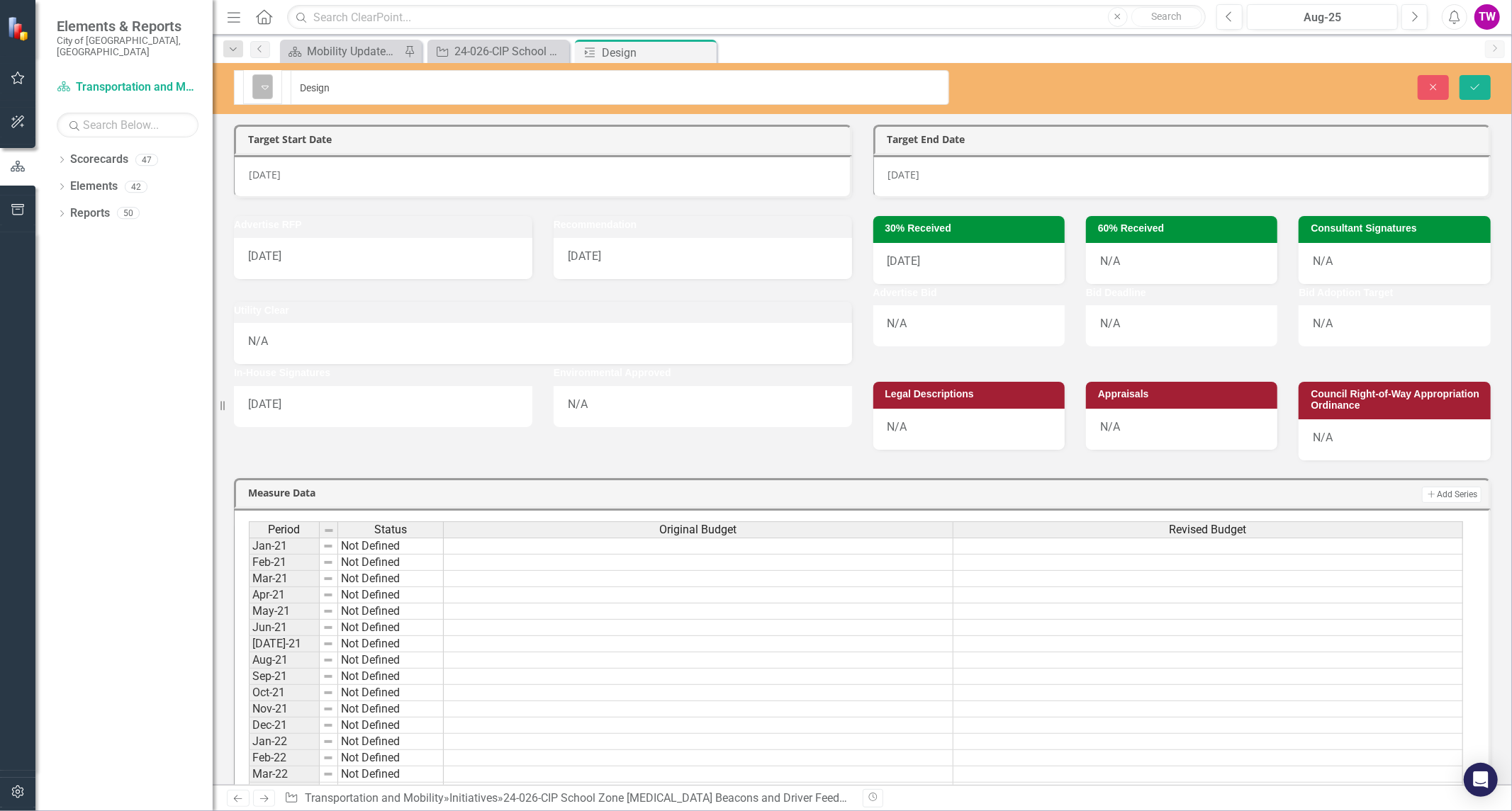
click at [265, 82] on icon "Expand" at bounding box center [265, 87] width 14 height 12
click at [702, 52] on icon "Close" at bounding box center [703, 52] width 14 height 12
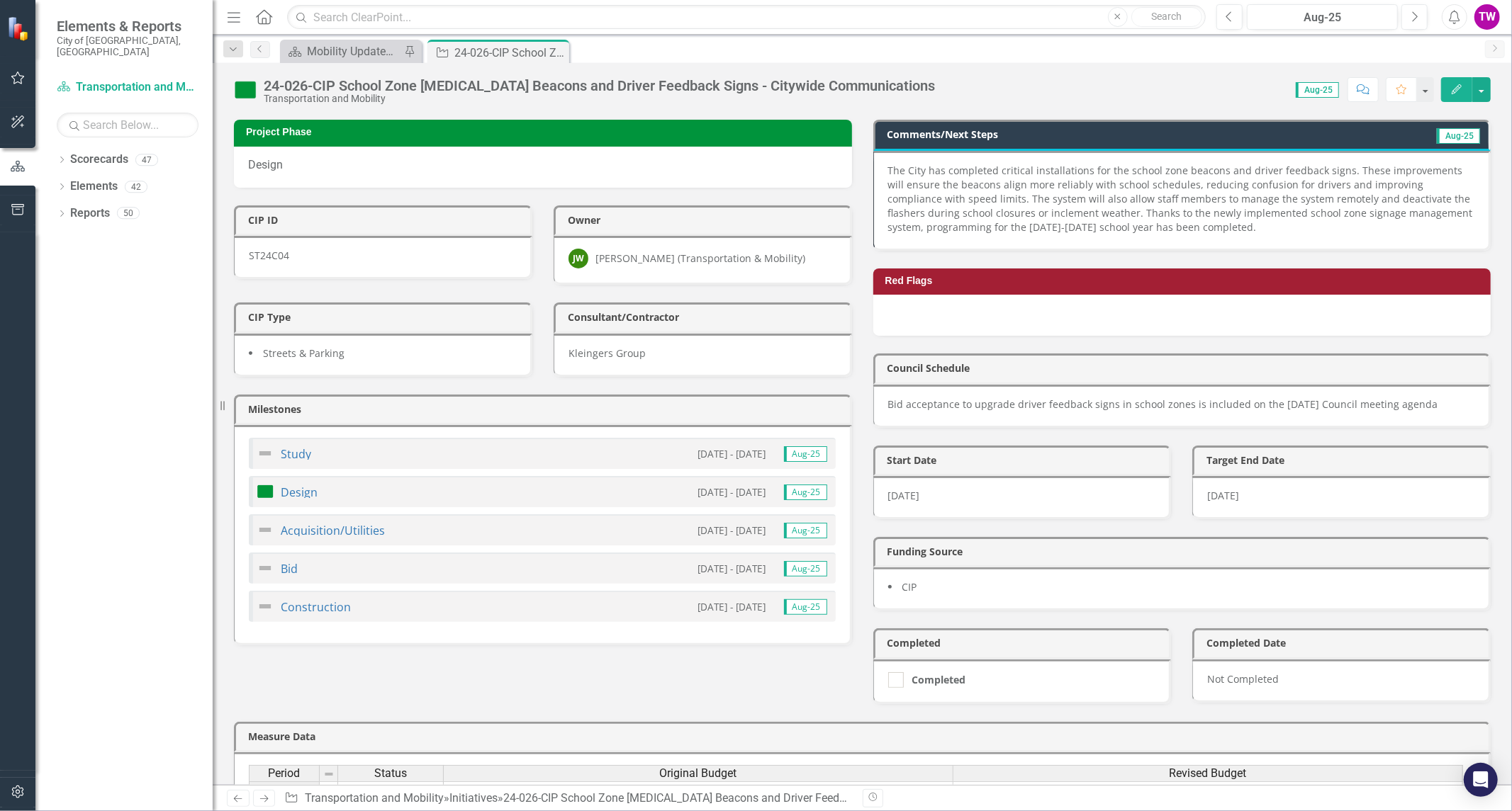
scroll to position [157, 0]
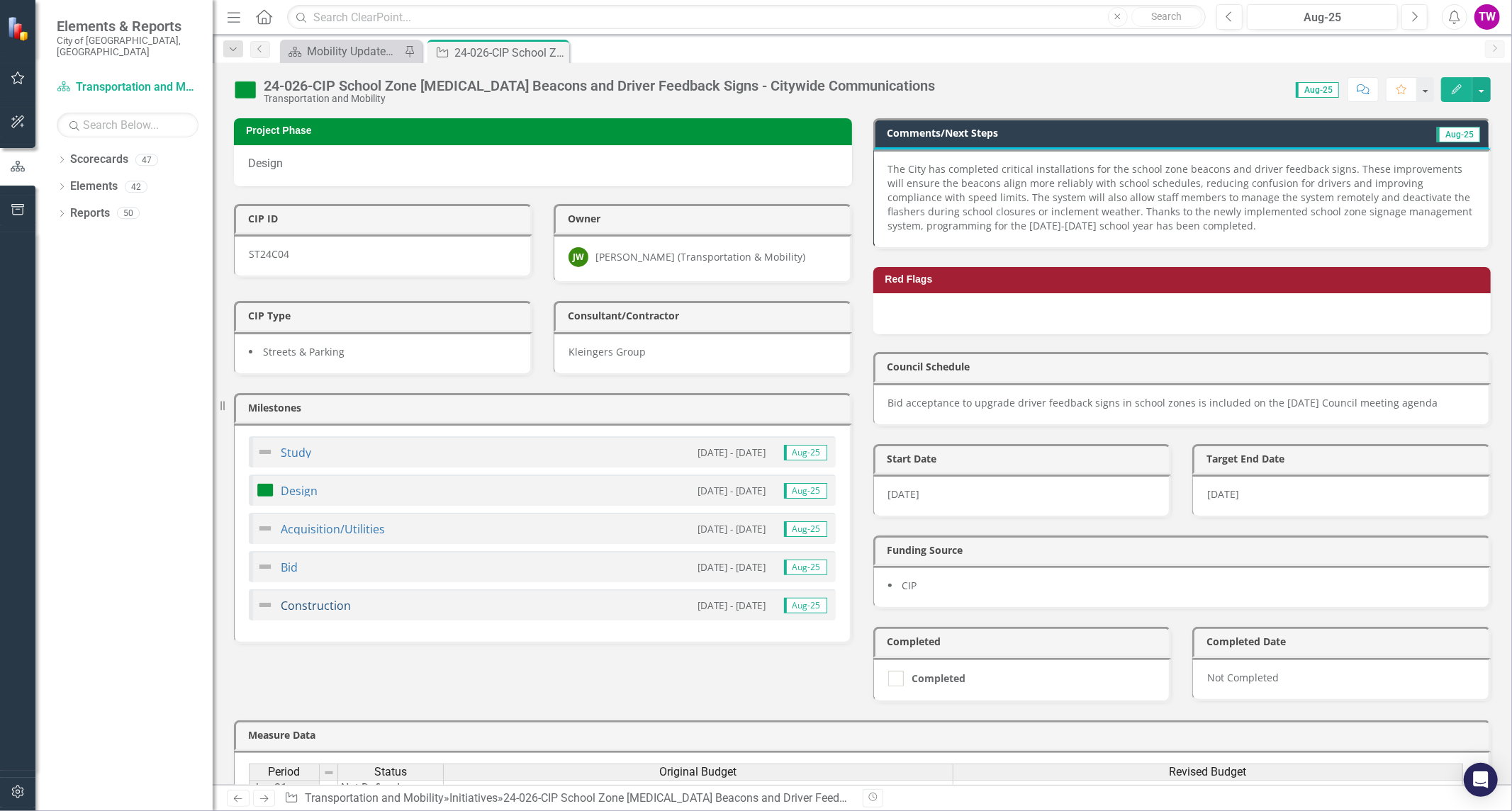
click at [314, 607] on link "Construction" at bounding box center [315, 606] width 70 height 15
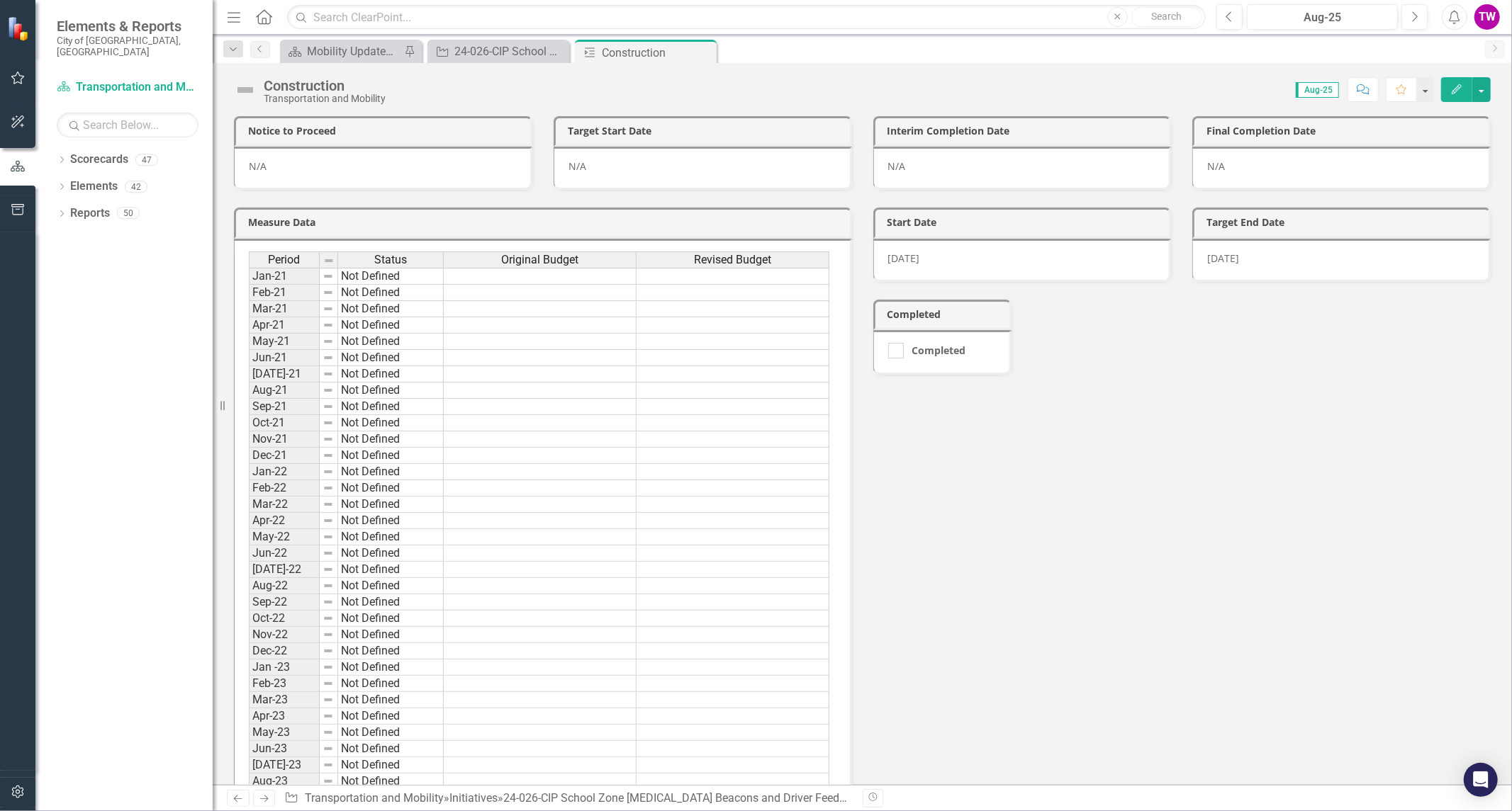
click at [241, 83] on img at bounding box center [244, 89] width 22 height 22
click at [243, 90] on img at bounding box center [244, 89] width 22 height 22
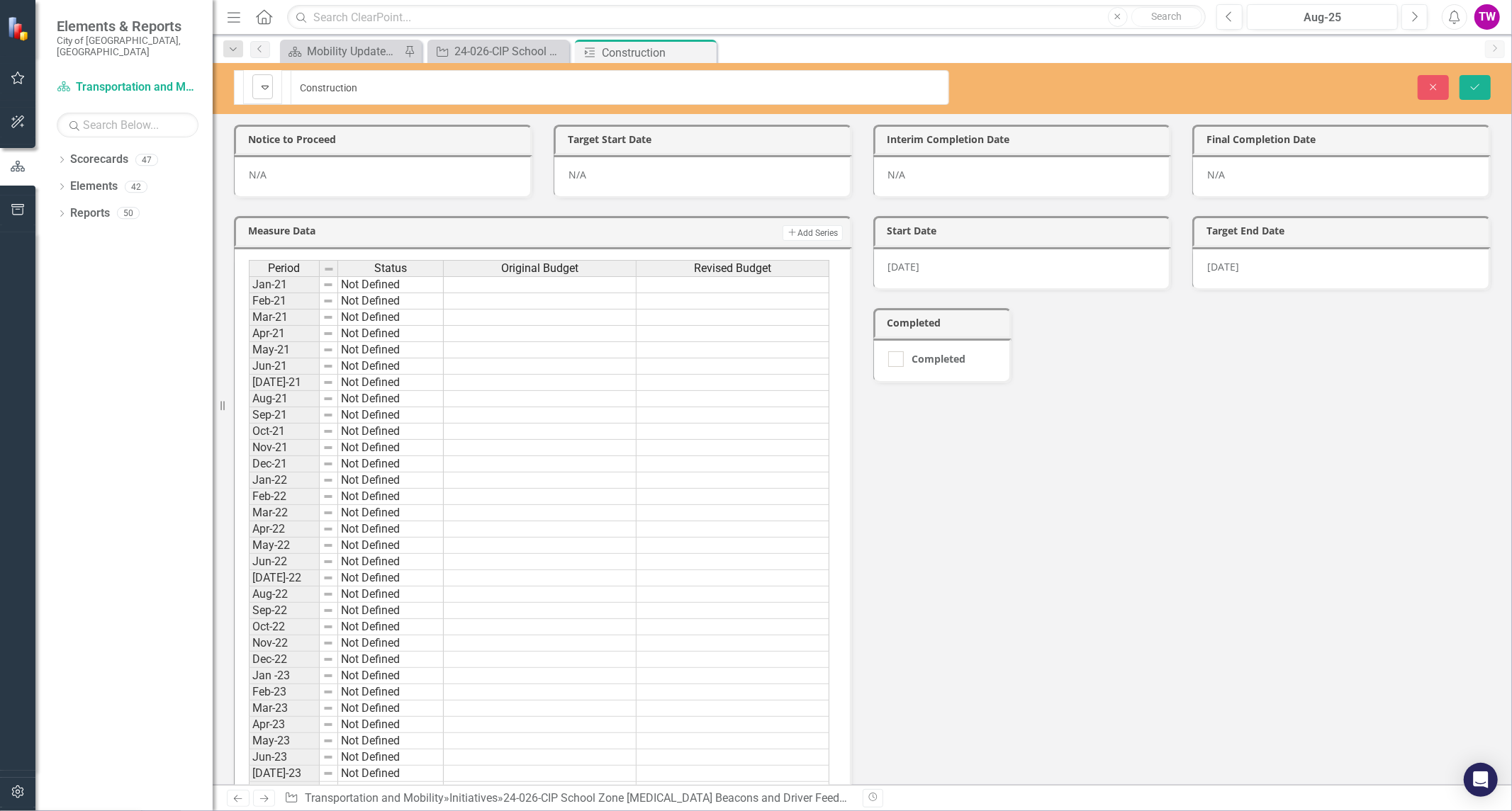
click at [267, 82] on icon "Expand" at bounding box center [265, 87] width 14 height 12
click at [1477, 83] on icon "Save" at bounding box center [1475, 87] width 13 height 10
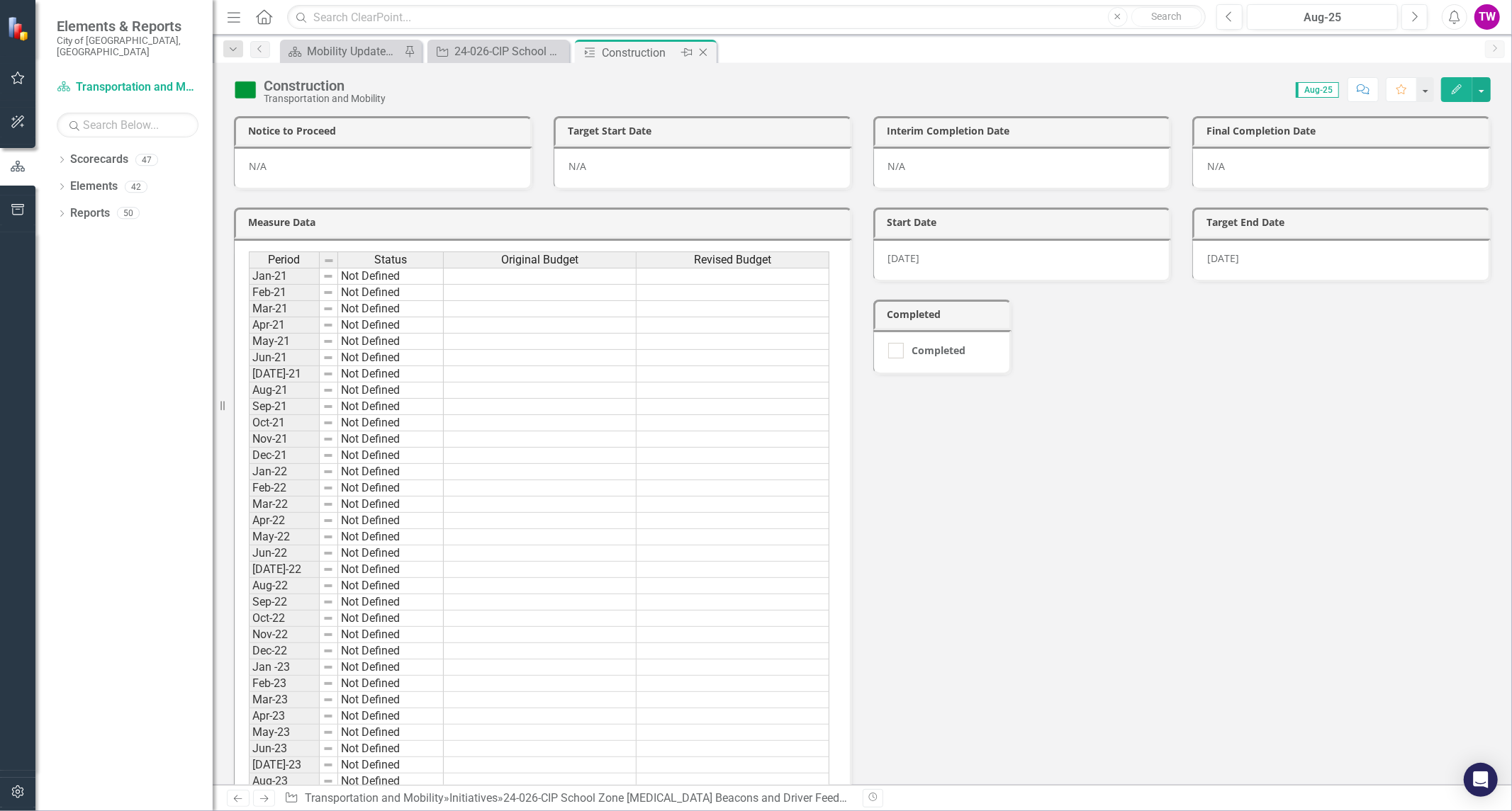
click at [704, 57] on icon "Close" at bounding box center [703, 52] width 14 height 12
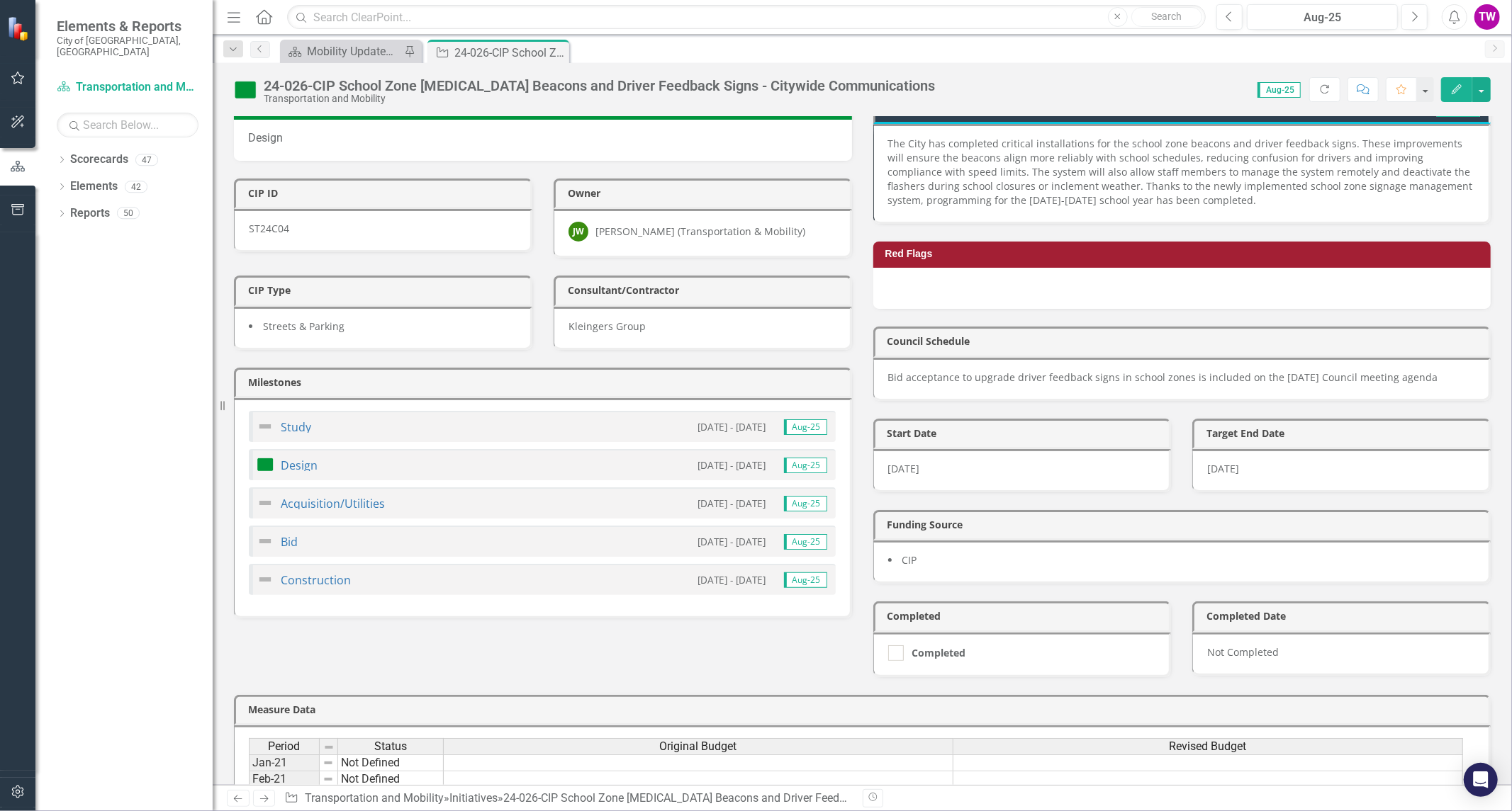
scroll to position [315, 0]
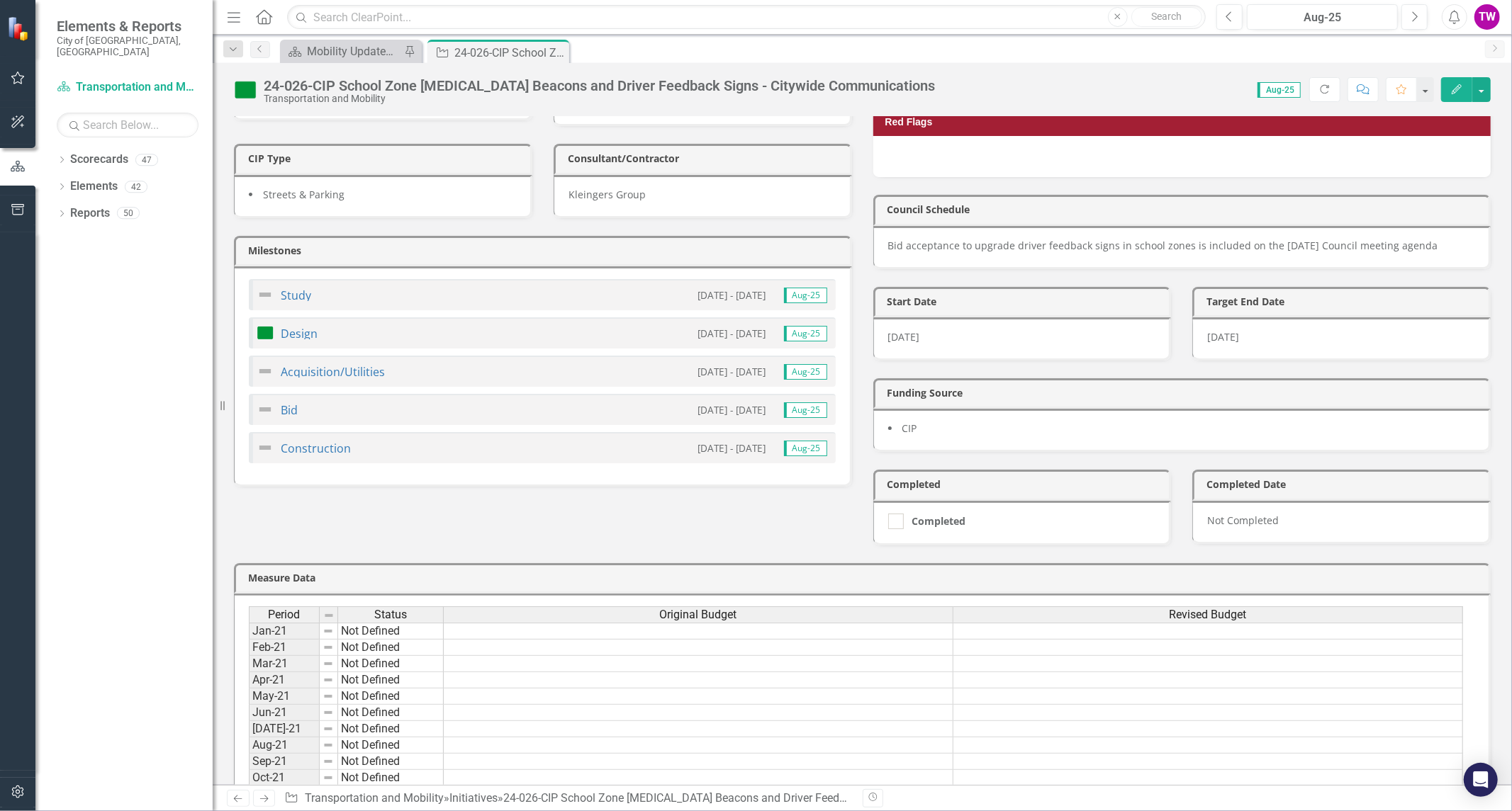
click at [268, 337] on img at bounding box center [265, 333] width 17 height 17
click at [305, 338] on link "Design" at bounding box center [299, 334] width 37 height 15
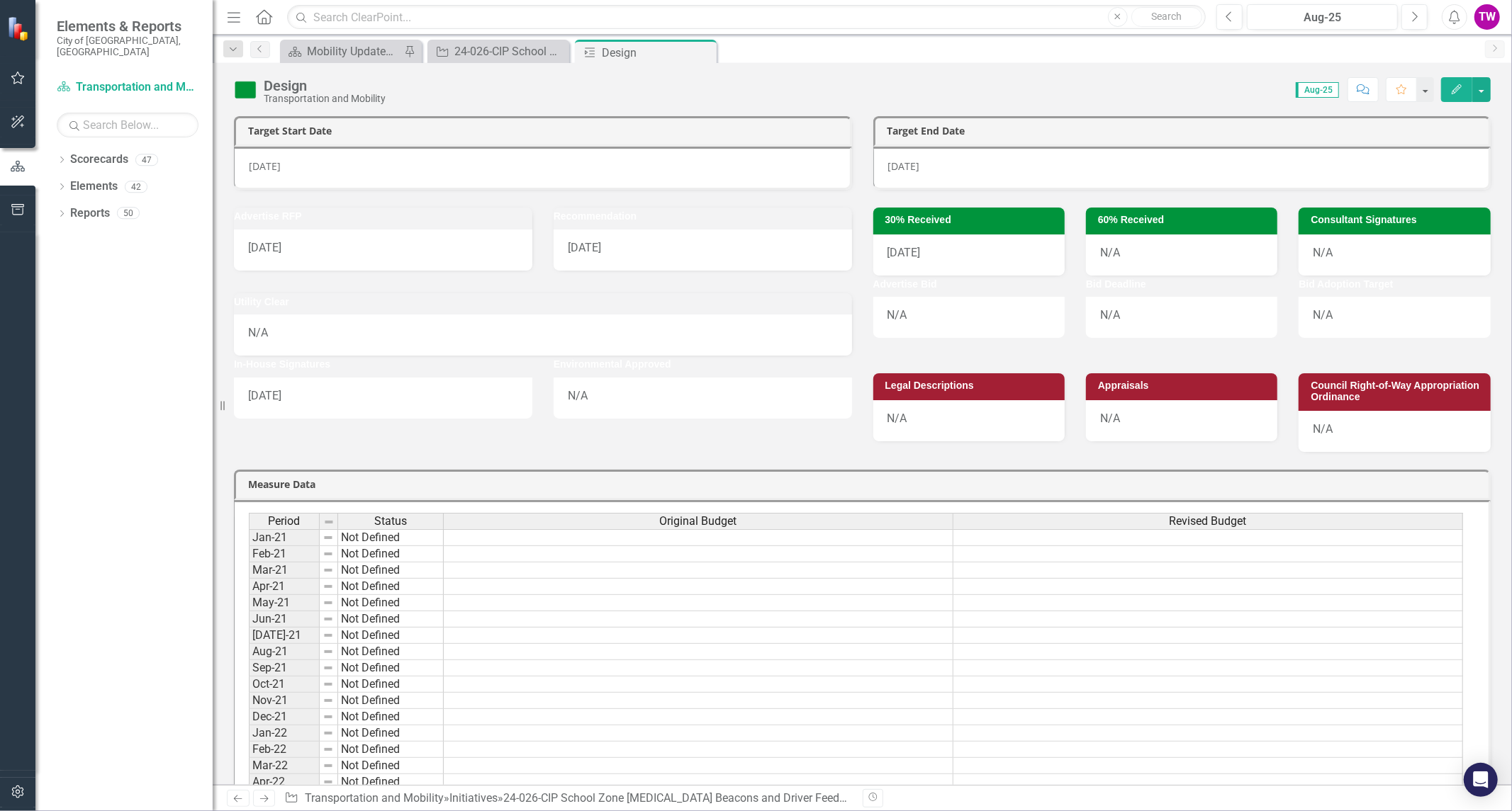
click at [243, 90] on img at bounding box center [244, 89] width 22 height 22
click at [703, 51] on icon "Close" at bounding box center [703, 52] width 14 height 12
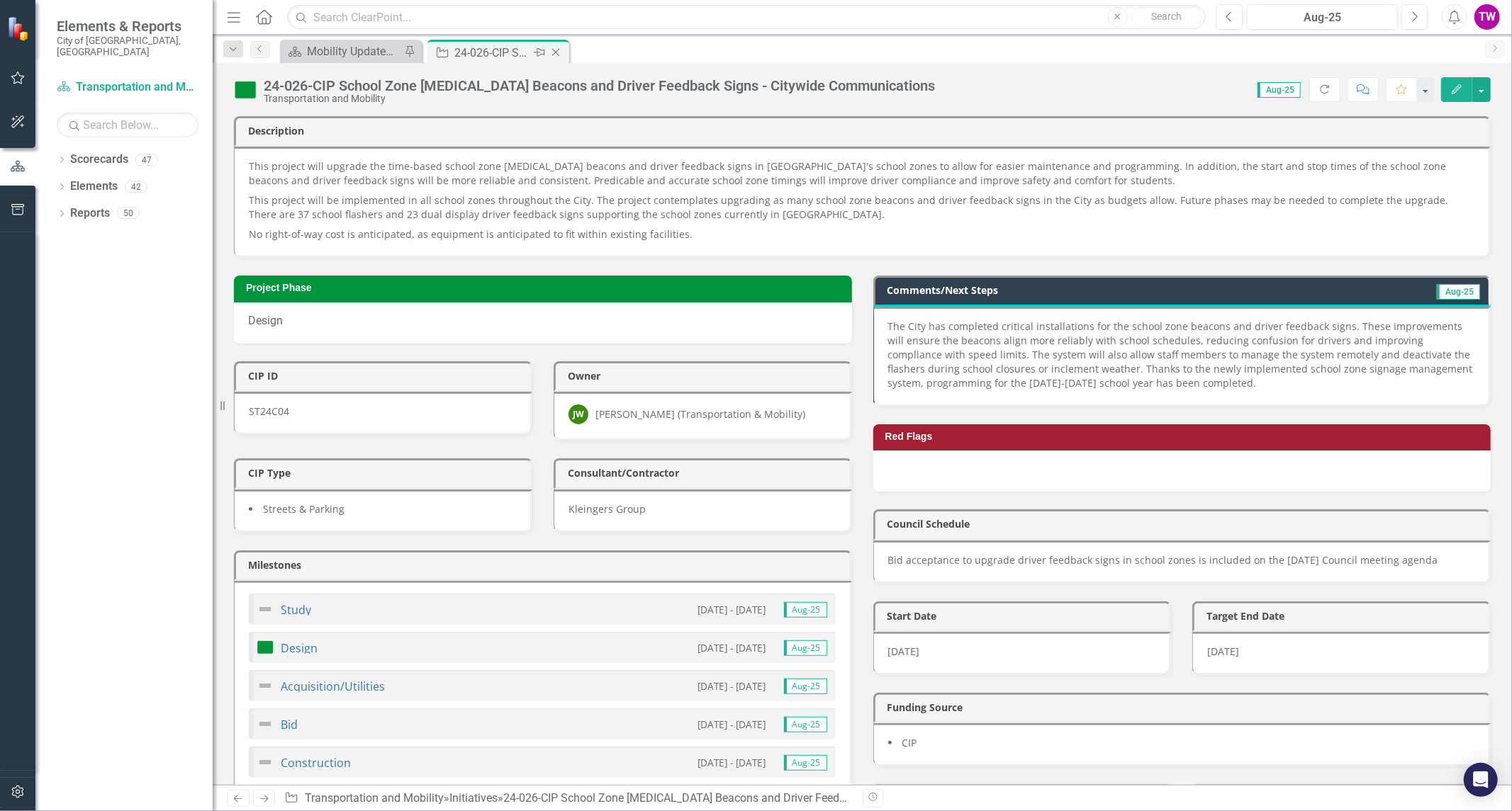
click at [557, 48] on icon "Close" at bounding box center [555, 52] width 14 height 12
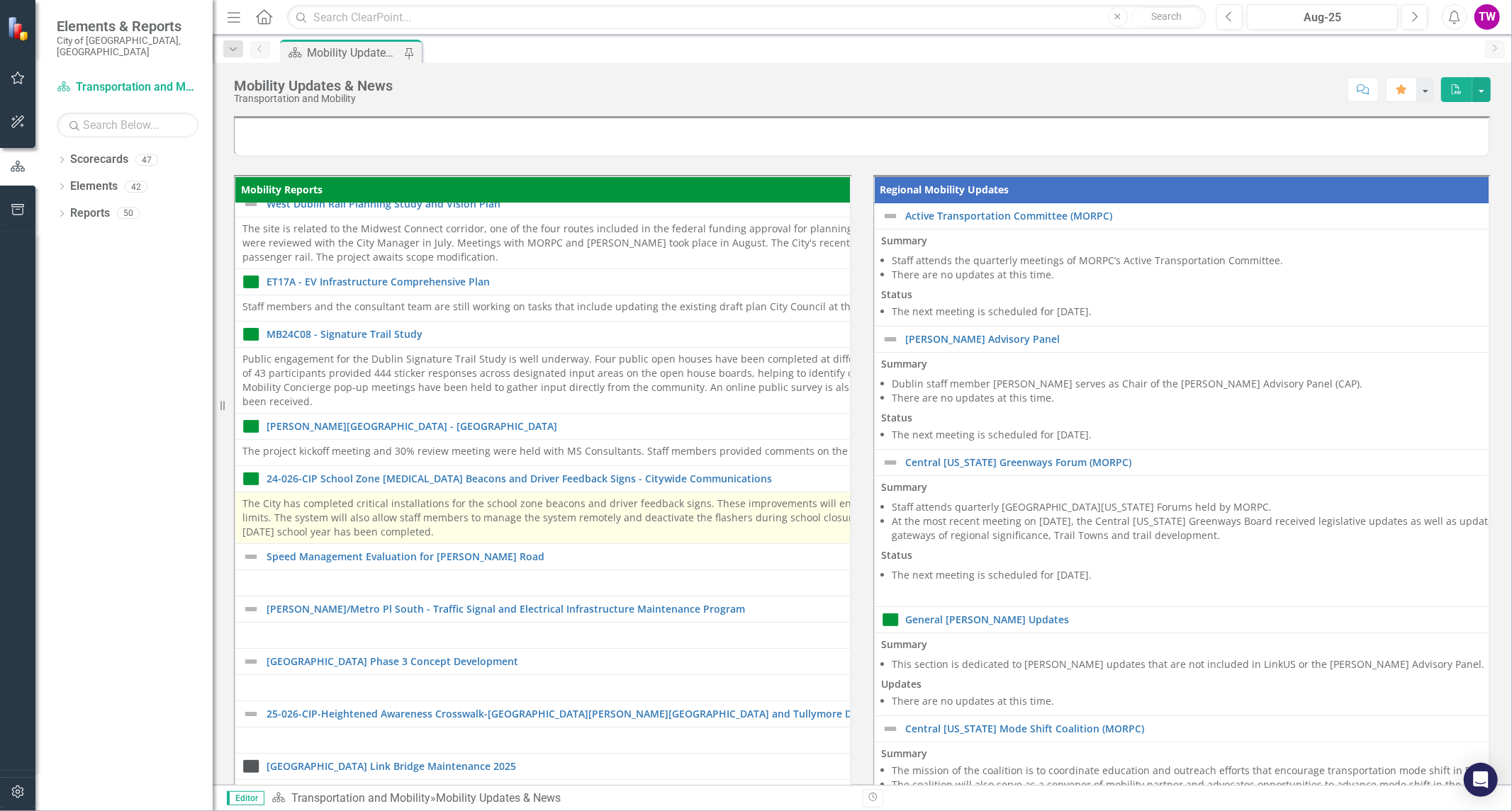
scroll to position [51, 0]
